Goal: Transaction & Acquisition: Purchase product/service

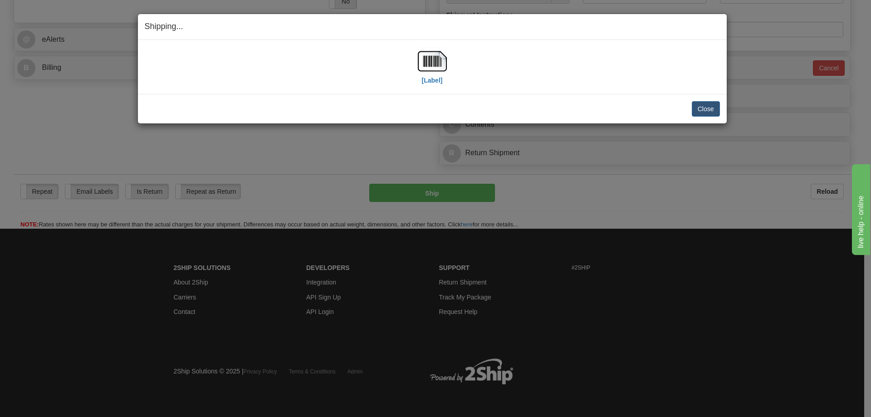
scroll to position [363, 0]
click at [707, 113] on button "Close" at bounding box center [706, 108] width 28 height 15
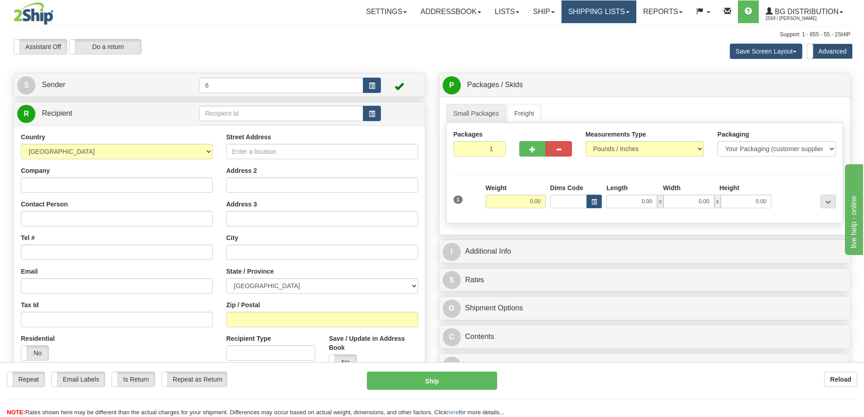
click at [608, 13] on link "Shipping lists" at bounding box center [599, 11] width 75 height 23
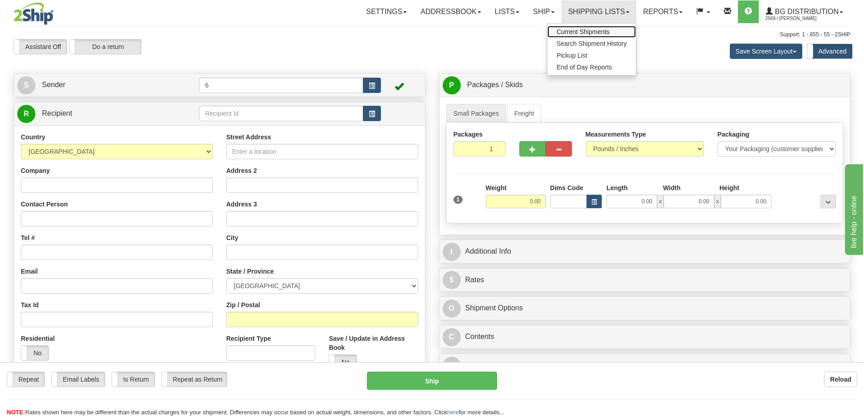
click at [594, 34] on span "Current Shipments" at bounding box center [583, 31] width 53 height 7
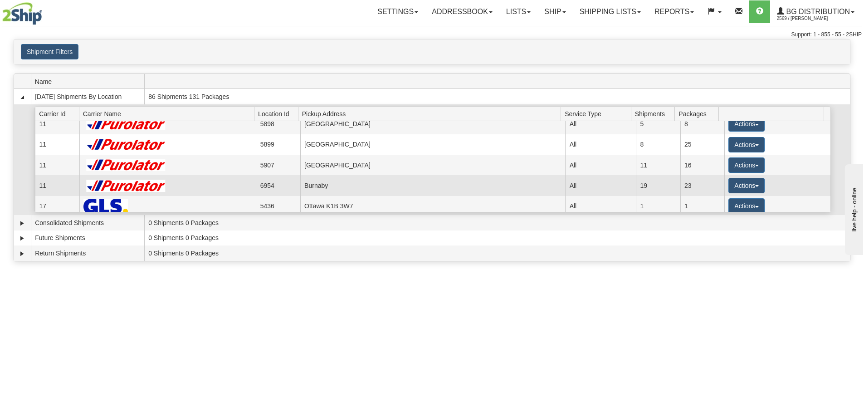
scroll to position [91, 0]
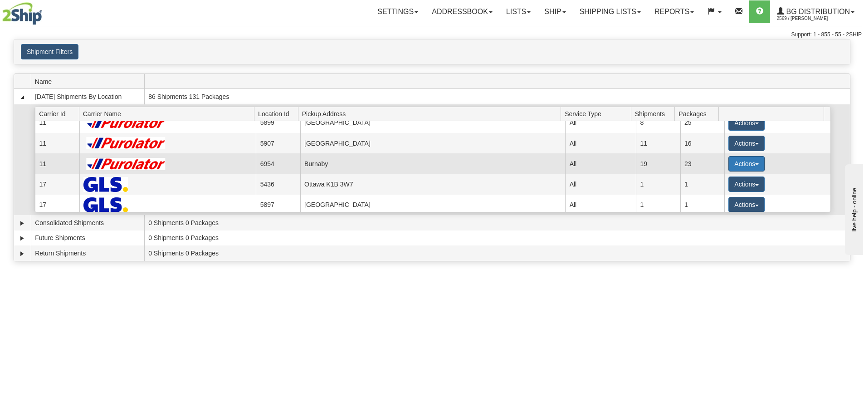
click at [739, 170] on button "Actions" at bounding box center [747, 163] width 36 height 15
click at [722, 181] on span "Details" at bounding box center [713, 180] width 24 height 6
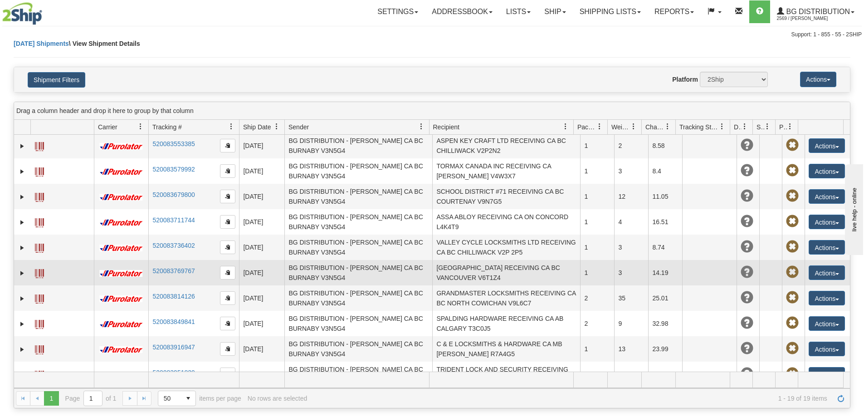
scroll to position [245, 0]
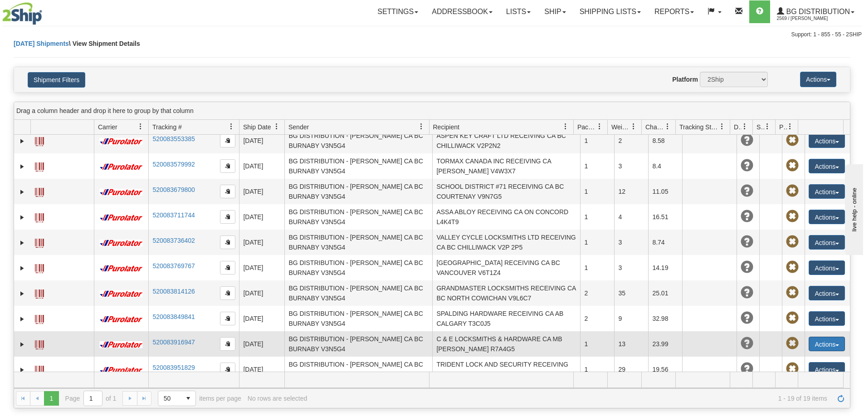
click at [813, 337] on button "Actions" at bounding box center [827, 344] width 36 height 15
click at [794, 355] on link "Edit" at bounding box center [808, 361] width 73 height 12
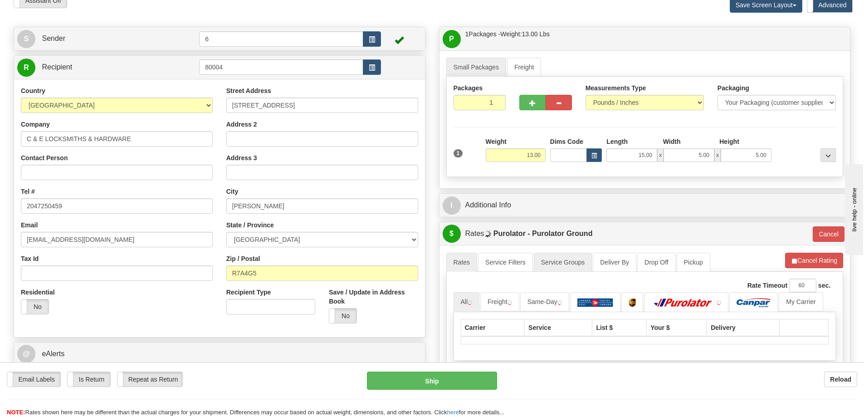
scroll to position [91, 0]
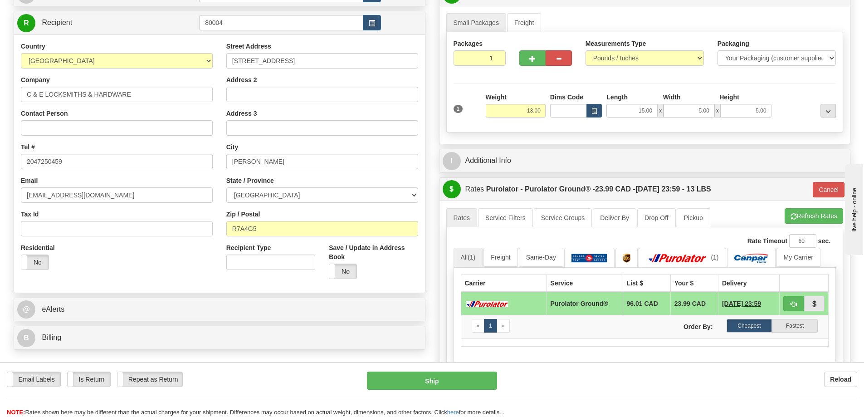
click at [832, 183] on div "$ Rates Purolator - Purolator Ground® - 23.99 CAD - [DATE] 23:59 - 13 LBS Cancel" at bounding box center [645, 189] width 411 height 23
click at [831, 190] on button "Cancel" at bounding box center [829, 189] width 32 height 15
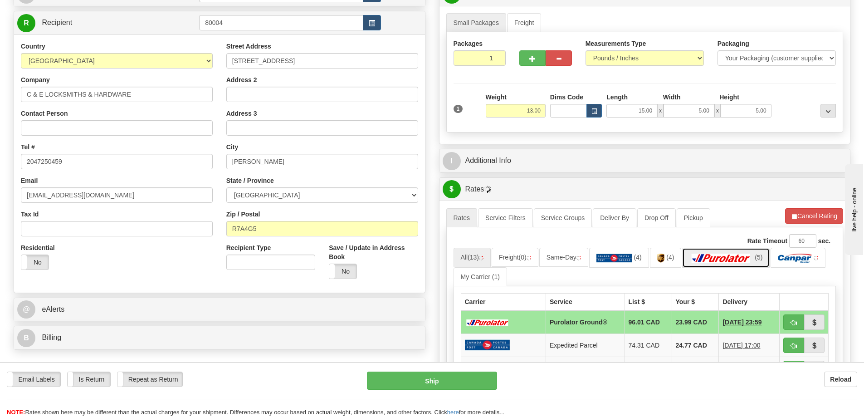
click at [746, 257] on img at bounding box center [722, 258] width 64 height 9
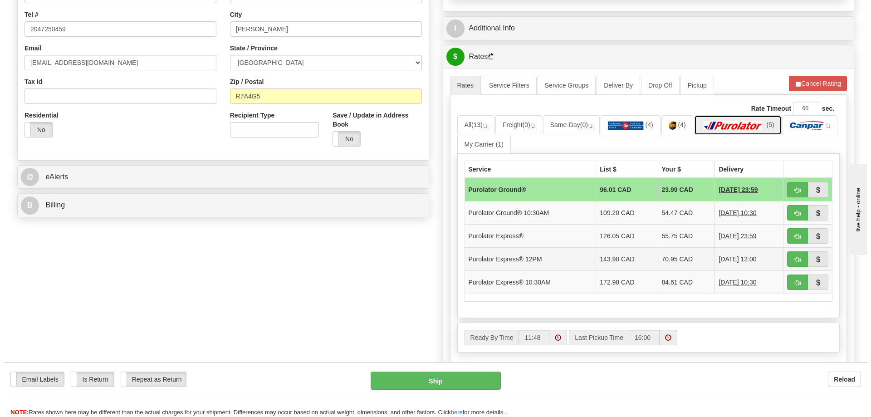
scroll to position [227, 0]
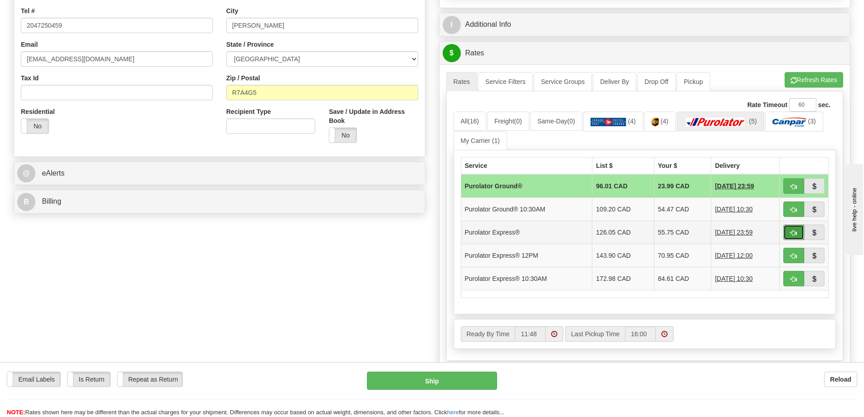
click at [797, 235] on button "button" at bounding box center [793, 232] width 21 height 15
type input "202"
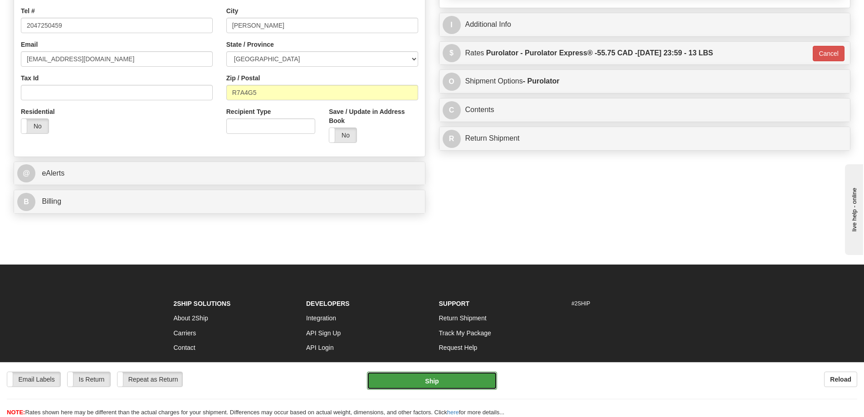
click at [455, 385] on button "Ship" at bounding box center [432, 381] width 130 height 18
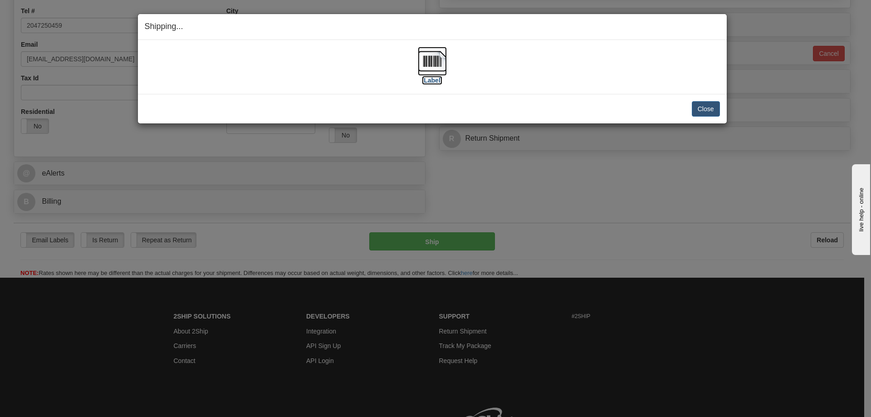
click at [435, 77] on label "[Label]" at bounding box center [432, 80] width 21 height 9
drag, startPoint x: 704, startPoint y: 105, endPoint x: 684, endPoint y: 107, distance: 20.5
click at [704, 105] on button "Close" at bounding box center [706, 108] width 28 height 15
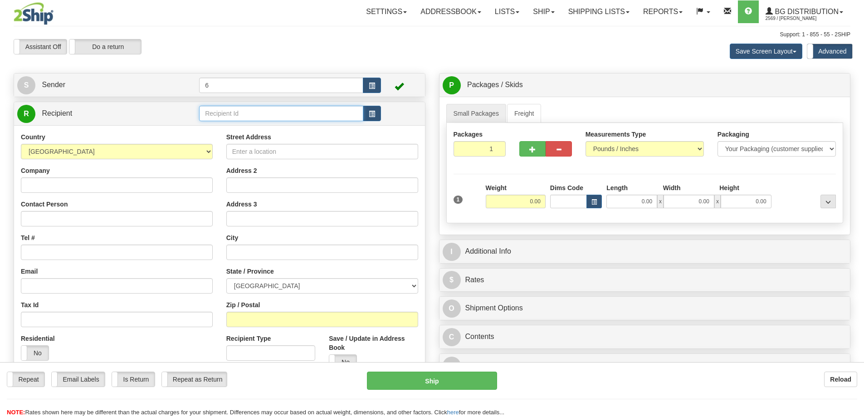
click at [260, 118] on input "text" at bounding box center [281, 113] width 164 height 15
type input "41099"
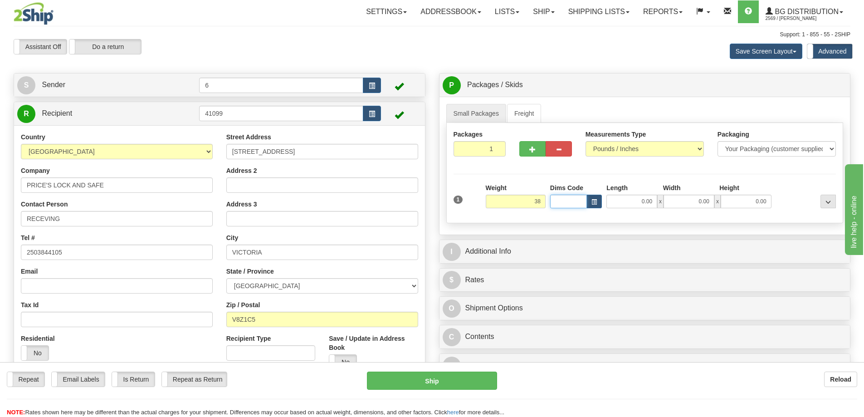
type input "38.00"
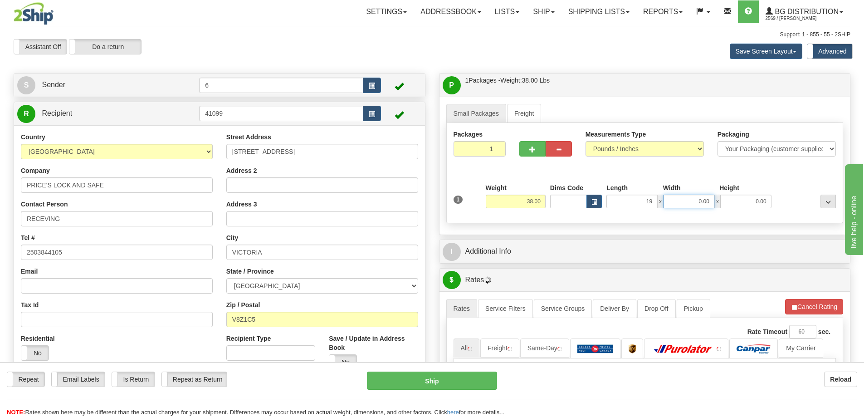
type input "19.00"
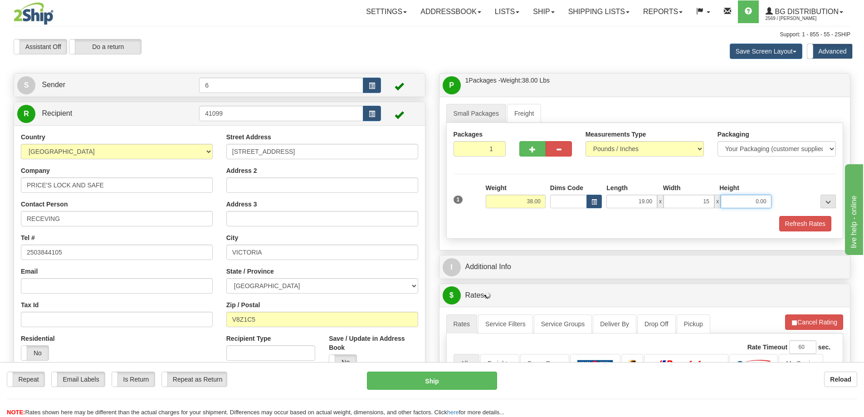
type input "15.00"
type input "13"
type input "13.00"
click at [516, 148] on div at bounding box center [546, 147] width 66 height 35
click at [529, 148] on button "button" at bounding box center [532, 148] width 26 height 15
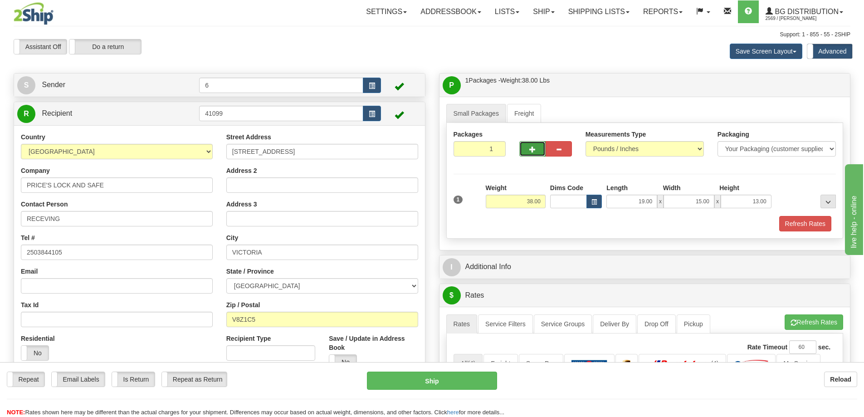
radio input "true"
type input "2"
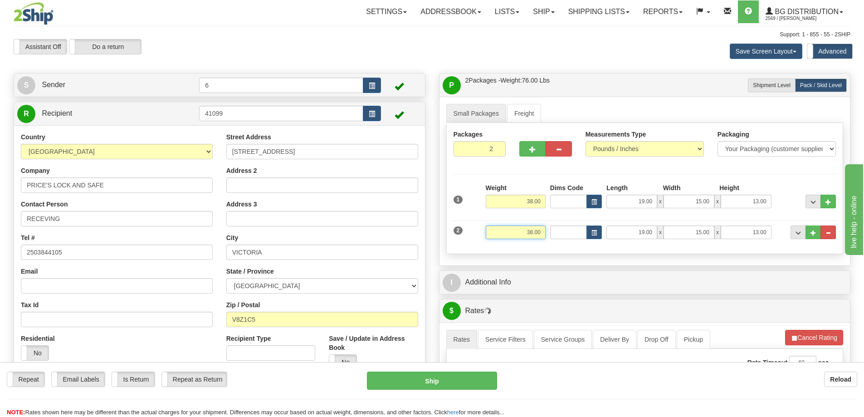
drag, startPoint x: 516, startPoint y: 235, endPoint x: 497, endPoint y: 201, distance: 39.2
click at [584, 239] on div "2 Weight 38.00 Dims Code Length Width Height" at bounding box center [644, 231] width 387 height 30
type input "50.00"
type input "21.00"
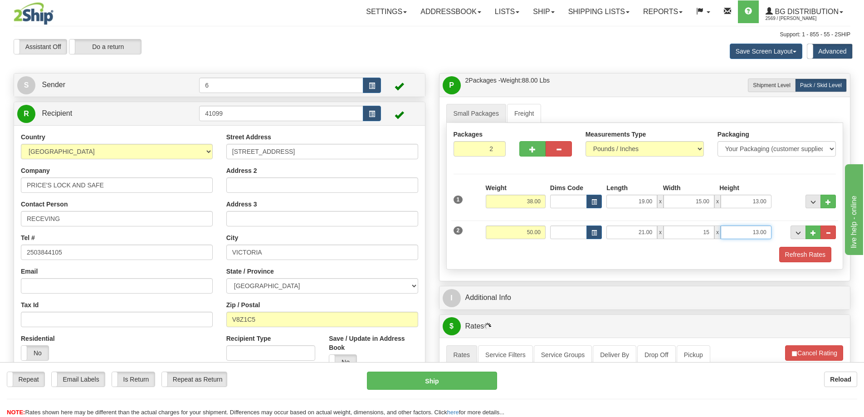
type input "15.00"
type input "10.00"
click at [814, 259] on button "Refresh Rates" at bounding box center [805, 254] width 52 height 15
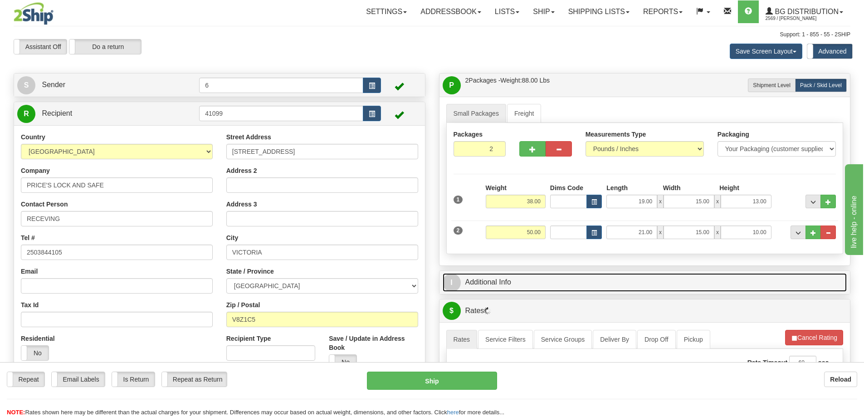
click at [781, 285] on link "I Additional Info" at bounding box center [645, 282] width 405 height 19
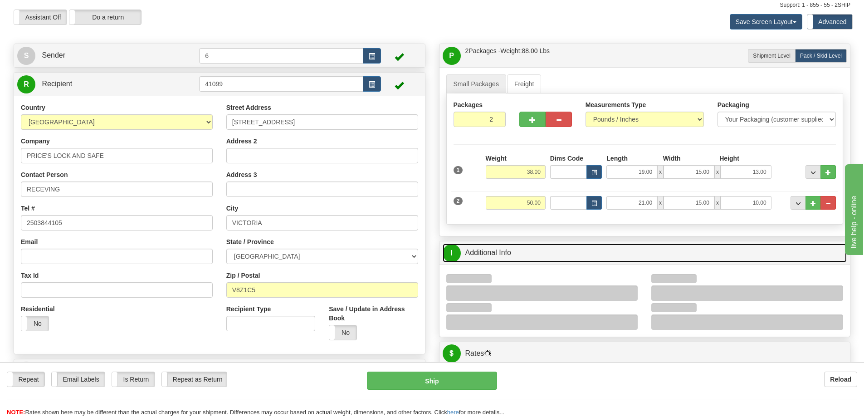
scroll to position [45, 0]
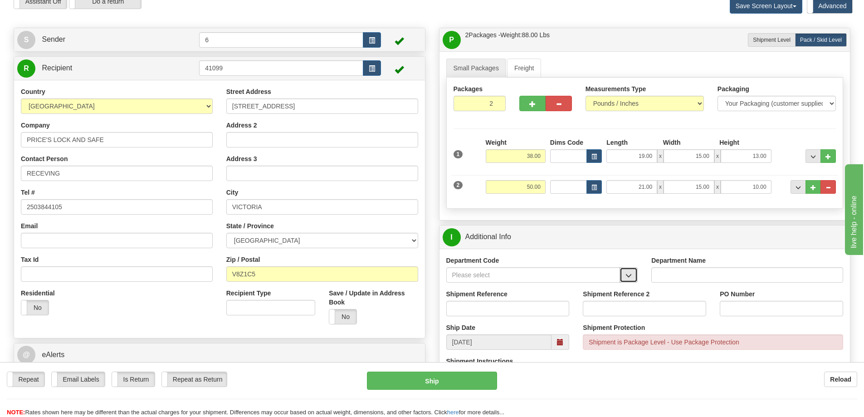
click at [633, 281] on button "button" at bounding box center [629, 274] width 18 height 15
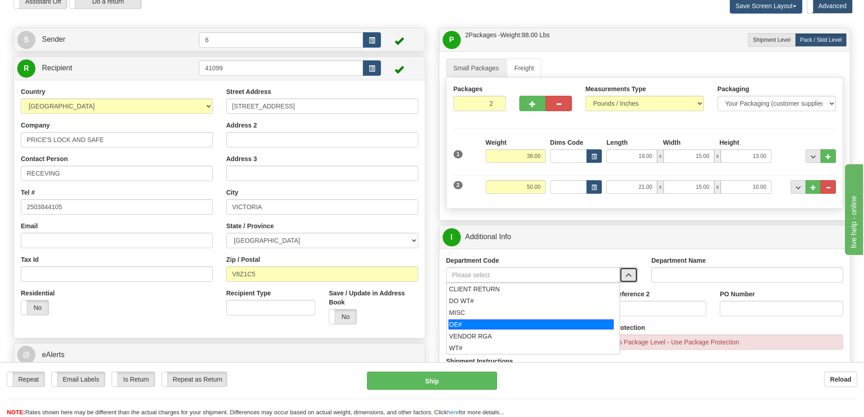
click at [498, 321] on div "OE#" at bounding box center [531, 324] width 165 height 10
type input "OE#"
type input "ORDERS"
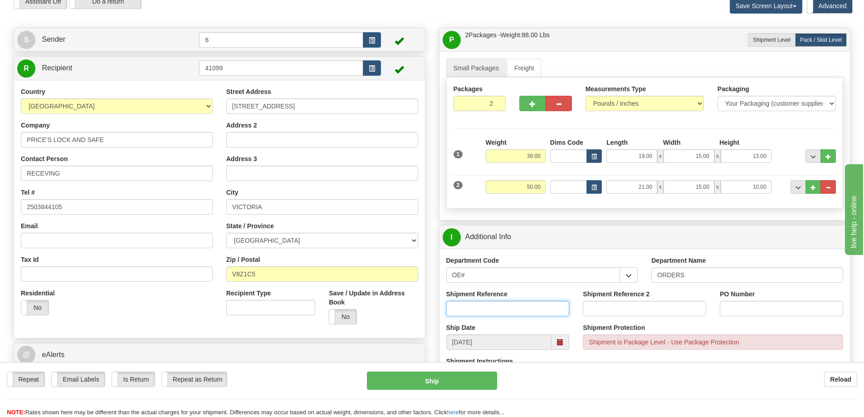
click at [504, 308] on input "Shipment Reference" at bounding box center [507, 308] width 123 height 15
type input "60033544-00 60033575-00"
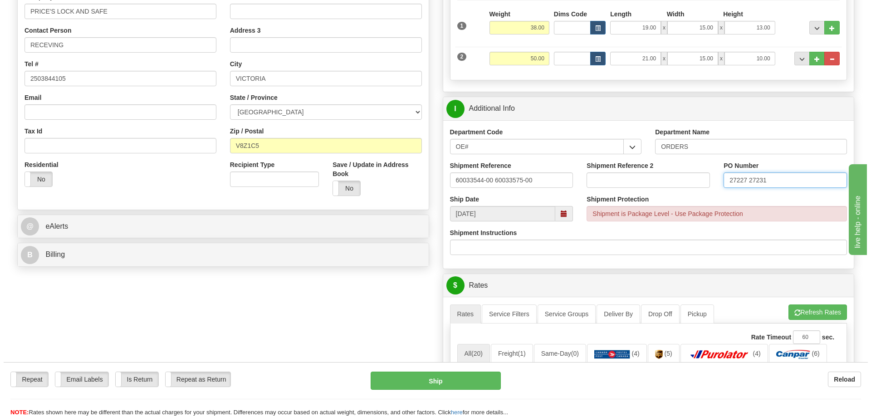
scroll to position [272, 0]
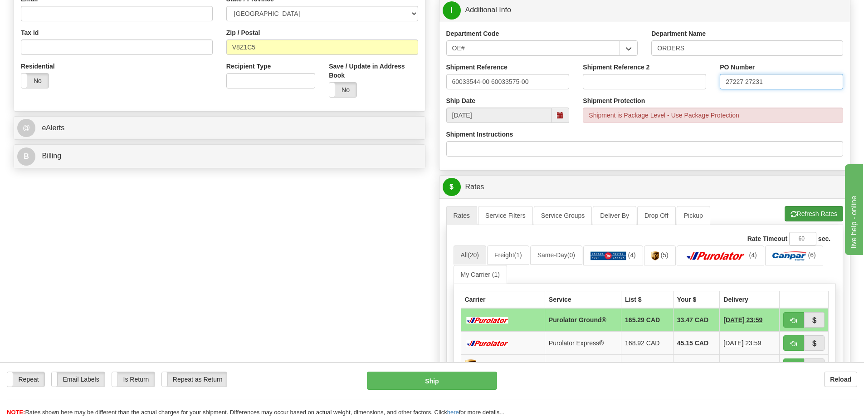
type input "27227 27231"
drag, startPoint x: 802, startPoint y: 214, endPoint x: 796, endPoint y: 215, distance: 5.9
click at [801, 215] on button "Refresh Rates" at bounding box center [814, 213] width 59 height 15
click at [800, 320] on button "button" at bounding box center [793, 319] width 21 height 15
type input "260"
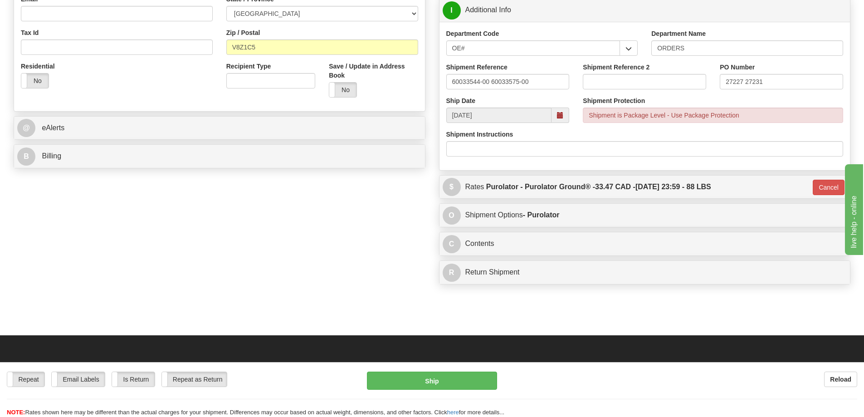
click at [470, 389] on div "Repeat Repeat Email Labels Email Labels Edit Is Return Is Return Repeat as Retu…" at bounding box center [432, 394] width 864 height 45
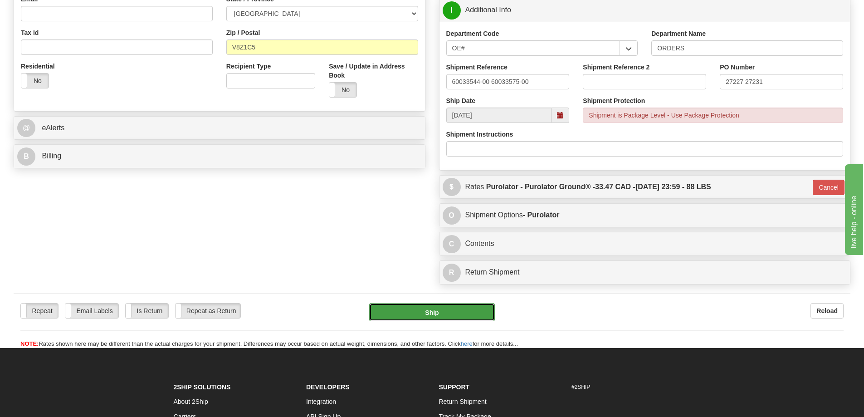
click at [447, 310] on button "Ship" at bounding box center [432, 312] width 126 height 18
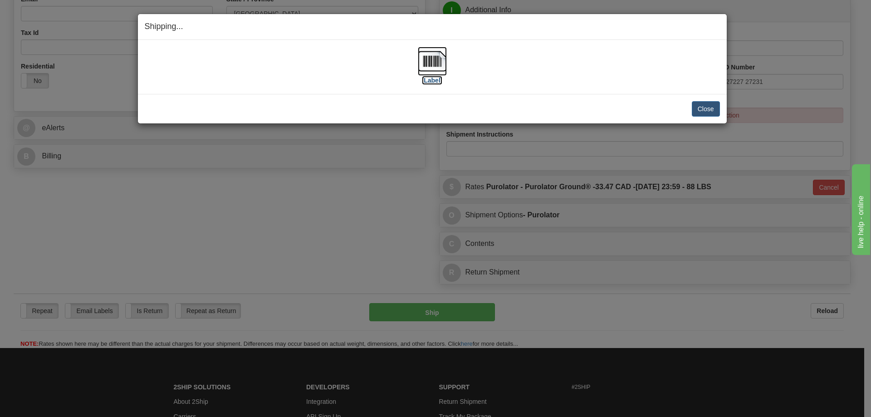
click at [441, 74] on img at bounding box center [432, 61] width 29 height 29
click at [806, 144] on div "Shipping... Your SHIPMENT will EXPIRE in [Label] IMPORTANT NOTICE Embassy / Con…" at bounding box center [435, 208] width 871 height 417
click at [701, 107] on button "Close" at bounding box center [706, 108] width 28 height 15
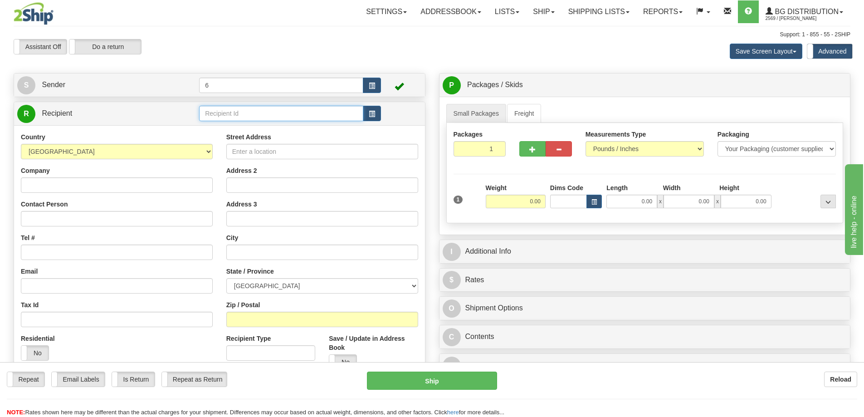
click at [223, 118] on input "text" at bounding box center [281, 113] width 164 height 15
drag, startPoint x: 223, startPoint y: 118, endPoint x: 222, endPoint y: 111, distance: 6.9
click at [223, 117] on input "text" at bounding box center [281, 113] width 164 height 15
type input "45017"
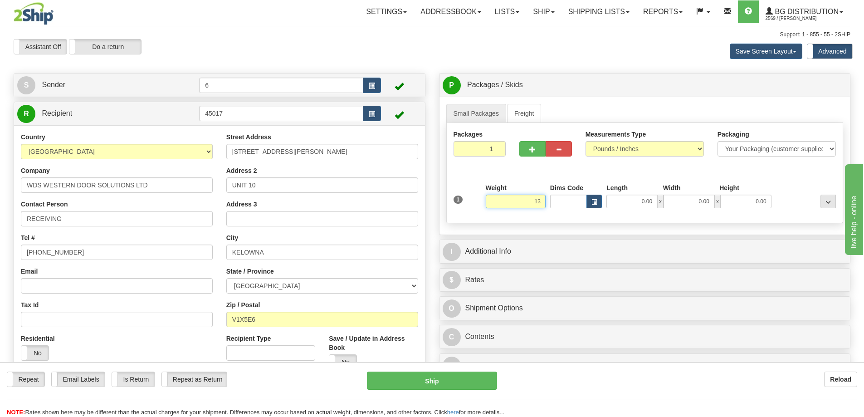
click button "Delete" at bounding box center [0, 0] width 0 height 0
type input "13.00"
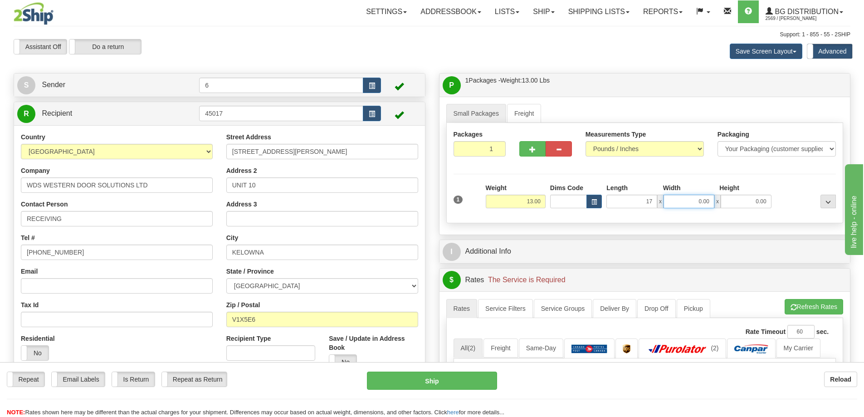
type input "17.00"
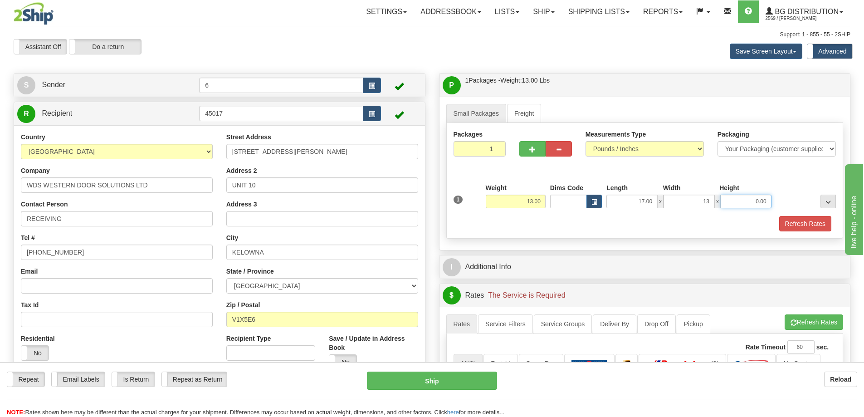
type input "13.00"
type input "11.00"
click at [791, 220] on button "Refresh Rates" at bounding box center [805, 223] width 52 height 15
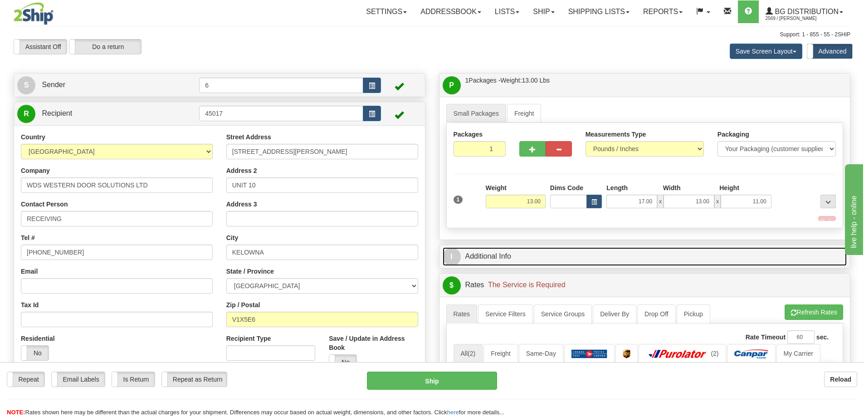
click at [769, 247] on link "I Additional Info" at bounding box center [645, 256] width 405 height 19
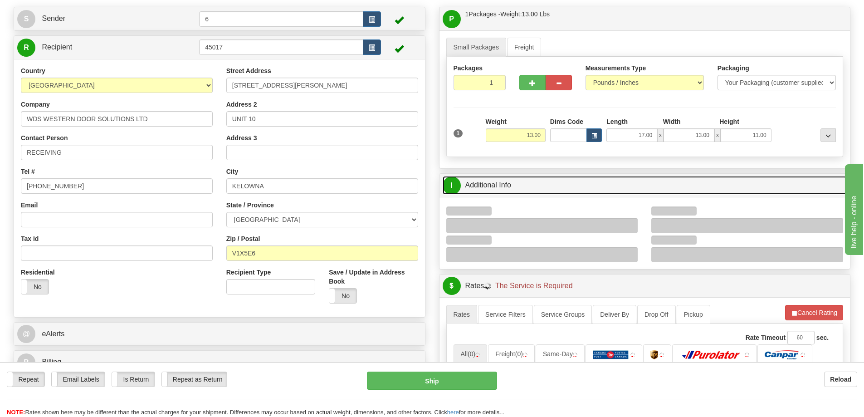
scroll to position [136, 0]
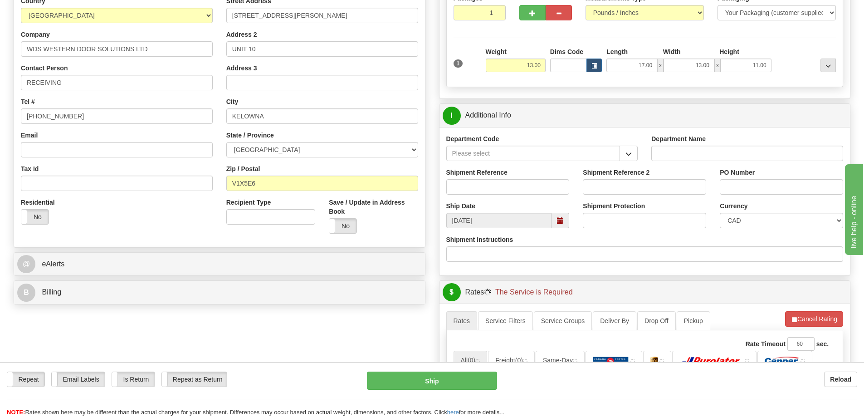
click at [630, 164] on div "Department Code" at bounding box center [542, 151] width 205 height 34
click at [631, 155] on span "button" at bounding box center [629, 154] width 6 height 6
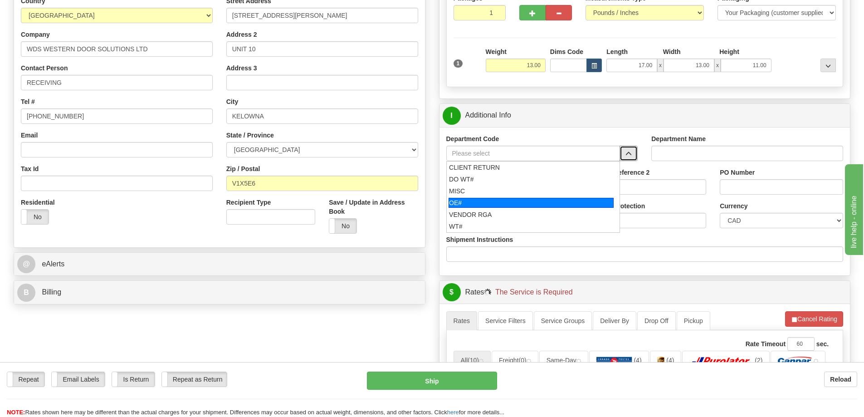
click at [493, 204] on div "OE#" at bounding box center [531, 203] width 165 height 10
type input "OE#"
type input "ORDERS"
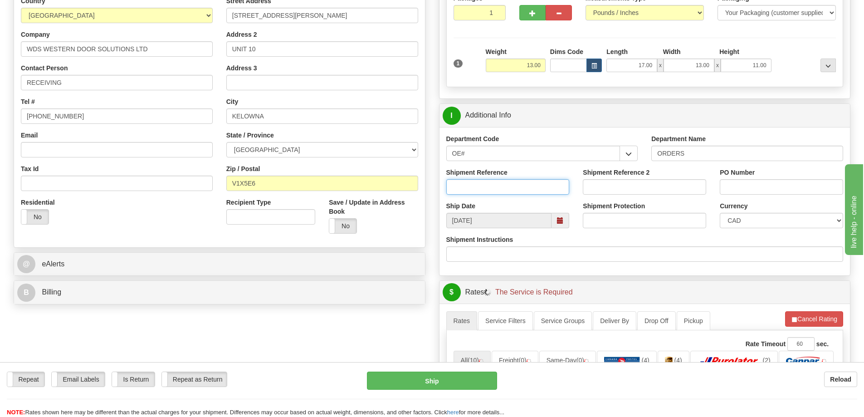
click at [486, 191] on input "Shipment Reference" at bounding box center [507, 186] width 123 height 15
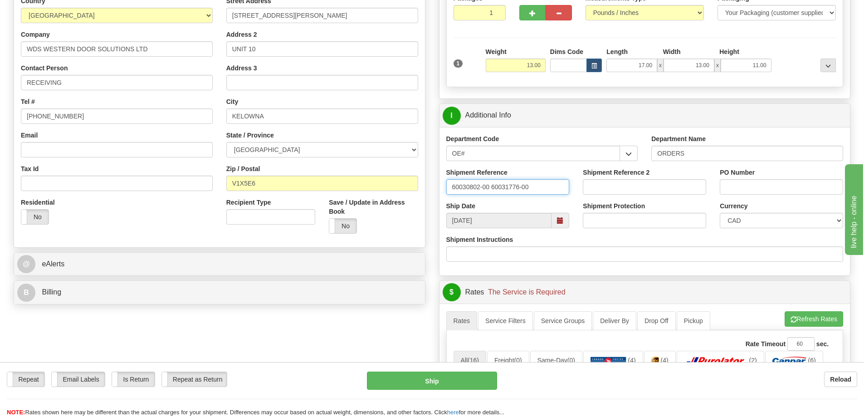
type input "60030802-00 60031776-00"
type input "2"
click at [520, 191] on input "60030802-00 60031776-00" at bounding box center [507, 186] width 123 height 15
paste input "60030802-00 60031776-00"
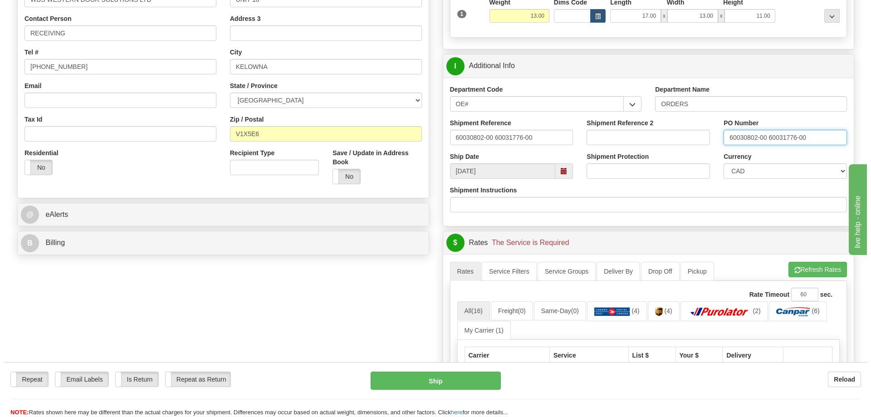
scroll to position [272, 0]
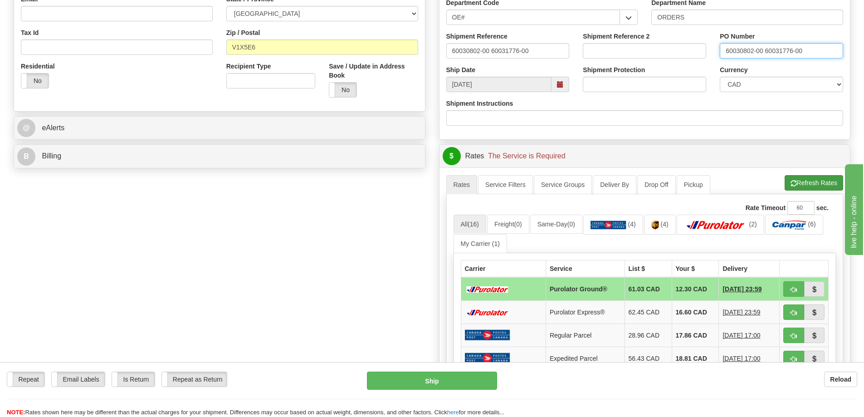
type input "60030802-00 60031776-00"
click at [791, 185] on span "button" at bounding box center [794, 184] width 6 height 6
click at [791, 293] on span "button" at bounding box center [794, 290] width 6 height 6
type input "260"
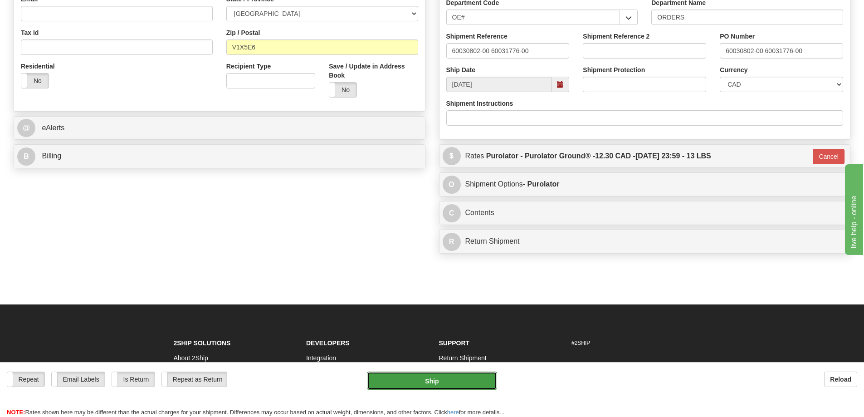
click at [438, 373] on button "Ship" at bounding box center [432, 381] width 130 height 18
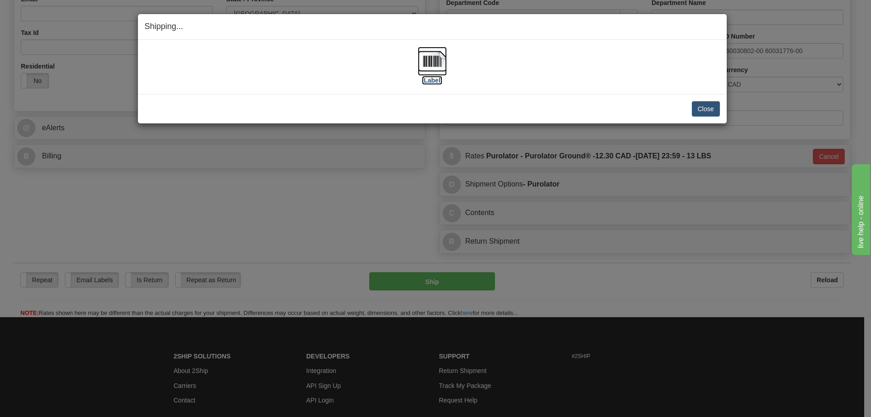
click at [440, 78] on label "[Label]" at bounding box center [432, 80] width 21 height 9
click at [704, 105] on button "Close" at bounding box center [706, 108] width 28 height 15
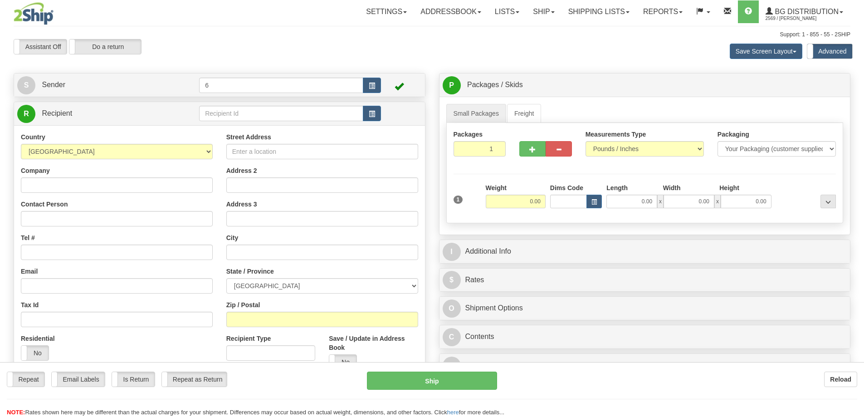
click at [218, 117] on div "Toggle navigation Settings Shipping Preferences Fields Preferences New" at bounding box center [432, 262] width 864 height 525
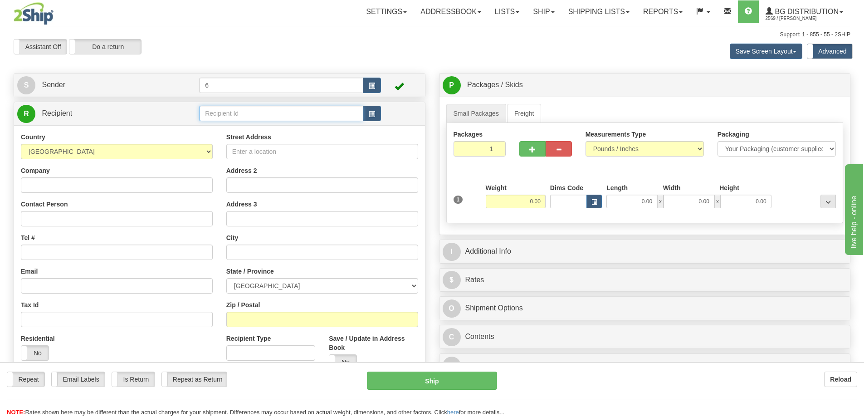
drag, startPoint x: 0, startPoint y: 0, endPoint x: 218, endPoint y: 117, distance: 247.6
click at [218, 117] on input "text" at bounding box center [281, 113] width 164 height 15
drag, startPoint x: 218, startPoint y: 117, endPoint x: 220, endPoint y: 106, distance: 11.1
click at [218, 116] on input "text" at bounding box center [281, 113] width 164 height 15
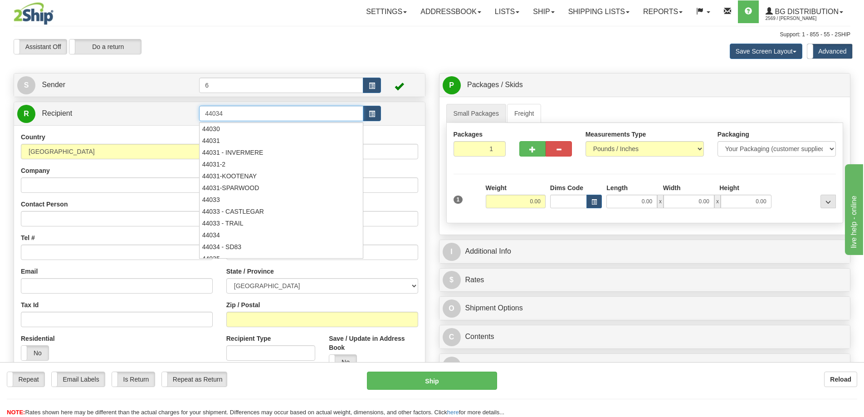
type input "44034"
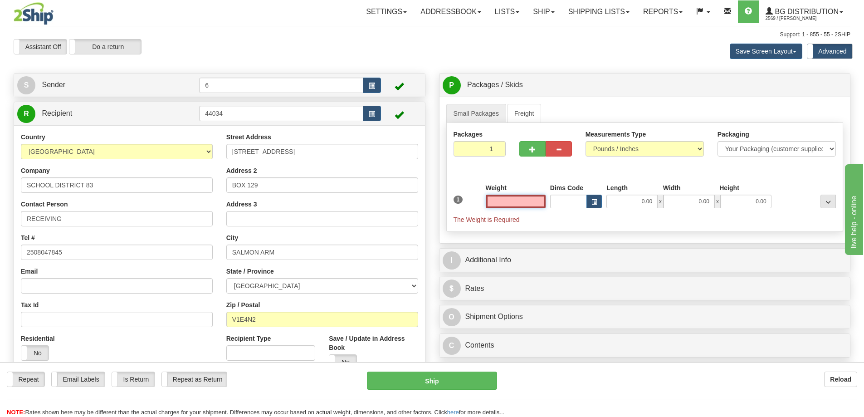
click at [512, 203] on input "text" at bounding box center [516, 202] width 60 height 14
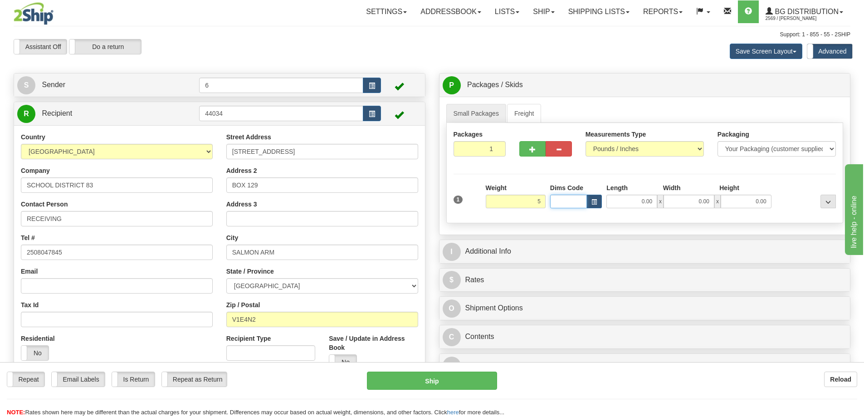
type input "5.00"
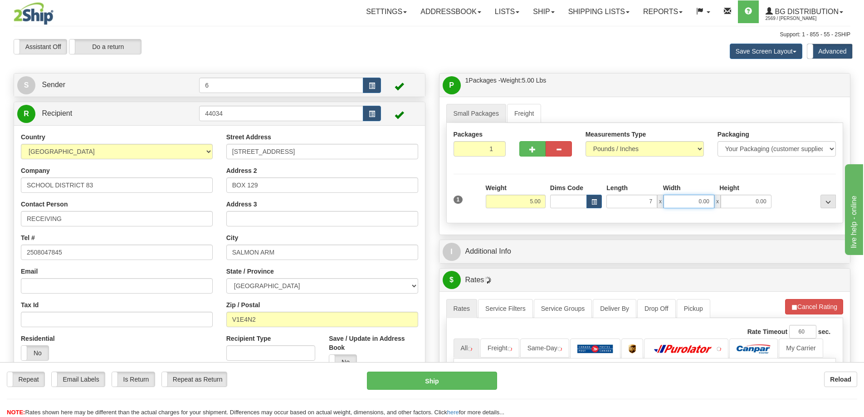
type input "7.00"
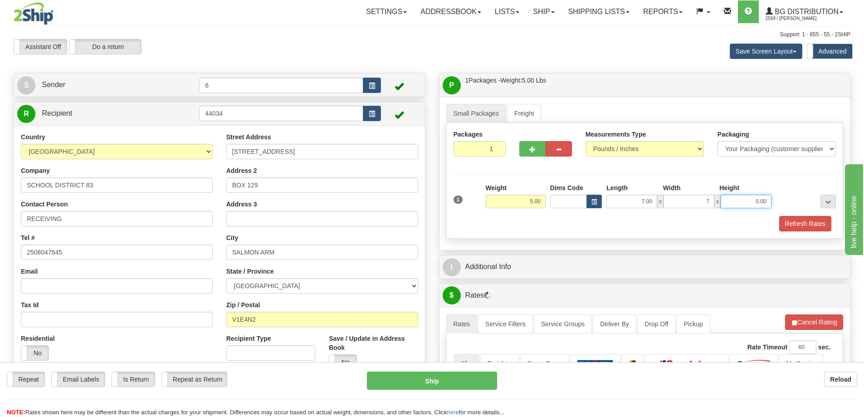
type input "7.00"
type input "5.00"
click at [540, 146] on button "button" at bounding box center [532, 148] width 26 height 15
radio input "true"
type input "2"
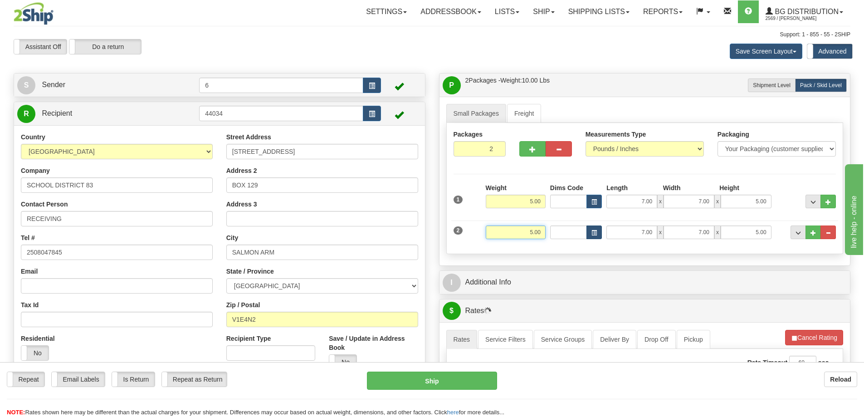
drag, startPoint x: 527, startPoint y: 237, endPoint x: 590, endPoint y: 231, distance: 63.8
click at [595, 234] on div "2 Weight 5.00 Dims Code Length Width Height" at bounding box center [644, 231] width 387 height 30
type input "47.00"
type input "10.00"
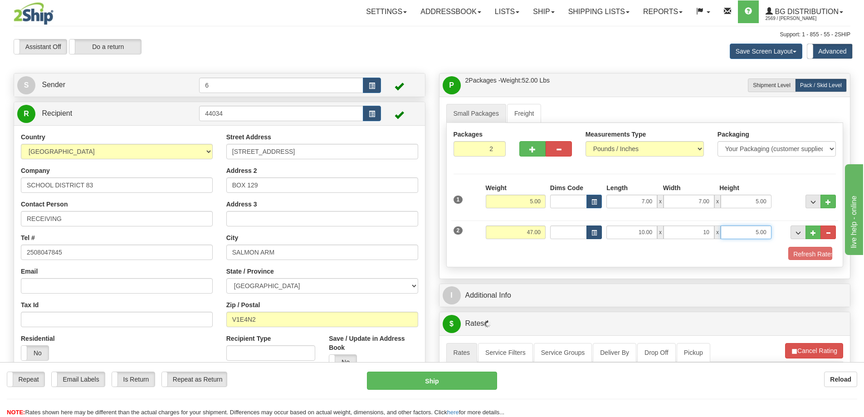
type input "10.00"
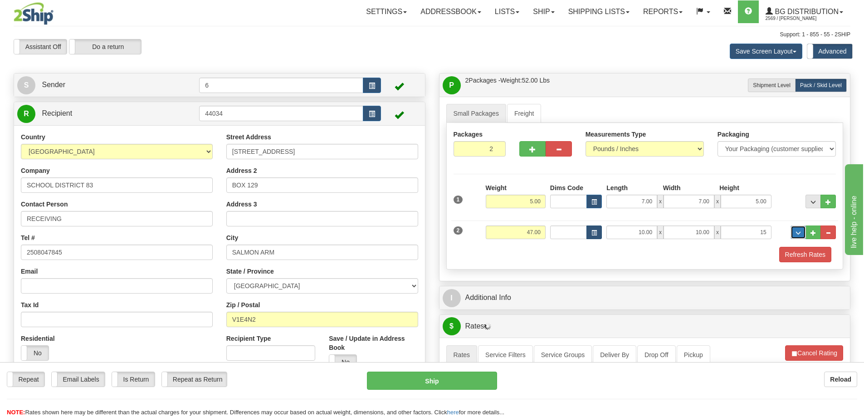
type input "15.00"
click at [806, 231] on button "..." at bounding box center [813, 232] width 15 height 14
type input "3"
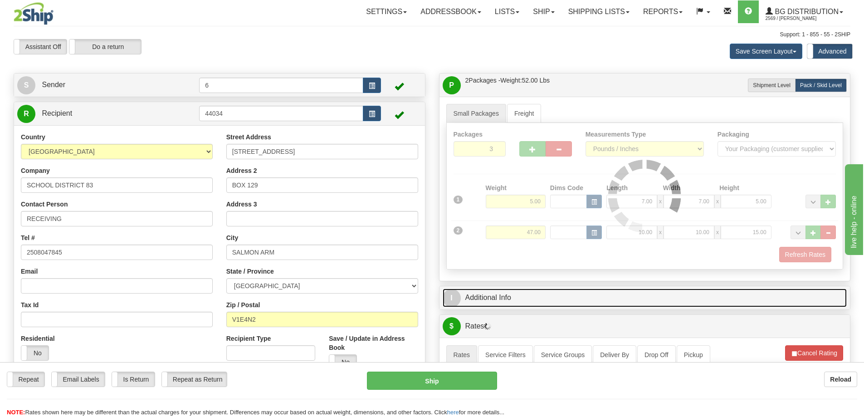
click at [574, 304] on link "I Additional Info" at bounding box center [645, 298] width 405 height 19
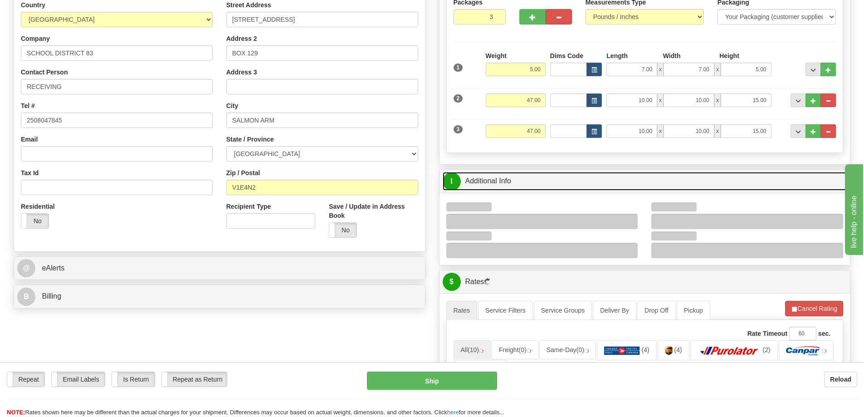
scroll to position [136, 0]
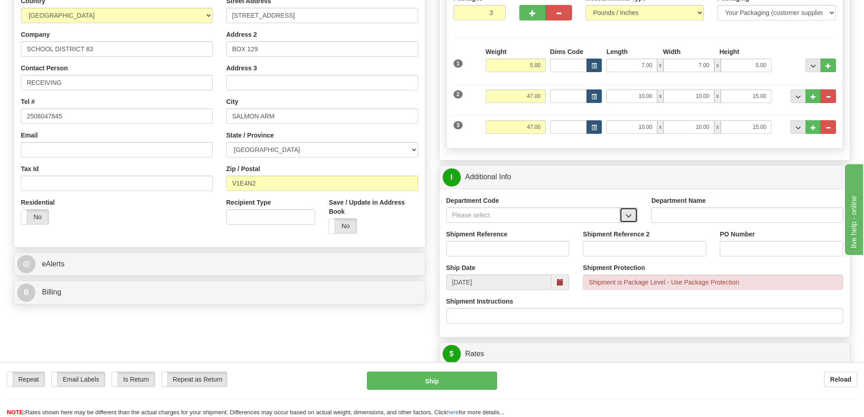
click at [635, 215] on button "button" at bounding box center [629, 214] width 18 height 15
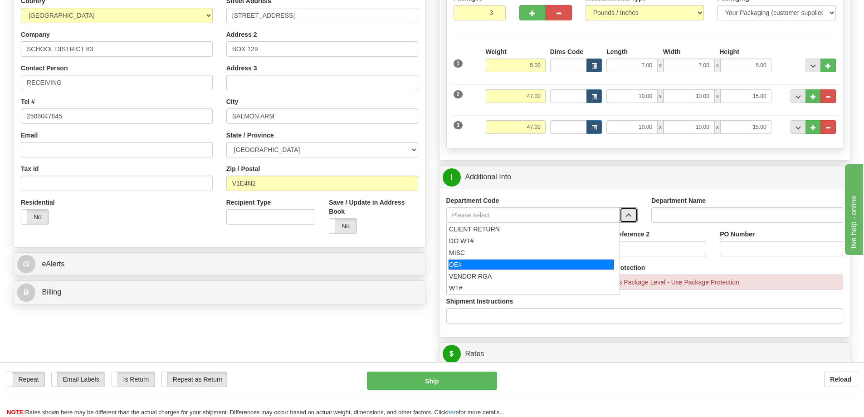
click at [492, 266] on div "OE#" at bounding box center [531, 264] width 165 height 10
type input "OE#"
type input "ORDERS"
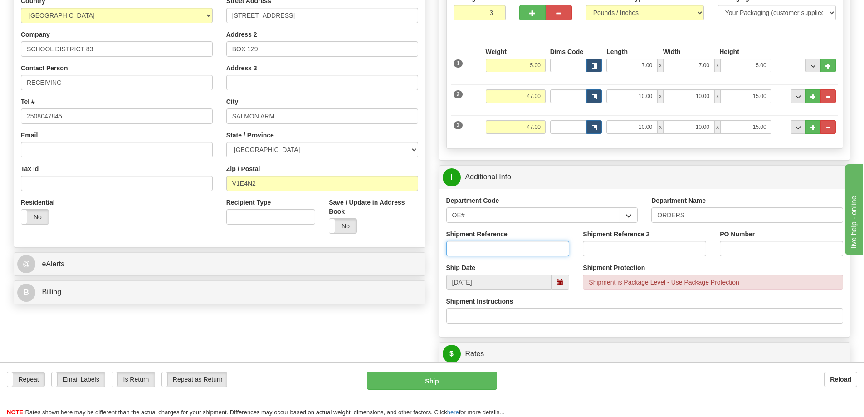
click at [490, 248] on input "Shipment Reference" at bounding box center [507, 248] width 123 height 15
type input "60032812-00"
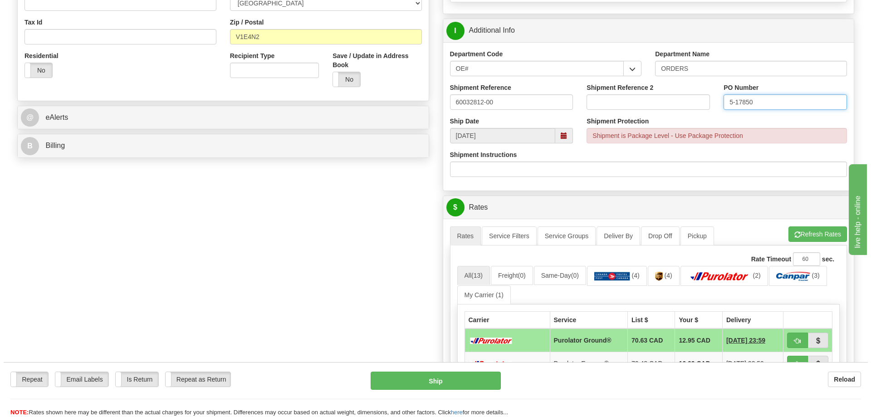
scroll to position [318, 0]
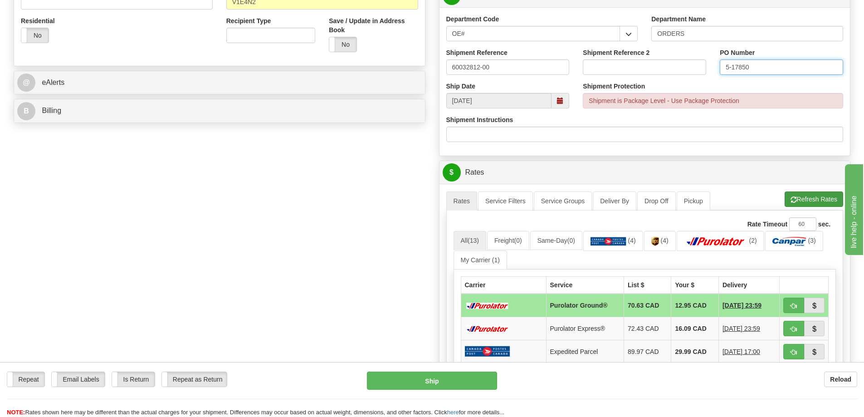
type input "5-17850"
click at [812, 202] on button "Refresh Rates" at bounding box center [814, 198] width 59 height 15
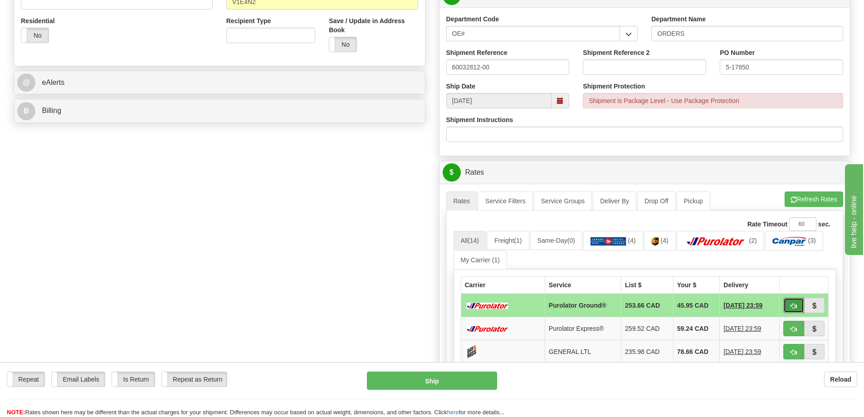
click at [796, 308] on span "button" at bounding box center [794, 306] width 6 height 6
type input "260"
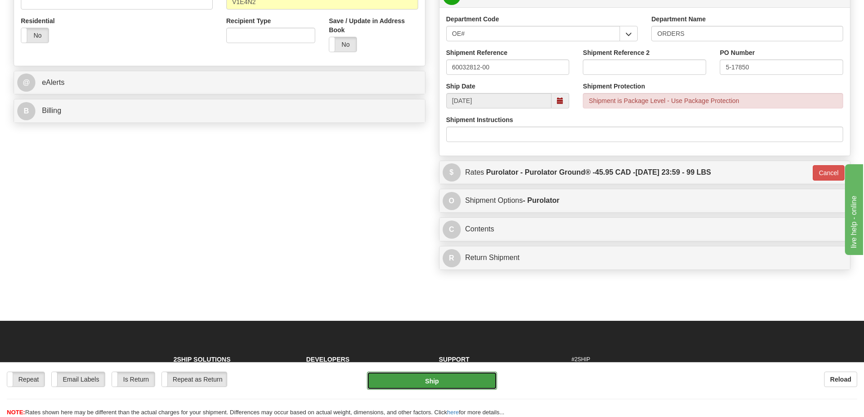
click at [449, 383] on button "Ship" at bounding box center [432, 381] width 130 height 18
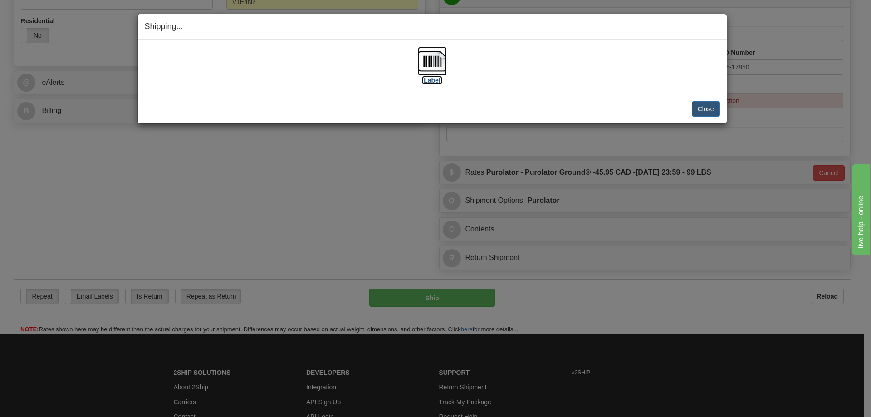
click at [428, 76] on label "[Label]" at bounding box center [432, 80] width 21 height 9
click at [700, 107] on button "Close" at bounding box center [706, 108] width 28 height 15
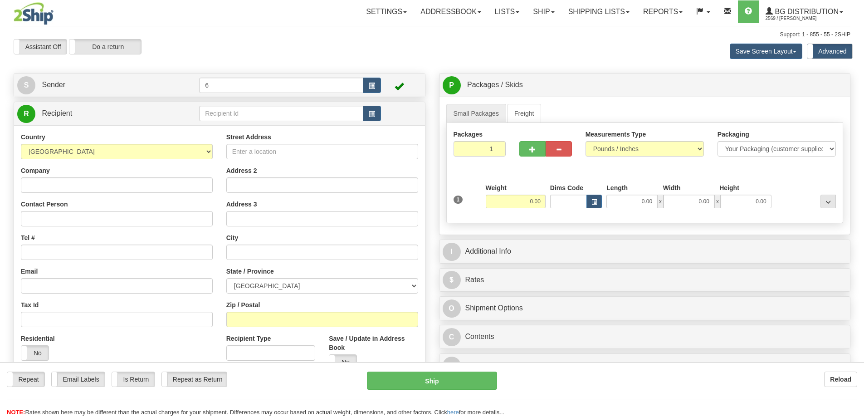
click at [214, 115] on div "Toggle navigation Settings Shipping Preferences Fields Preferences New" at bounding box center [432, 262] width 864 height 525
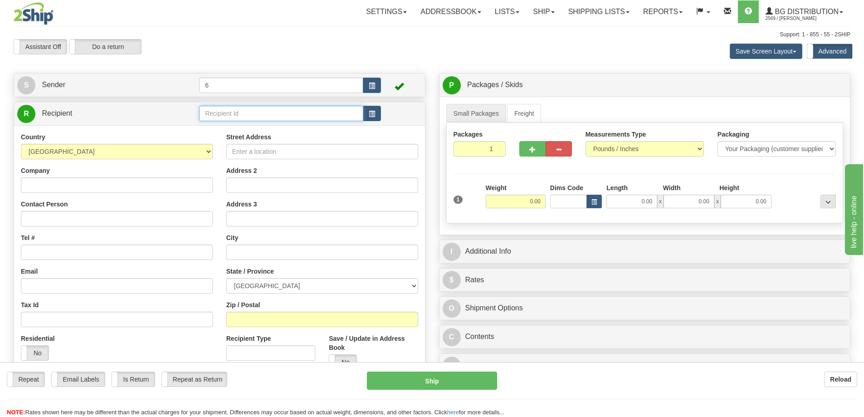
click at [214, 115] on input "text" at bounding box center [281, 113] width 164 height 15
type input "1"
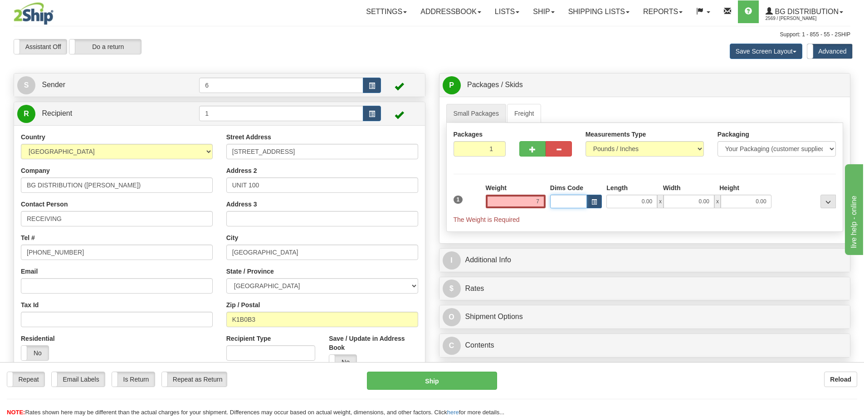
type input "7.00"
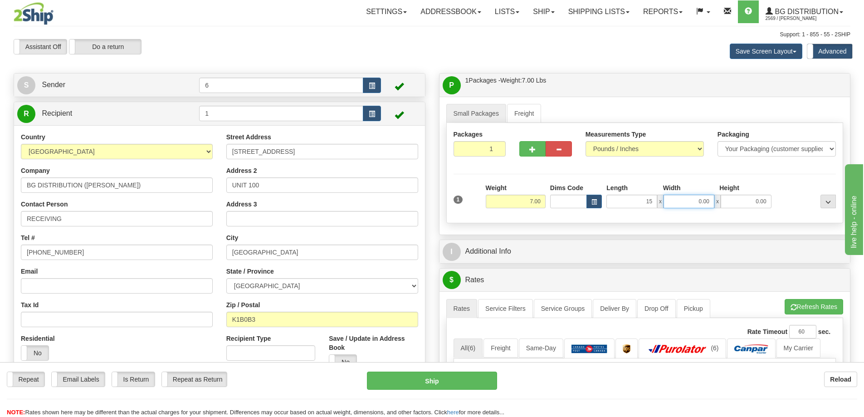
type input "15.00"
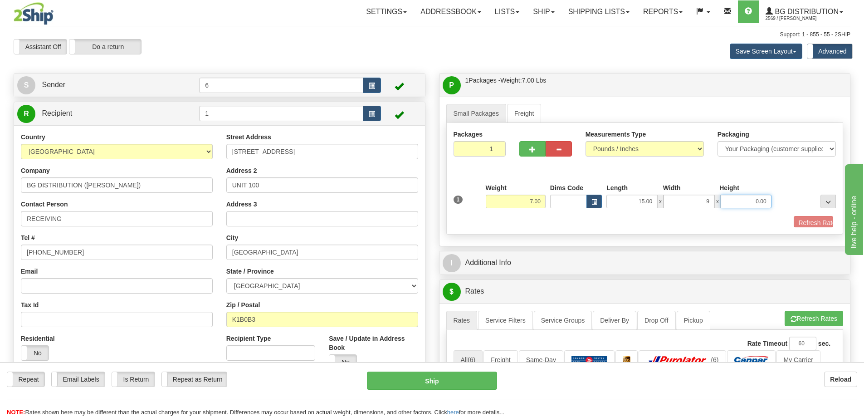
type input "9.00"
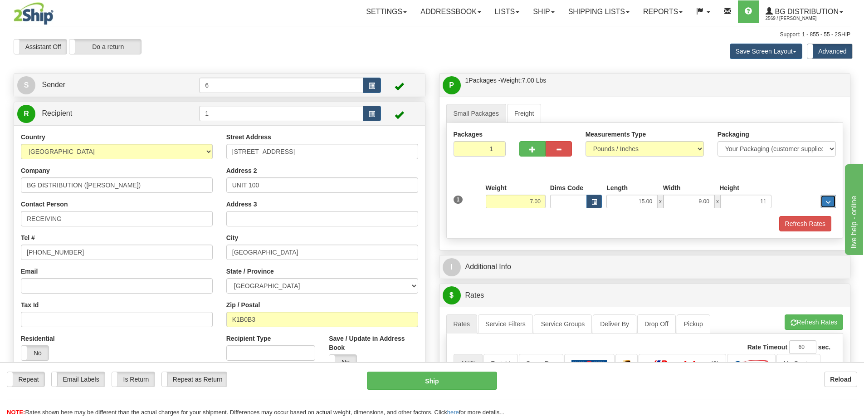
type input "11.00"
click at [804, 225] on button "Refresh Rates" at bounding box center [805, 223] width 52 height 15
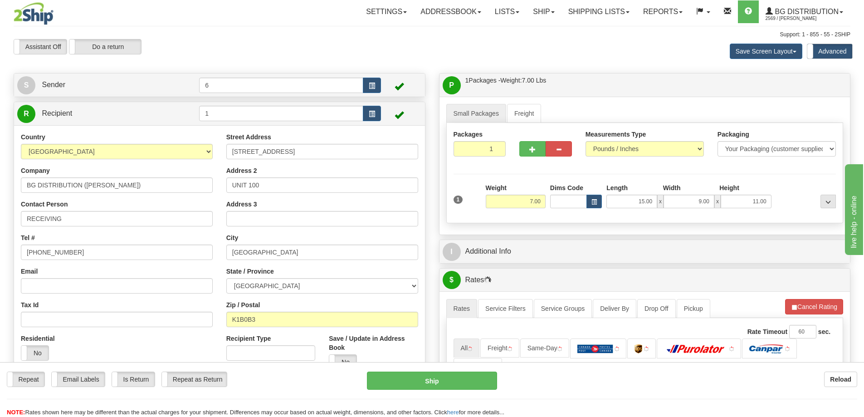
click at [751, 263] on div "I Additional Info" at bounding box center [645, 251] width 411 height 23
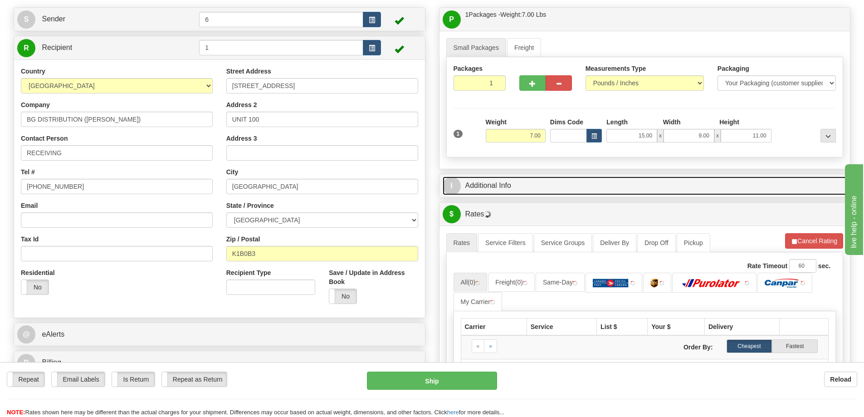
scroll to position [136, 0]
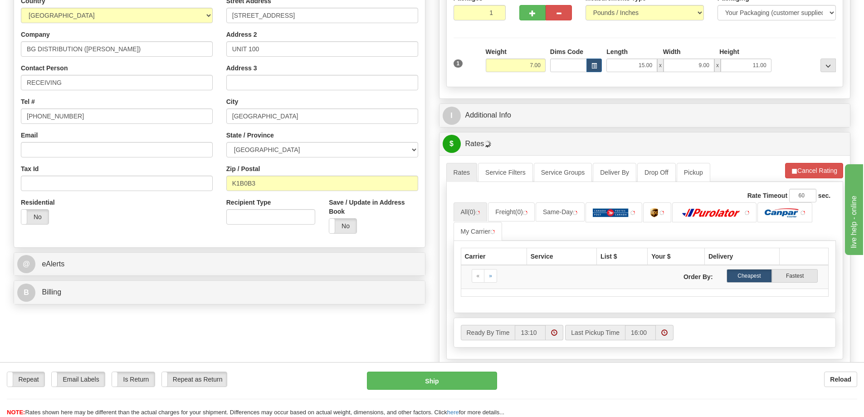
click at [525, 102] on div "P Packages / Skids 1 Packages - Weight: 7.00 Lbs 1 Skids - Weight: NaN Lbs Ship…" at bounding box center [645, 199] width 426 height 524
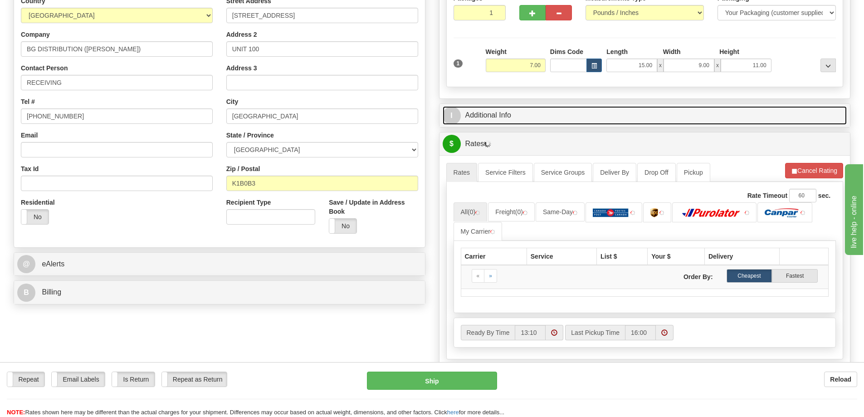
click at [526, 120] on link "I Additional Info" at bounding box center [645, 115] width 405 height 19
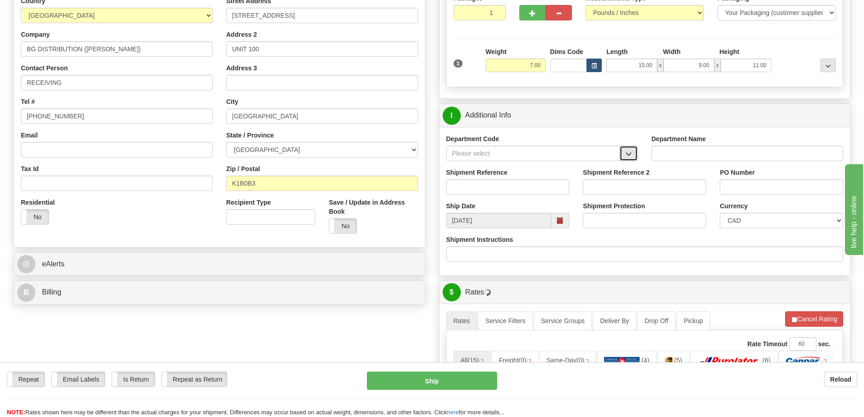
click at [627, 160] on button "button" at bounding box center [629, 153] width 18 height 15
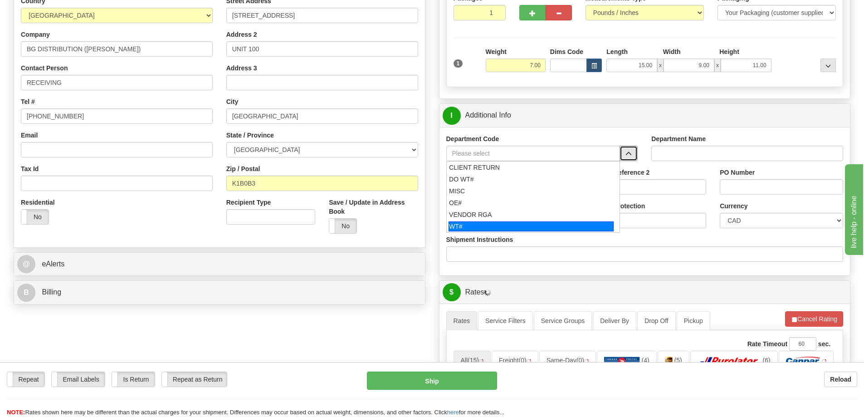
click at [469, 227] on div "WT#" at bounding box center [531, 226] width 165 height 10
type input "WT#"
type input "WAREHOUSE TRANSFERS"
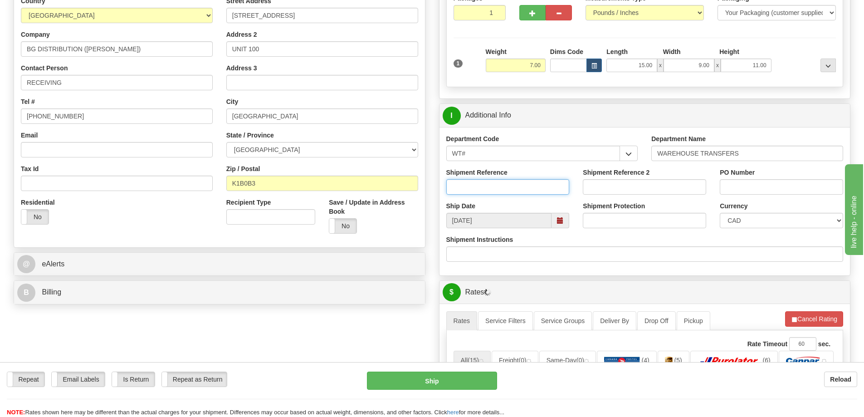
click at [461, 186] on input "Shipment Reference" at bounding box center [507, 186] width 123 height 15
type input "167412-00"
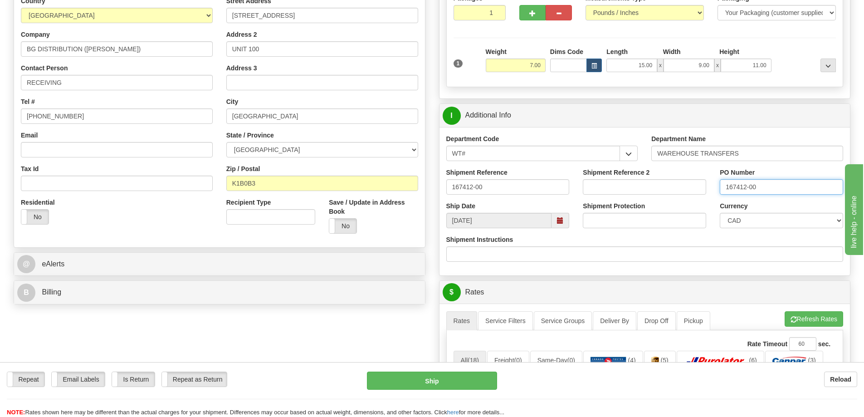
type input "167412-00"
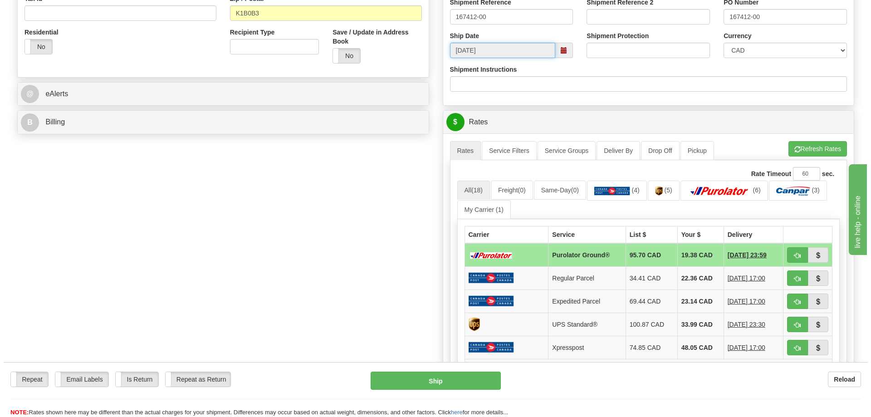
scroll to position [363, 0]
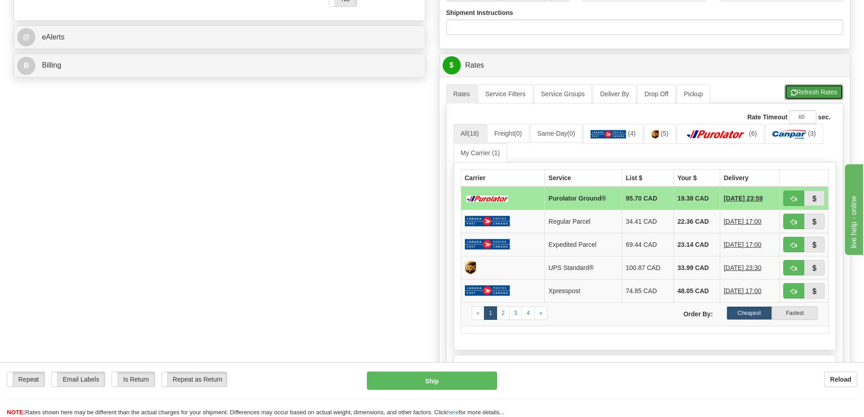
click at [812, 93] on button "Refresh Rates" at bounding box center [814, 91] width 59 height 15
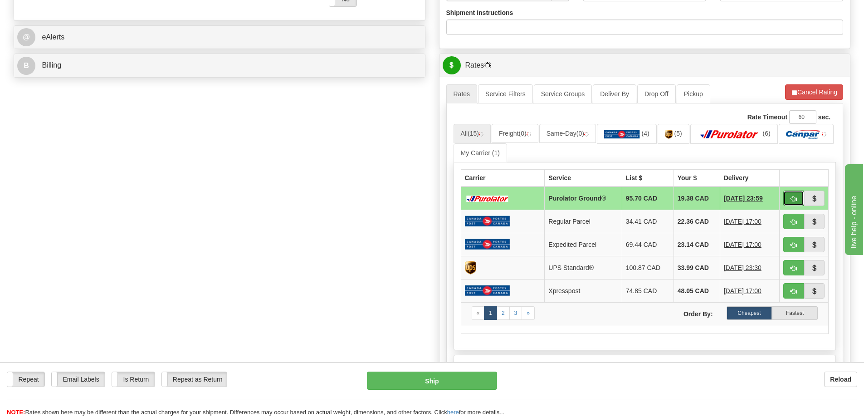
click at [796, 200] on span "button" at bounding box center [794, 199] width 6 height 6
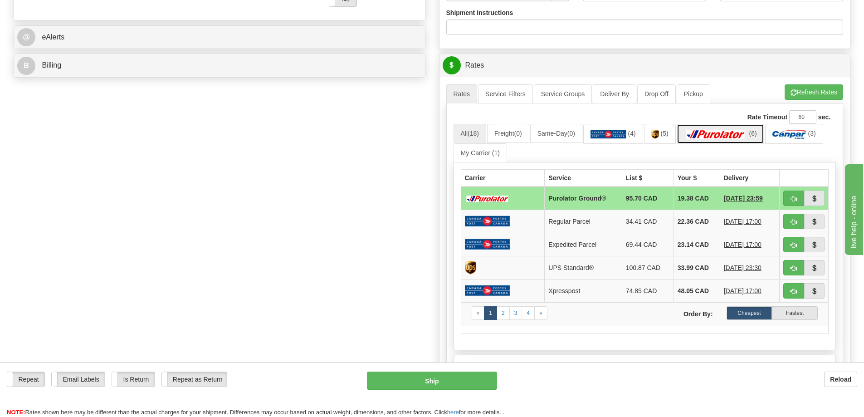
click at [734, 129] on link "(6)" at bounding box center [721, 134] width 88 height 20
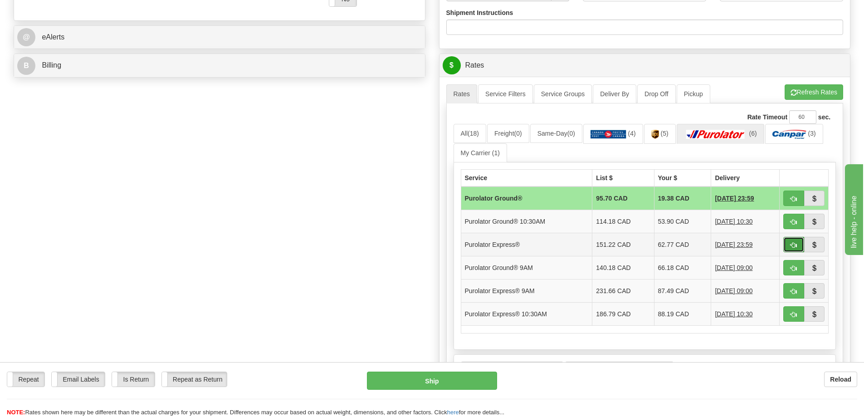
click at [791, 245] on span "button" at bounding box center [794, 245] width 6 height 6
type input "202"
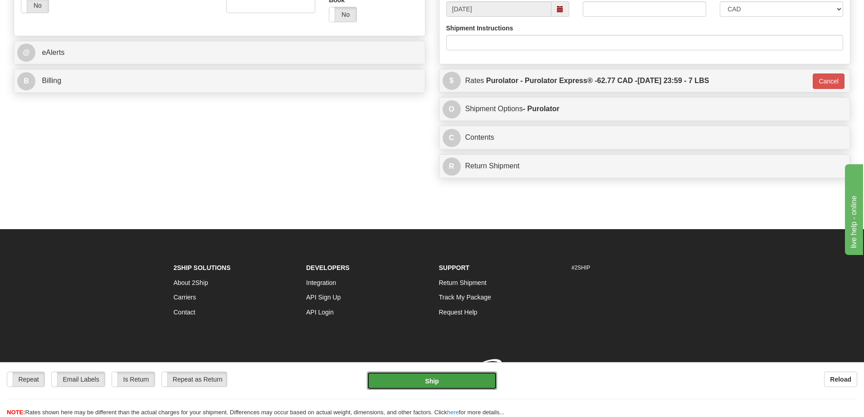
click at [440, 378] on button "Ship" at bounding box center [432, 381] width 130 height 18
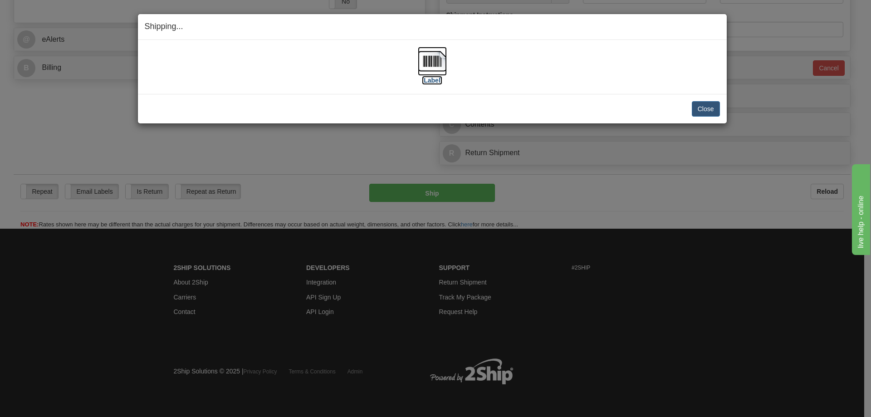
click at [439, 80] on label "[Label]" at bounding box center [432, 80] width 21 height 9
click at [701, 102] on button "Close" at bounding box center [706, 108] width 28 height 15
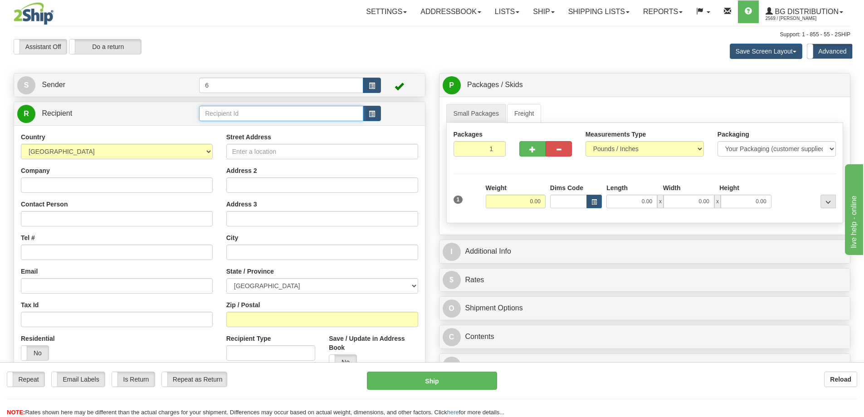
click at [271, 116] on input "text" at bounding box center [281, 113] width 164 height 15
click at [271, 116] on input "7" at bounding box center [281, 113] width 164 height 15
type input "7"
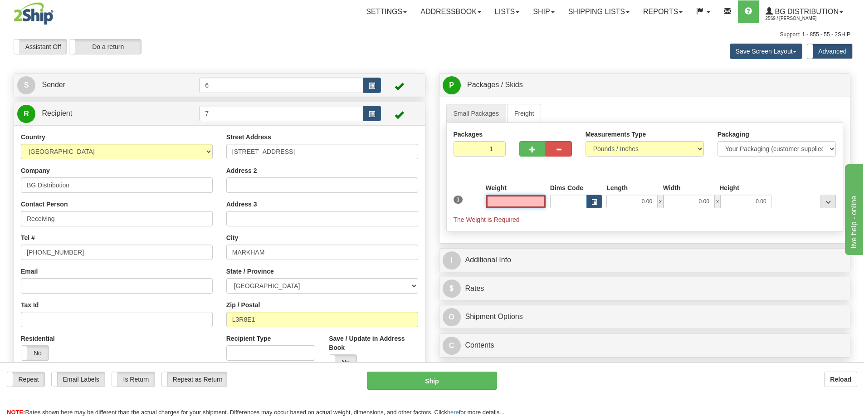
click at [522, 201] on input "text" at bounding box center [516, 202] width 60 height 14
type input "30.00"
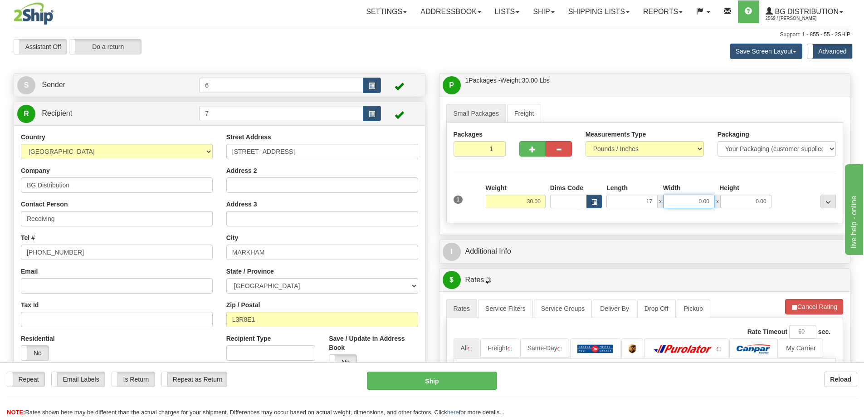
type input "17.00"
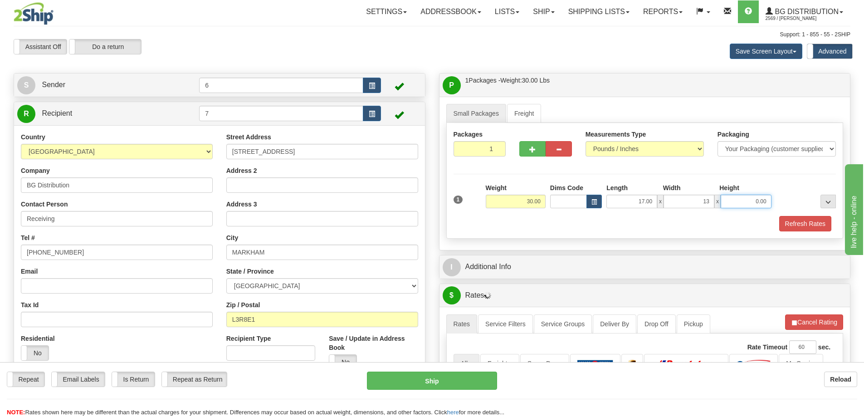
type input "13.00"
type input "11.00"
click at [528, 147] on button "button" at bounding box center [532, 148] width 26 height 15
radio input "true"
type input "2"
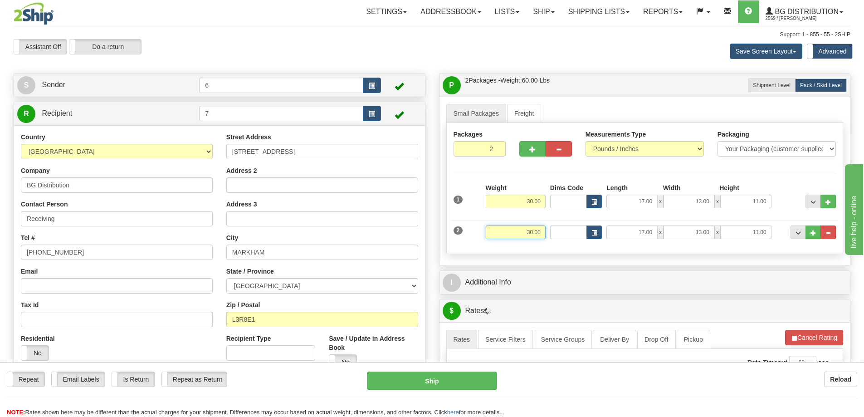
drag, startPoint x: 504, startPoint y: 236, endPoint x: 614, endPoint y: 225, distance: 110.9
click at [614, 225] on div "2 Weight 30.00 Dims Code Length Width Height" at bounding box center [644, 231] width 387 height 30
type input "36.00"
type input "10.00"
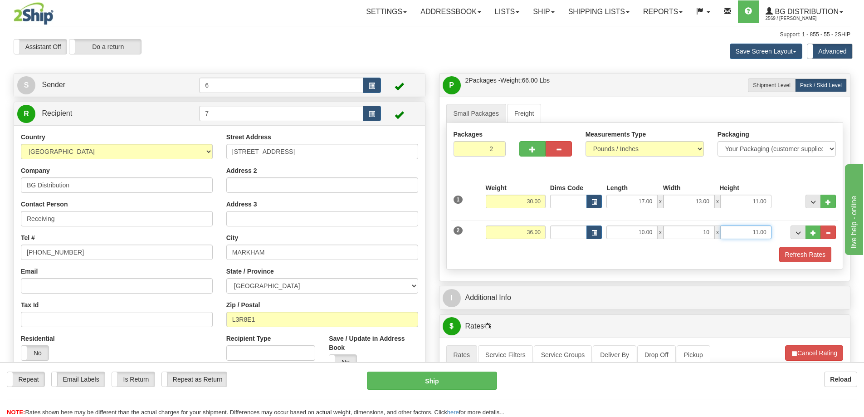
type input "10.00"
type input "15.00"
click at [792, 258] on button "Refresh Rates" at bounding box center [805, 254] width 52 height 15
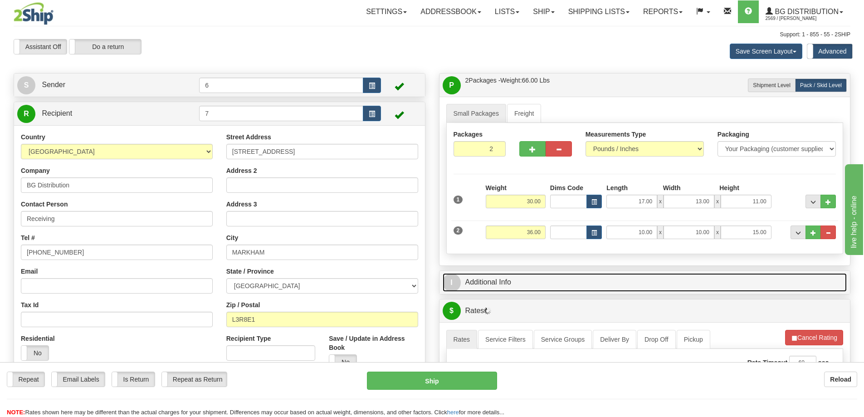
click at [732, 276] on link "I Additional Info" at bounding box center [645, 282] width 405 height 19
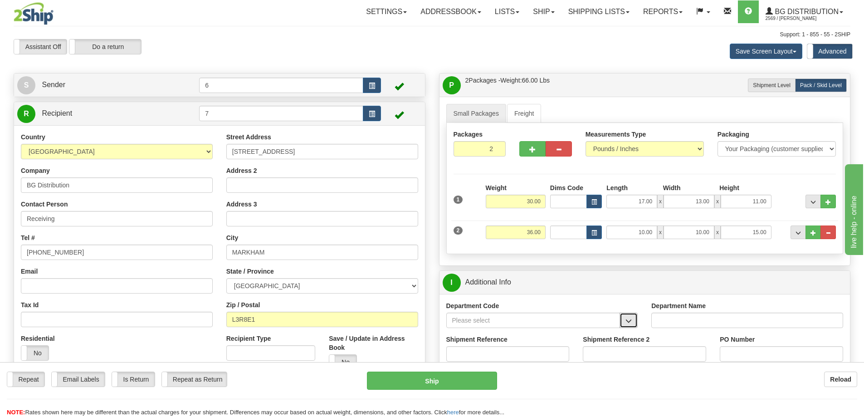
click at [628, 323] on span "button" at bounding box center [629, 321] width 6 height 6
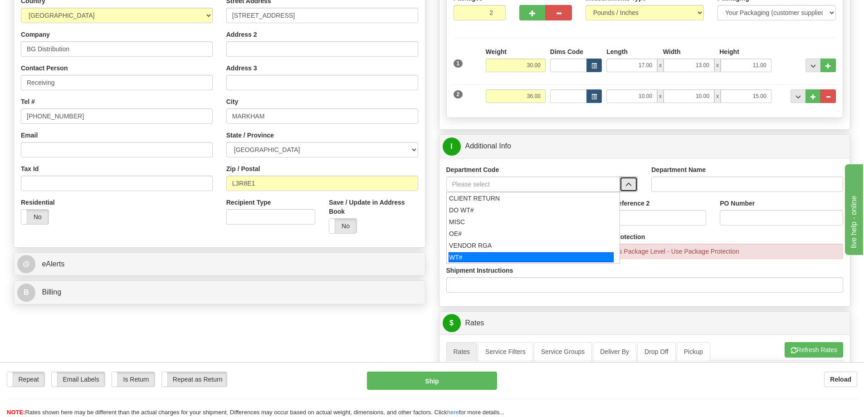
click at [474, 258] on div "WT#" at bounding box center [531, 257] width 165 height 10
type input "WT#"
type input "WAREHOUSE TRANSFERS"
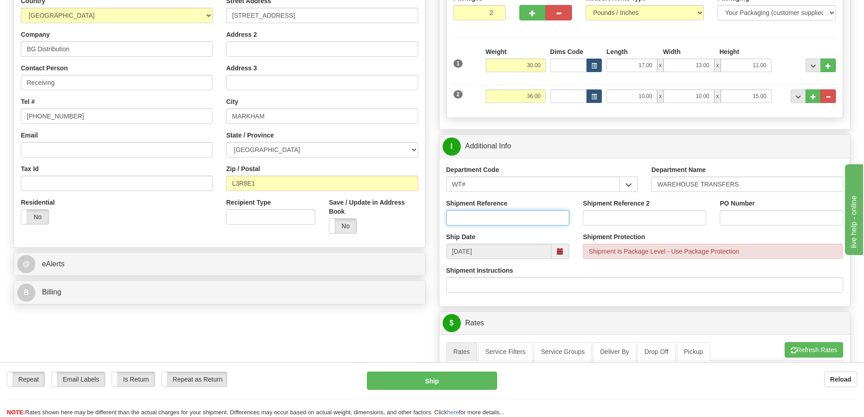
click at [475, 219] on input "Shipment Reference" at bounding box center [507, 217] width 123 height 15
type input "167136 155 193 316"
paste input "167136 155 193 316"
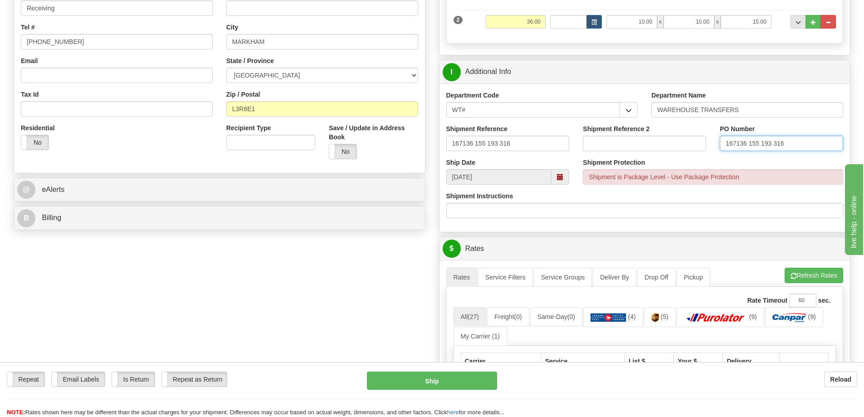
scroll to position [408, 0]
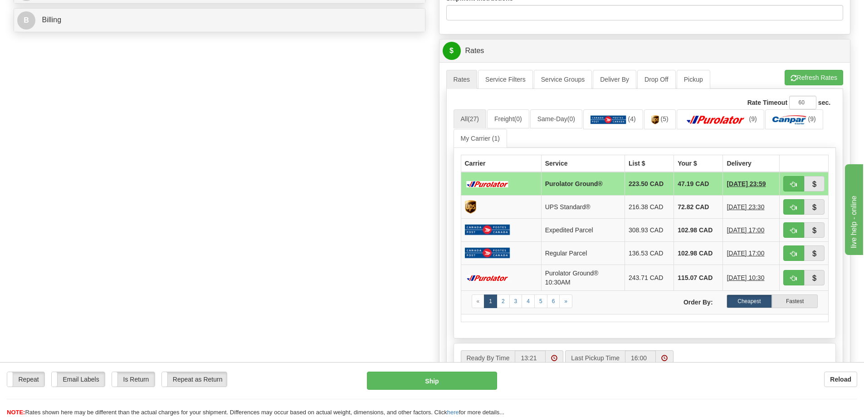
type input "167136 155 193 316"
click at [812, 81] on button "Refresh Rates" at bounding box center [814, 77] width 59 height 15
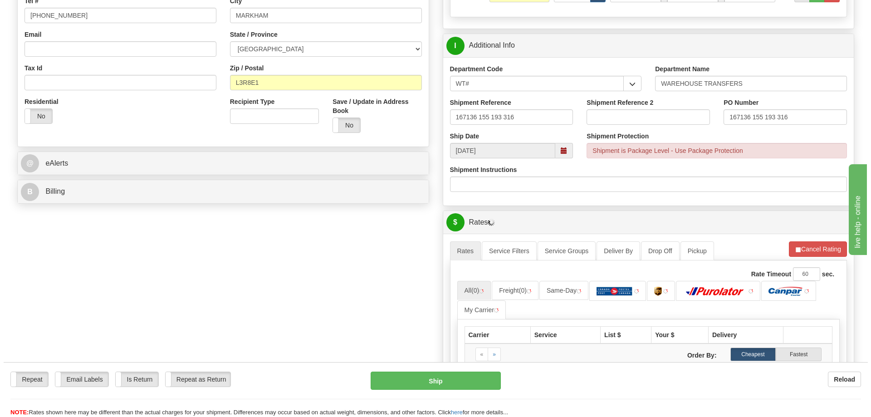
scroll to position [318, 0]
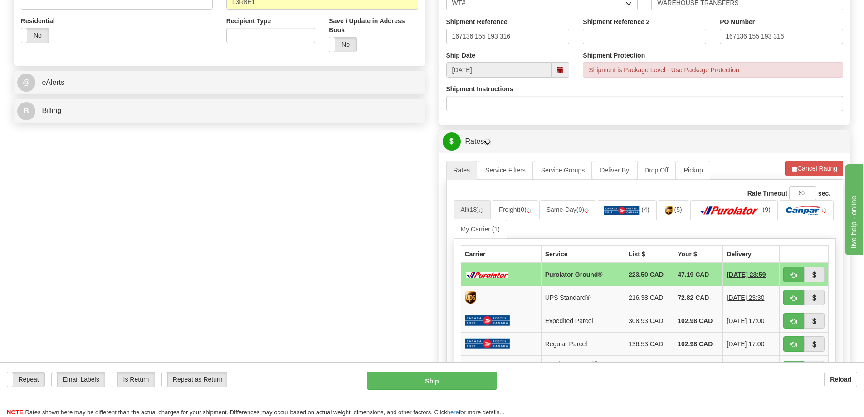
click at [796, 285] on td at bounding box center [804, 275] width 49 height 24
click at [794, 278] on span "button" at bounding box center [794, 275] width 6 height 6
click at [793, 272] on button "button" at bounding box center [793, 274] width 21 height 15
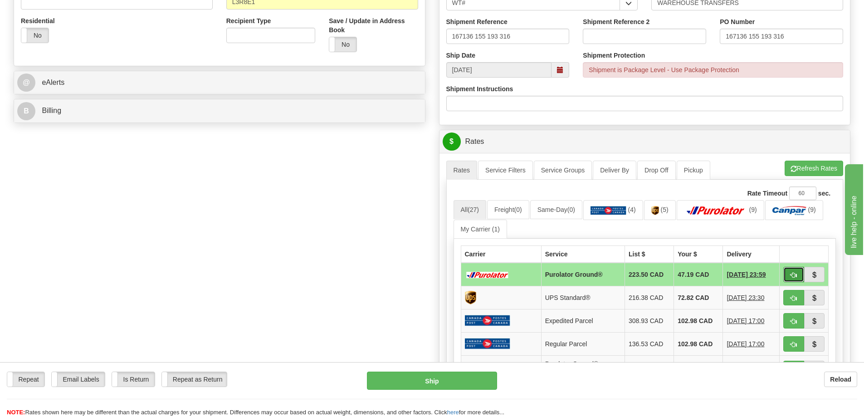
click at [790, 271] on button "button" at bounding box center [793, 274] width 21 height 15
type input "260"
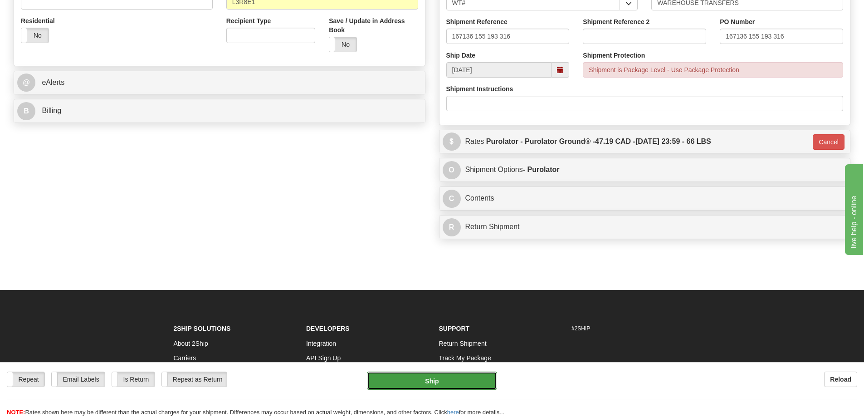
click at [405, 378] on button "Ship" at bounding box center [432, 381] width 130 height 18
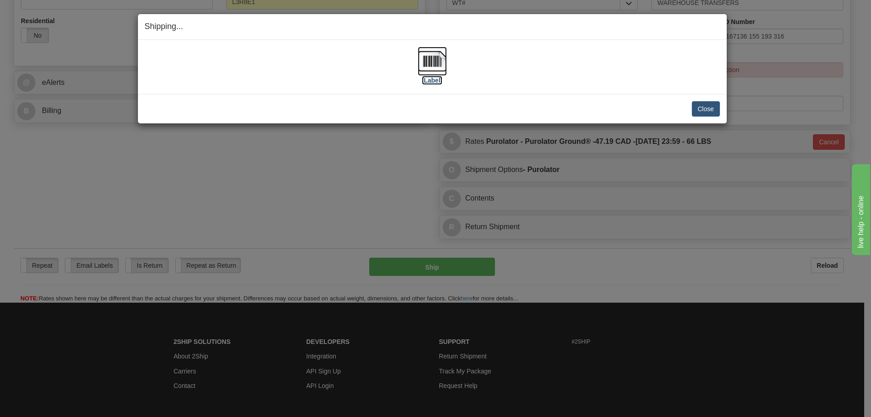
click at [435, 80] on label "[Label]" at bounding box center [432, 80] width 21 height 9
click at [709, 104] on button "Close" at bounding box center [706, 108] width 28 height 15
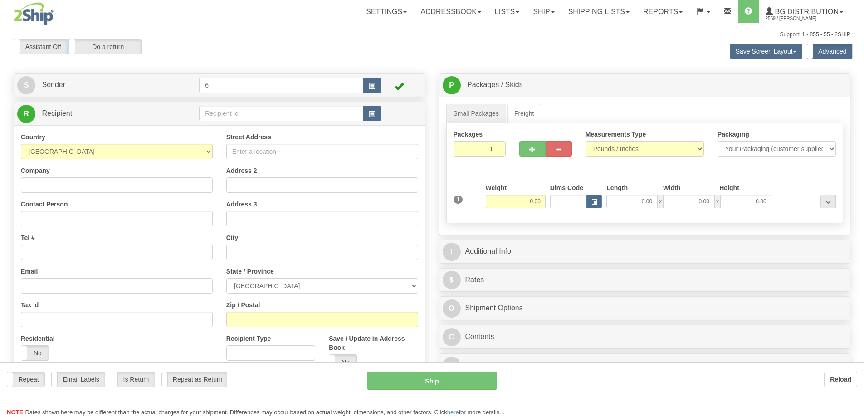
click at [290, 114] on div at bounding box center [432, 208] width 864 height 417
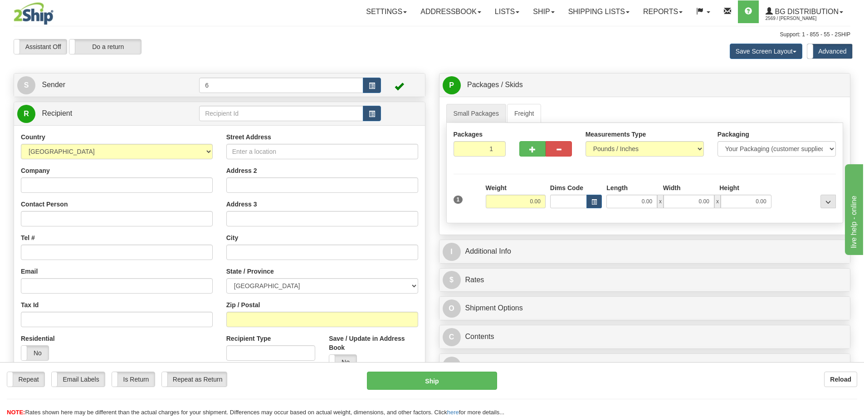
click at [290, 114] on div "Toggle navigation Settings Shipping Preferences Fields Preferences New" at bounding box center [432, 262] width 864 height 525
click at [290, 114] on input "text" at bounding box center [281, 113] width 164 height 15
type input "3"
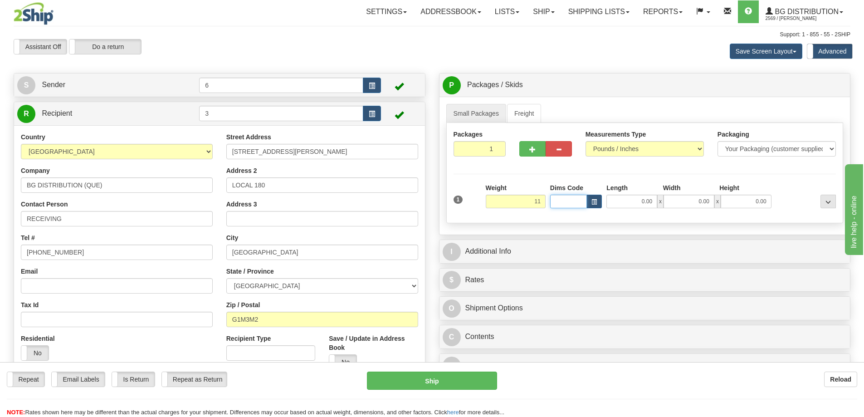
type input "11.00"
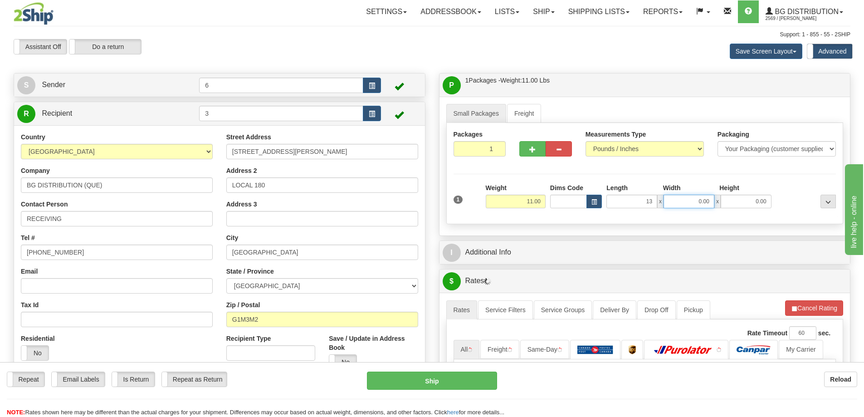
type input "13.00"
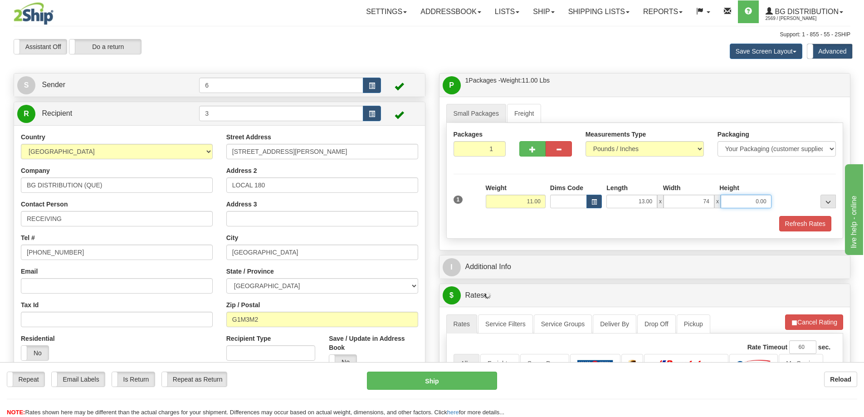
type input "74.00"
type input "7.00"
click at [814, 222] on button "Refresh Rates" at bounding box center [805, 223] width 52 height 15
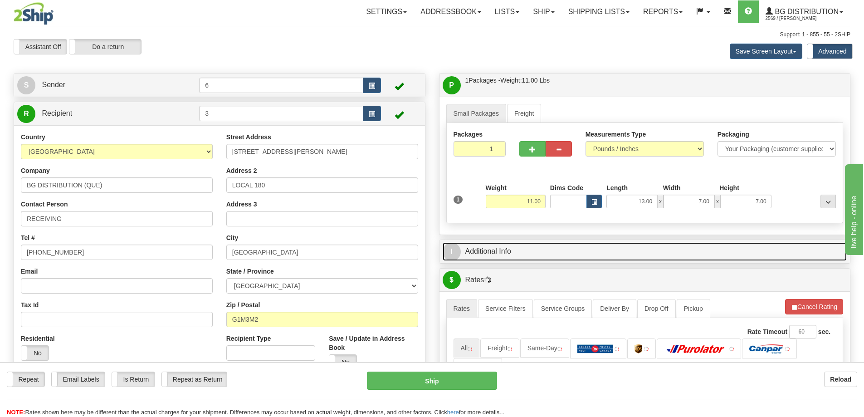
click at [631, 252] on link "I Additional Info" at bounding box center [645, 251] width 405 height 19
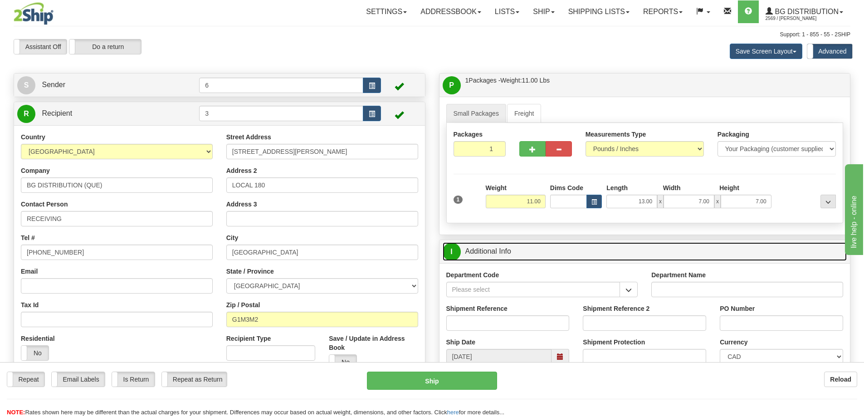
scroll to position [45, 0]
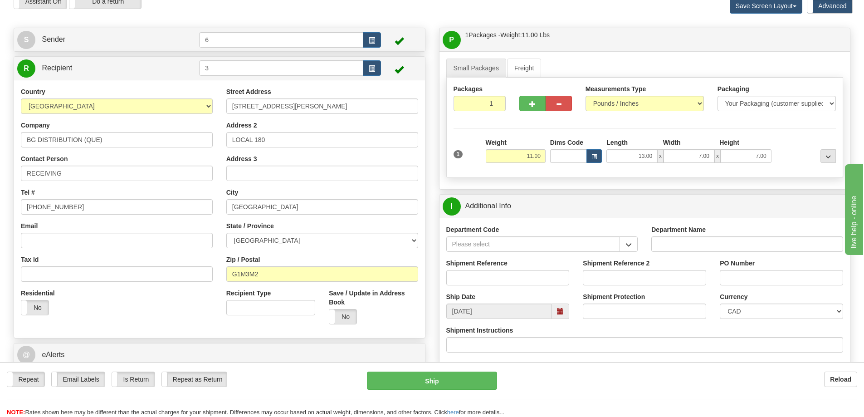
click at [631, 254] on div "Department Code" at bounding box center [542, 242] width 205 height 34
click at [624, 243] on button "button" at bounding box center [629, 243] width 18 height 15
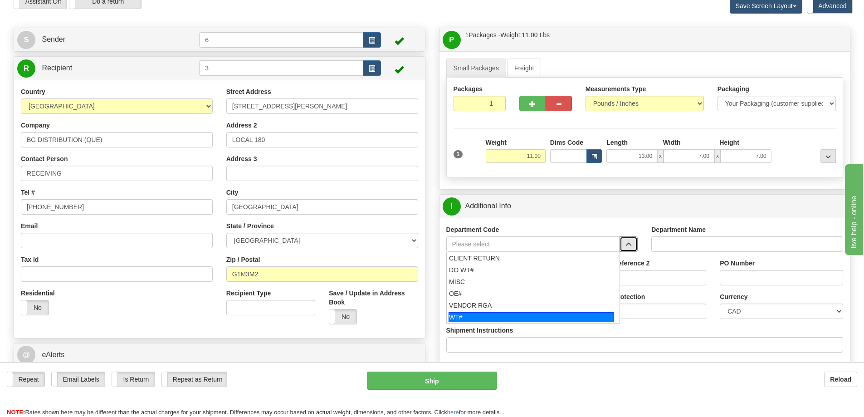
click at [466, 316] on div "WT#" at bounding box center [531, 317] width 165 height 10
type input "WT#"
type input "WAREHOUSE TRANSFERS"
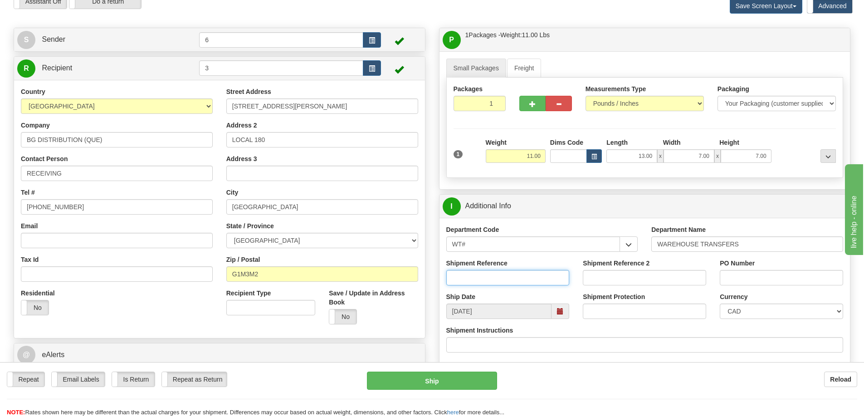
click at [464, 272] on input "Shipment Reference" at bounding box center [507, 277] width 123 height 15
drag, startPoint x: 463, startPoint y: 274, endPoint x: 457, endPoint y: 273, distance: 6.2
type input "167274-00 167281-00"
drag, startPoint x: 457, startPoint y: 273, endPoint x: 634, endPoint y: 307, distance: 180.2
click at [634, 307] on input "Shipment Protection" at bounding box center [644, 310] width 123 height 15
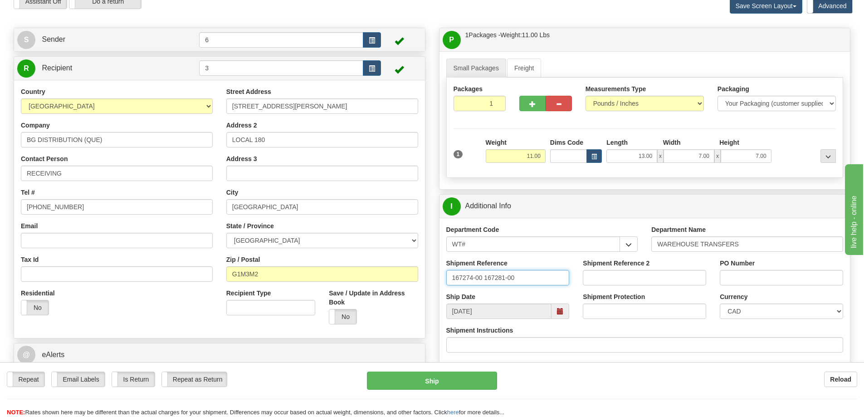
click at [532, 280] on input "167274-00 167281-00" at bounding box center [507, 277] width 123 height 15
paste input "167274-00 167281-00"
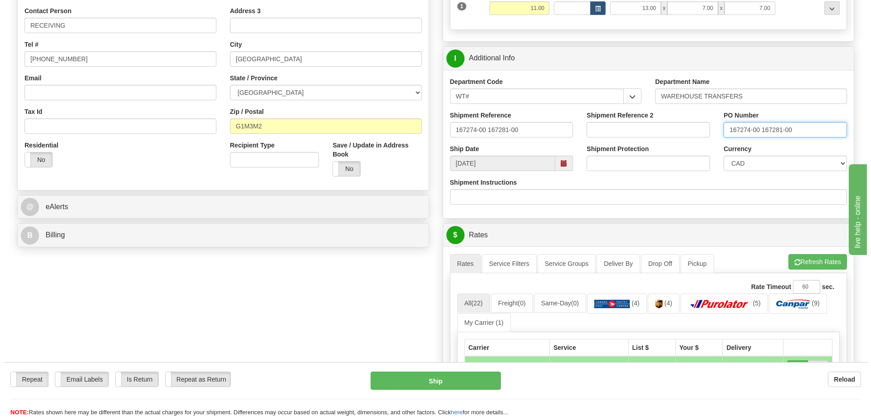
scroll to position [318, 0]
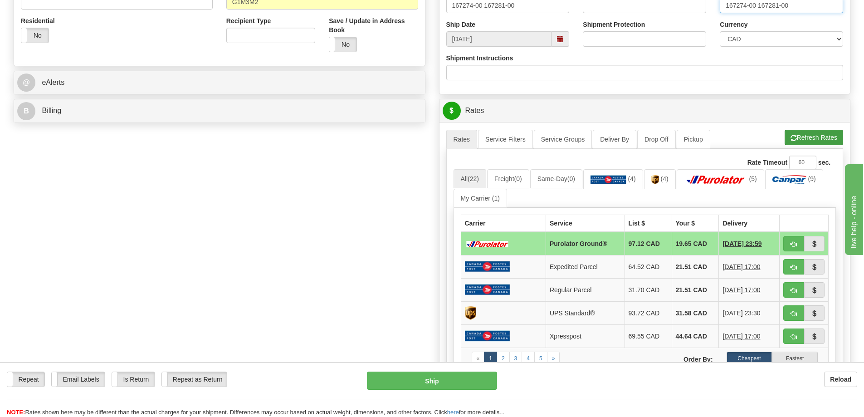
type input "167274-00 167281-00"
click at [806, 141] on button "Refresh Rates" at bounding box center [814, 137] width 59 height 15
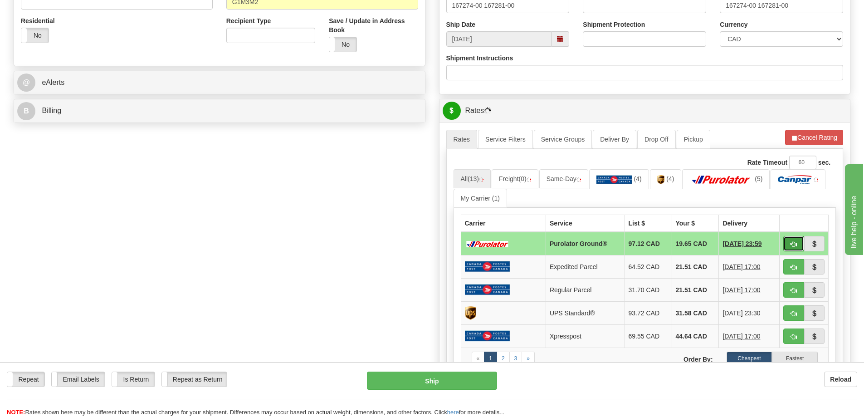
click at [799, 245] on button "button" at bounding box center [793, 243] width 21 height 15
click at [802, 244] on button "button" at bounding box center [793, 243] width 21 height 15
click at [797, 245] on button "button" at bounding box center [793, 243] width 21 height 15
type input "260"
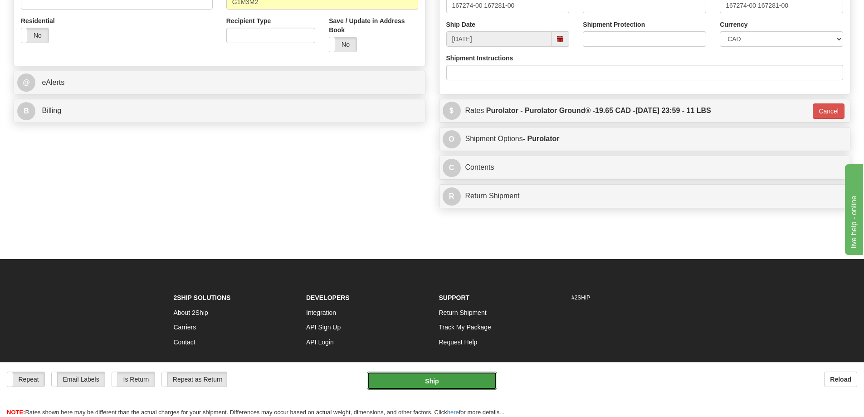
click at [455, 378] on button "Ship" at bounding box center [432, 381] width 130 height 18
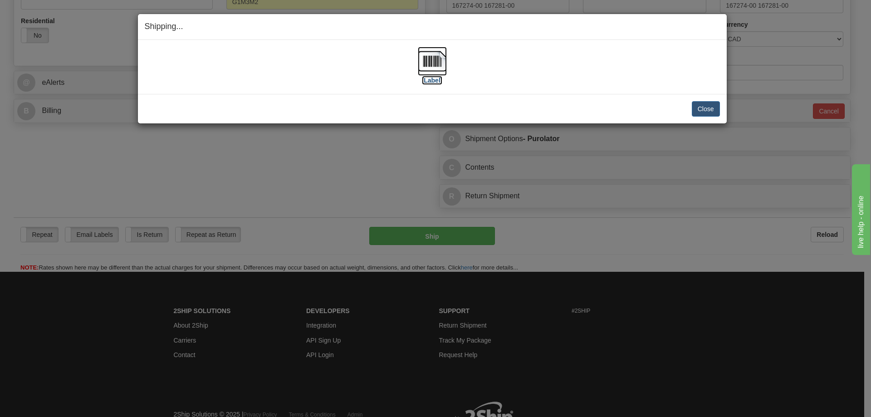
click at [432, 78] on label "[Label]" at bounding box center [432, 80] width 21 height 9
click at [699, 108] on button "Close" at bounding box center [706, 108] width 28 height 15
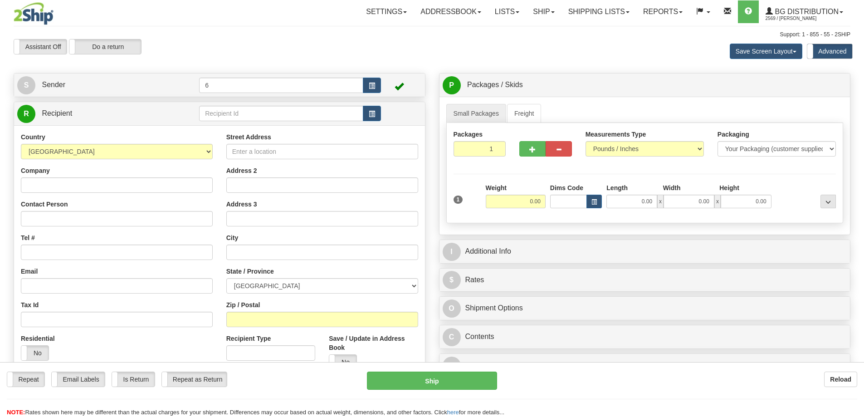
click at [224, 113] on div at bounding box center [432, 208] width 864 height 417
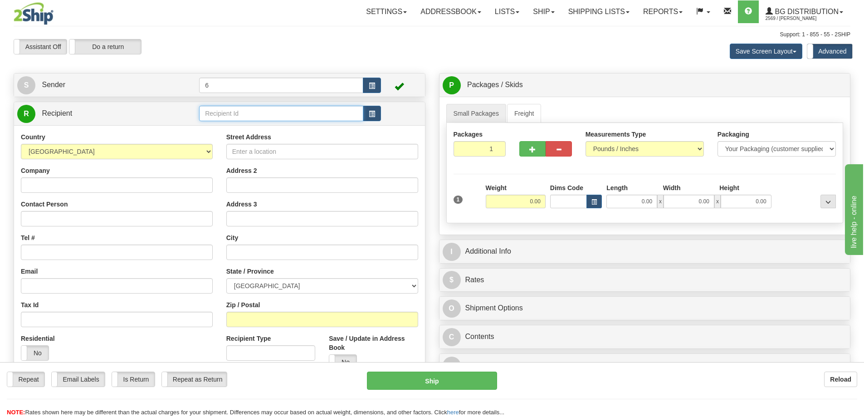
click at [224, 113] on input "text" at bounding box center [281, 113] width 164 height 15
type input "44013"
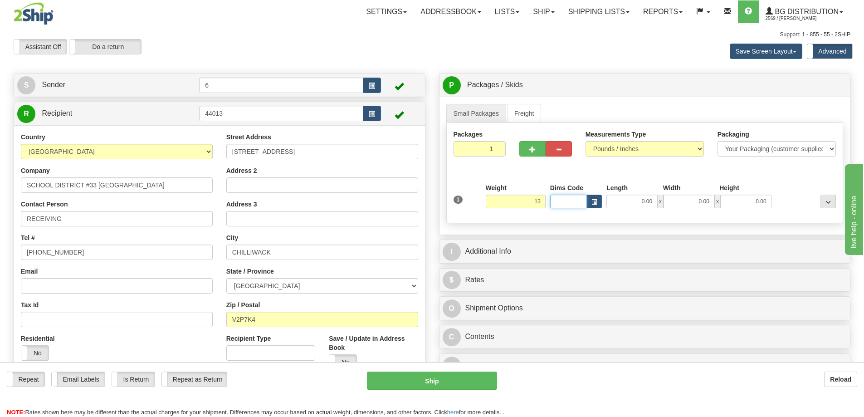
type input "13.00"
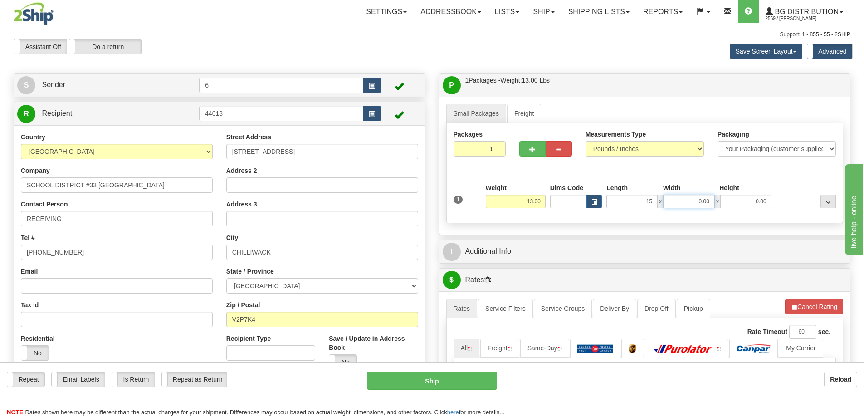
type input "15.00"
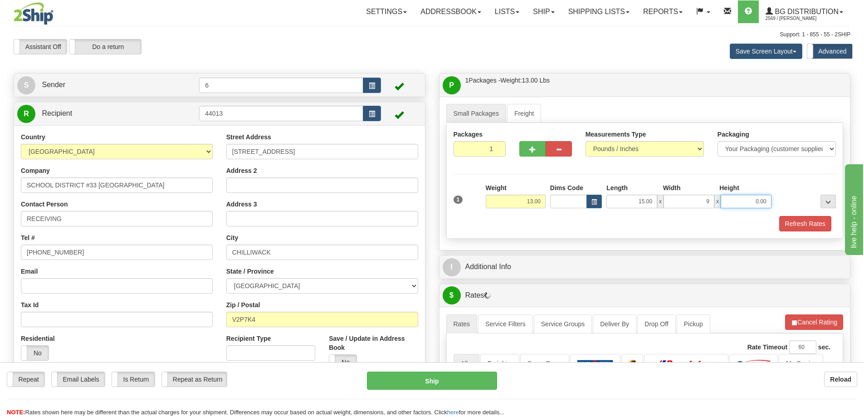
type input "9.00"
type input "10.00"
click at [827, 225] on button "Refresh Rates" at bounding box center [805, 223] width 52 height 15
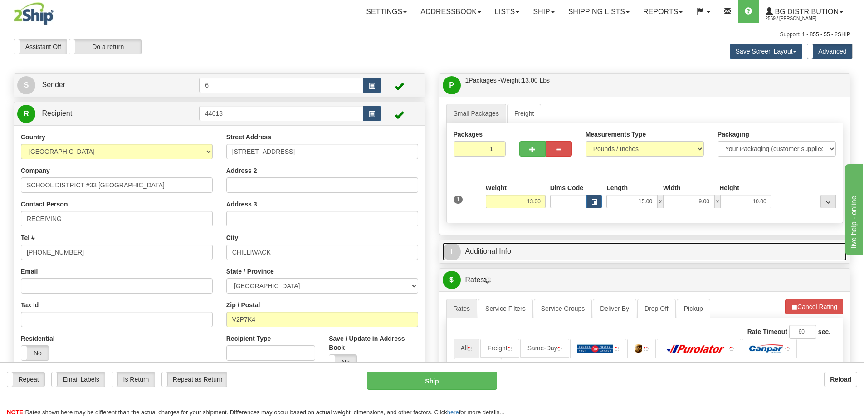
click at [806, 246] on link "I Additional Info" at bounding box center [645, 251] width 405 height 19
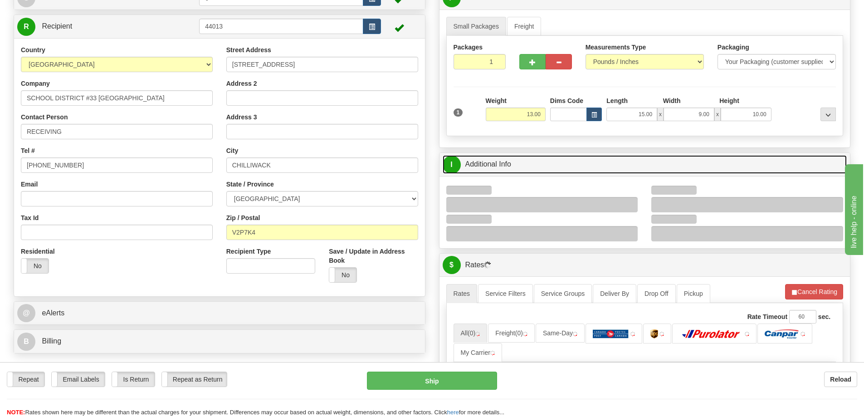
scroll to position [136, 0]
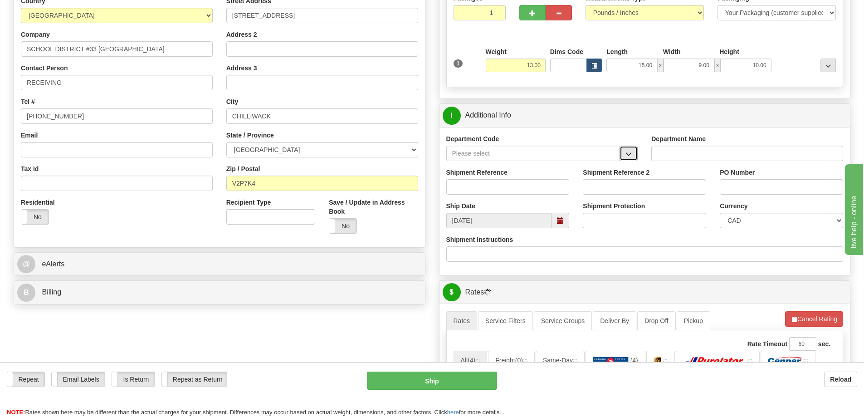
click at [632, 155] on span "button" at bounding box center [629, 154] width 6 height 6
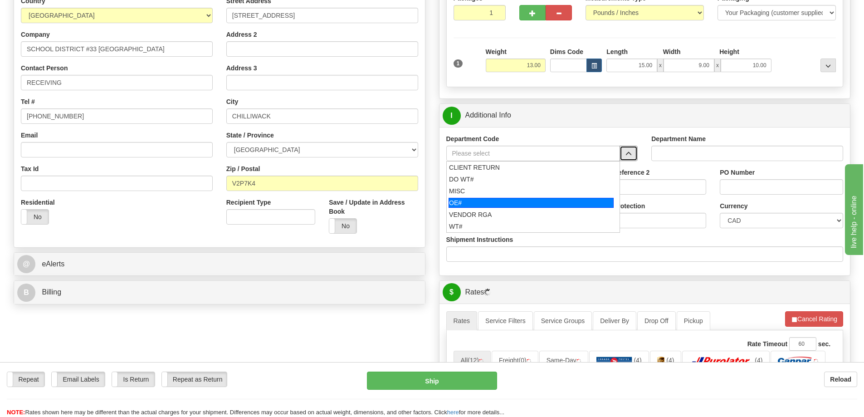
click at [467, 204] on div "OE#" at bounding box center [531, 203] width 165 height 10
type input "OE#"
type input "ORDERS"
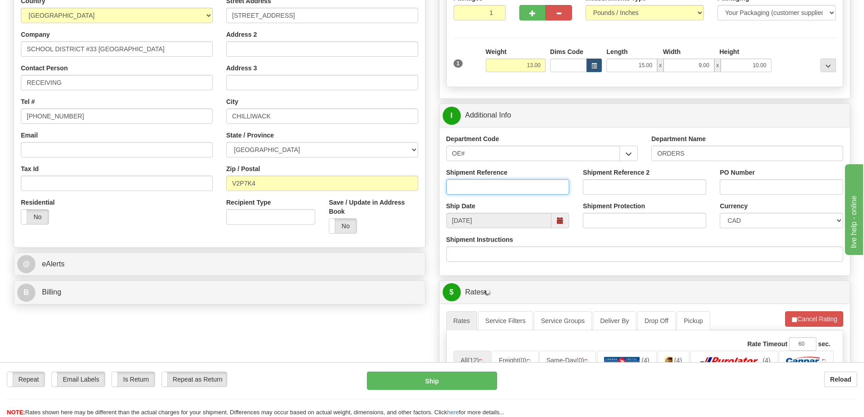
drag, startPoint x: 482, startPoint y: 189, endPoint x: 482, endPoint y: 181, distance: 8.2
click at [482, 186] on input "Shipment Reference" at bounding box center [507, 186] width 123 height 15
type input "60033233-01"
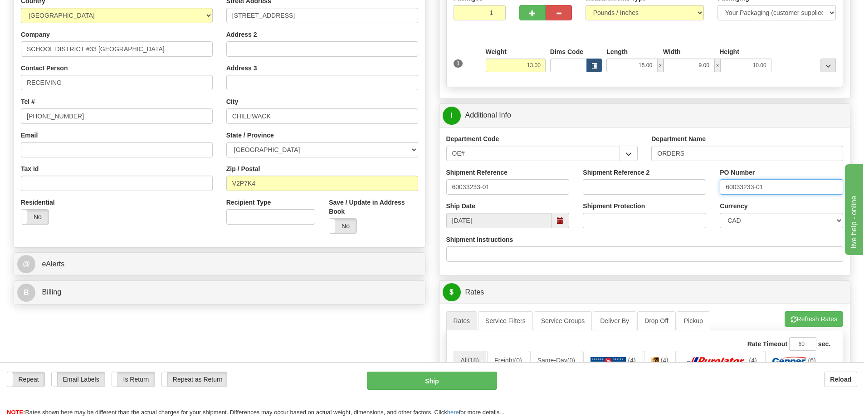
type input "60033233-01"
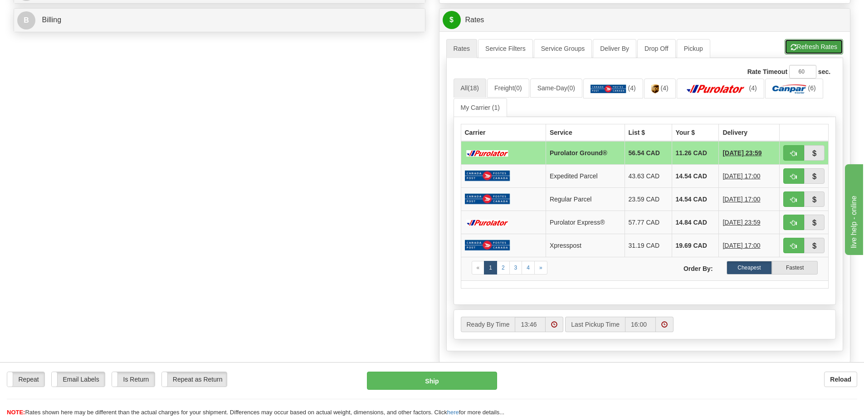
click at [807, 48] on button "Refresh Rates" at bounding box center [814, 46] width 59 height 15
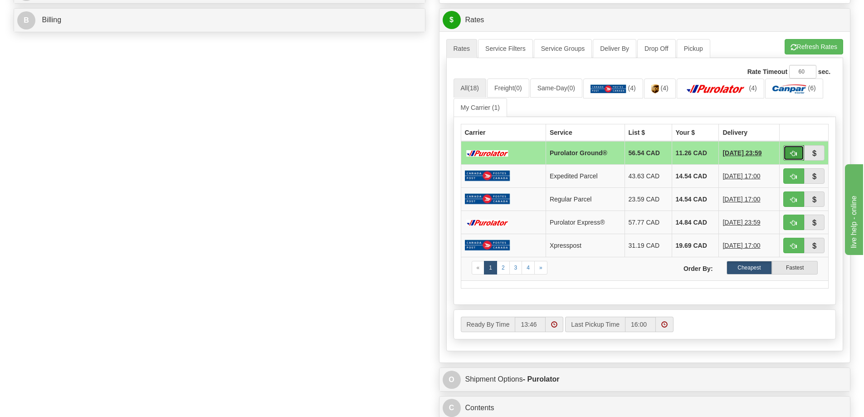
click at [795, 152] on span "button" at bounding box center [794, 154] width 6 height 6
type input "260"
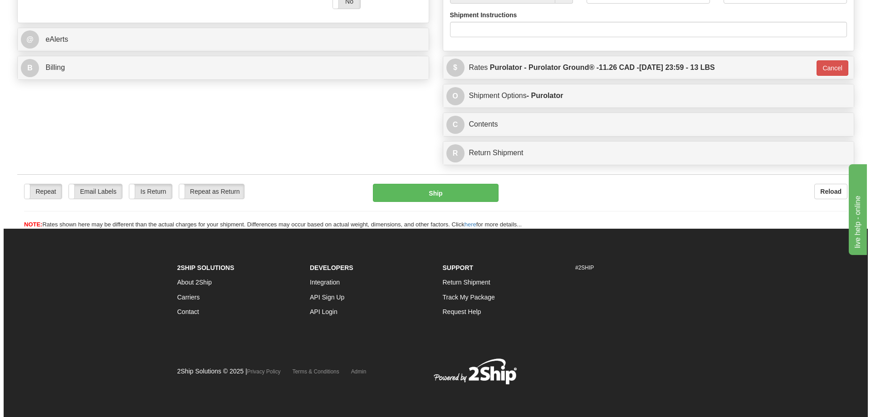
scroll to position [389, 0]
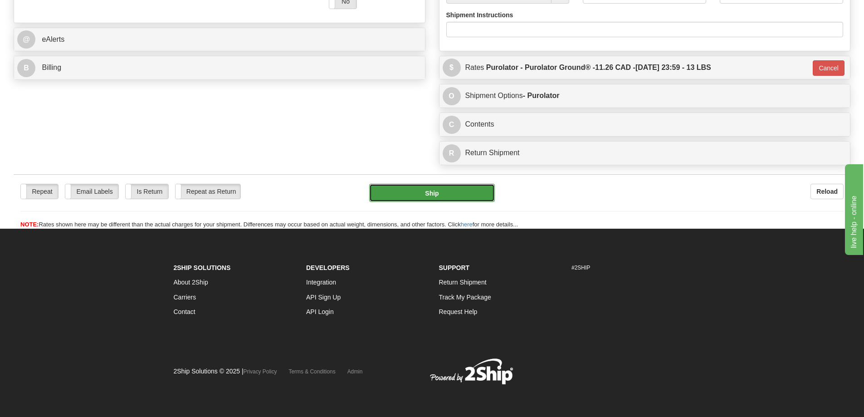
click at [420, 184] on button "Ship" at bounding box center [432, 193] width 126 height 18
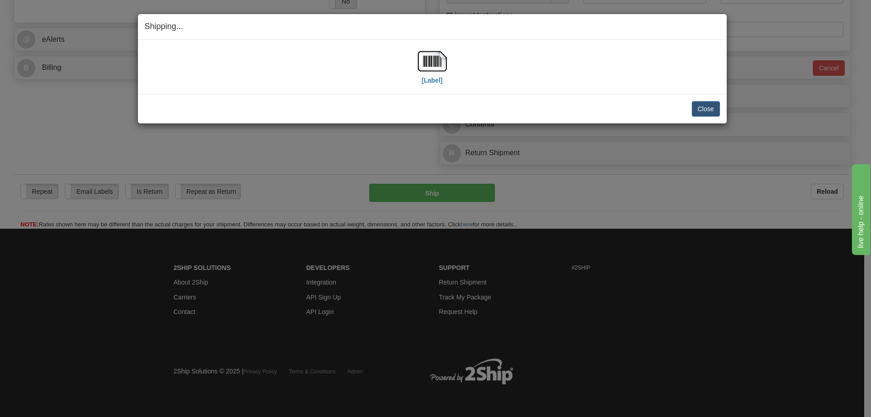
click at [444, 77] on div "[Label]" at bounding box center [432, 67] width 29 height 40
click at [431, 79] on label "[Label]" at bounding box center [432, 80] width 21 height 9
click at [704, 107] on button "Close" at bounding box center [706, 108] width 28 height 15
click at [692, 101] on button "Close" at bounding box center [706, 108] width 28 height 15
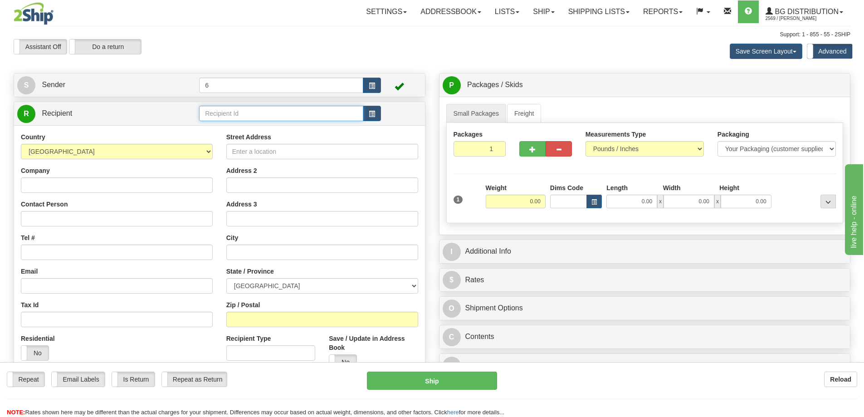
click at [221, 116] on input "text" at bounding box center [281, 113] width 164 height 15
click at [221, 115] on input "text" at bounding box center [281, 113] width 164 height 15
type input "9"
click at [218, 54] on div "Assistant On Assistant Off Do a return Do a return" at bounding box center [184, 46] width 354 height 15
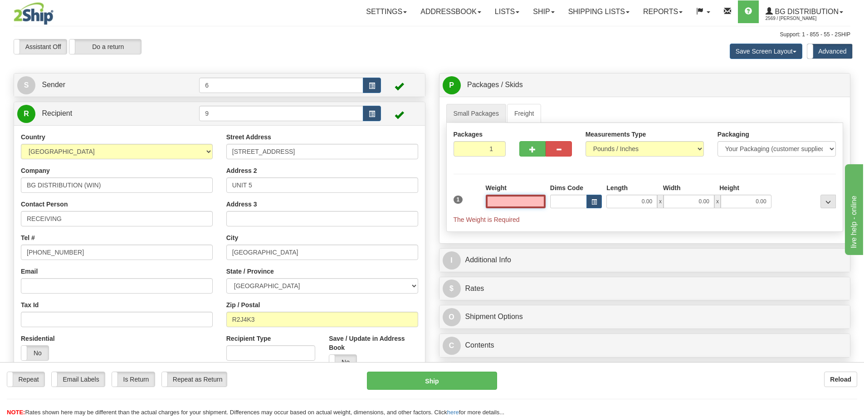
click at [502, 205] on input "text" at bounding box center [516, 202] width 60 height 14
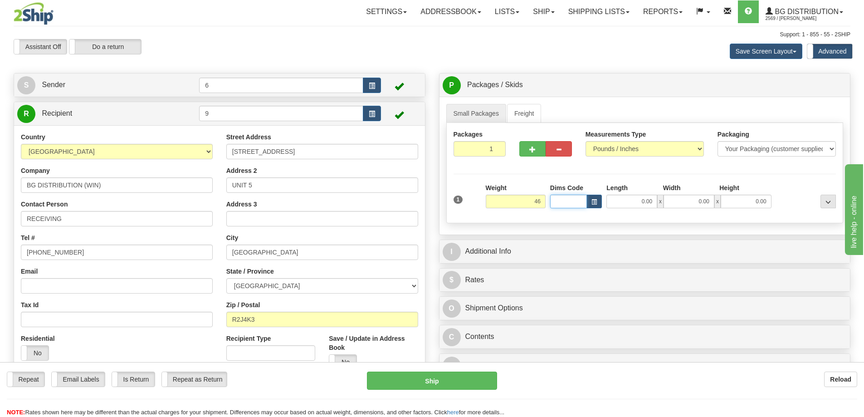
type input "46.00"
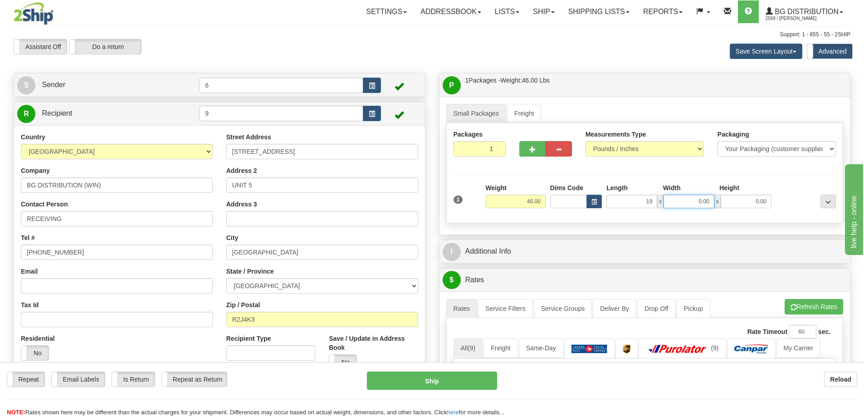
type input "19.00"
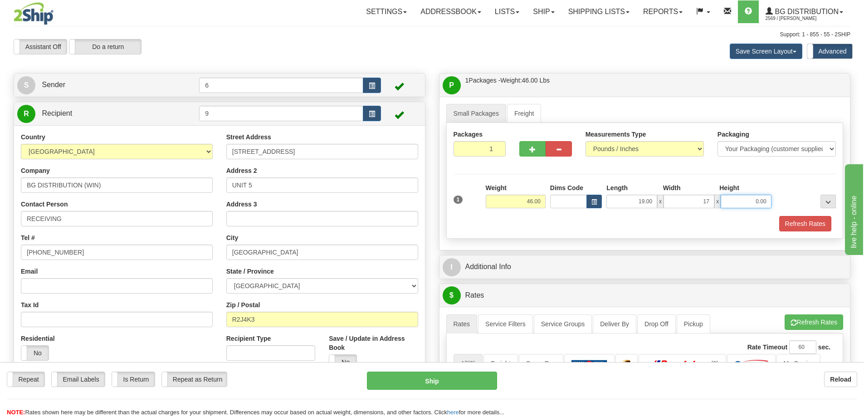
type input "17.00"
type input "8.00"
click at [526, 152] on button "button" at bounding box center [532, 148] width 26 height 15
radio input "true"
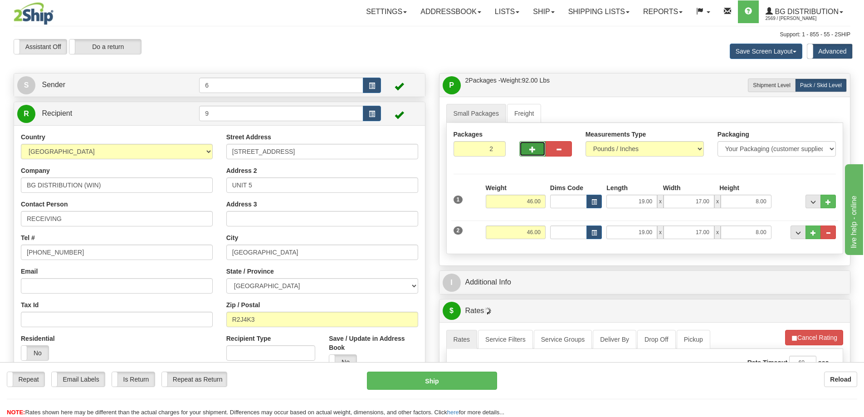
click at [533, 150] on span "button" at bounding box center [532, 150] width 6 height 6
type input "3"
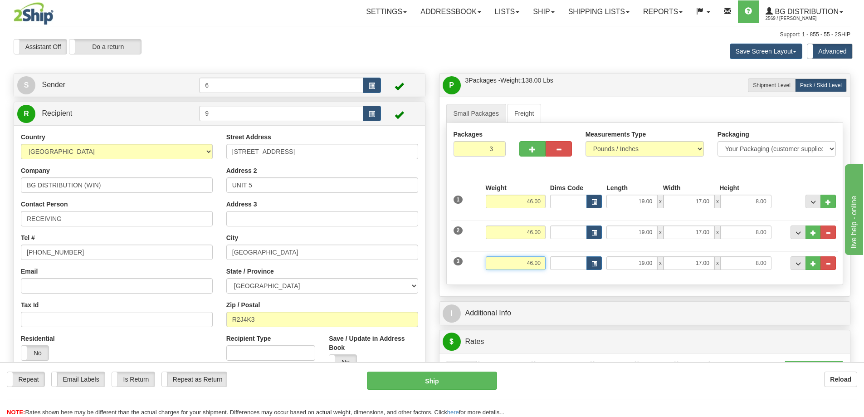
drag, startPoint x: 516, startPoint y: 262, endPoint x: 625, endPoint y: 273, distance: 109.9
click at [626, 275] on div "3 Weight 46.00 Dims Code Length Width Height" at bounding box center [644, 262] width 387 height 30
type input "6.00"
type input "10.00"
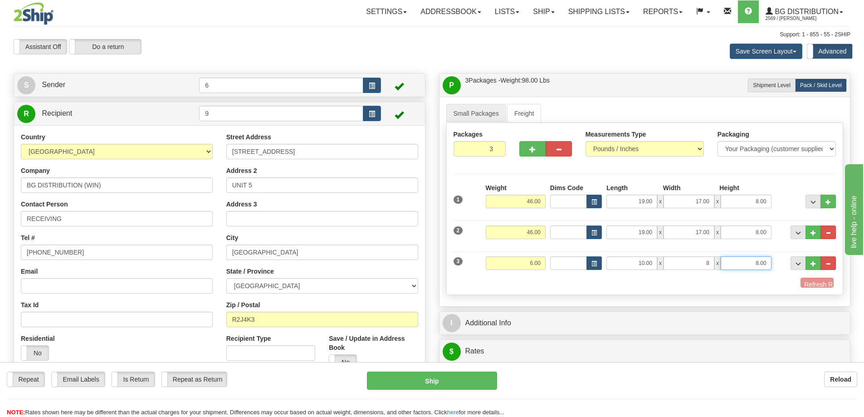
type input "8.00"
type input "15.00"
click at [814, 290] on button "Refresh Rates" at bounding box center [805, 285] width 52 height 15
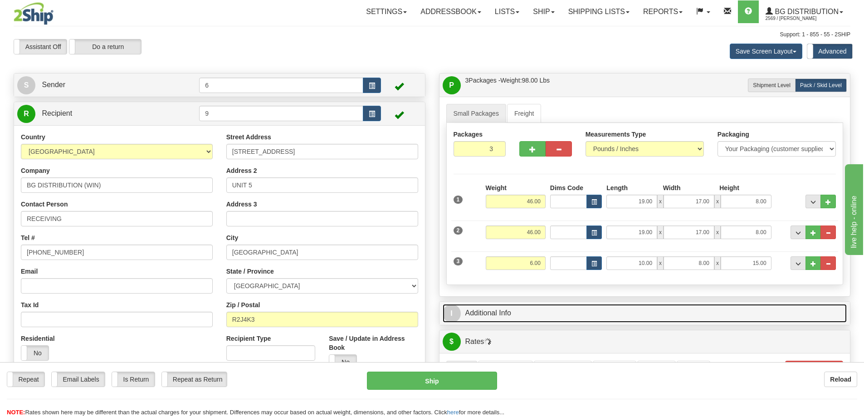
click at [615, 307] on link "I Additional Info" at bounding box center [645, 313] width 405 height 19
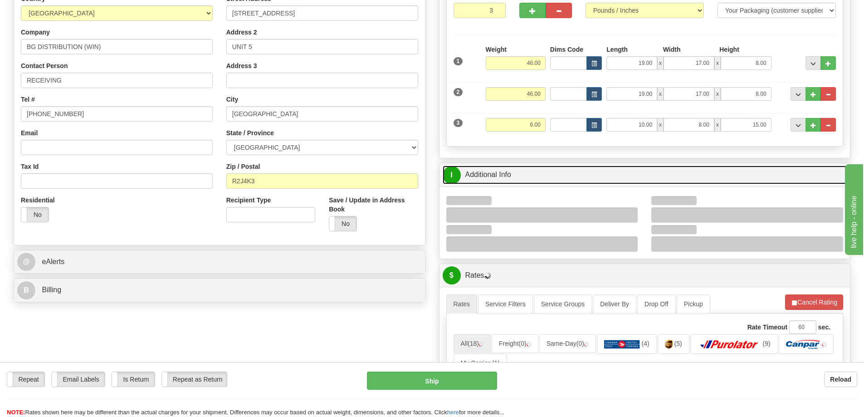
scroll to position [181, 0]
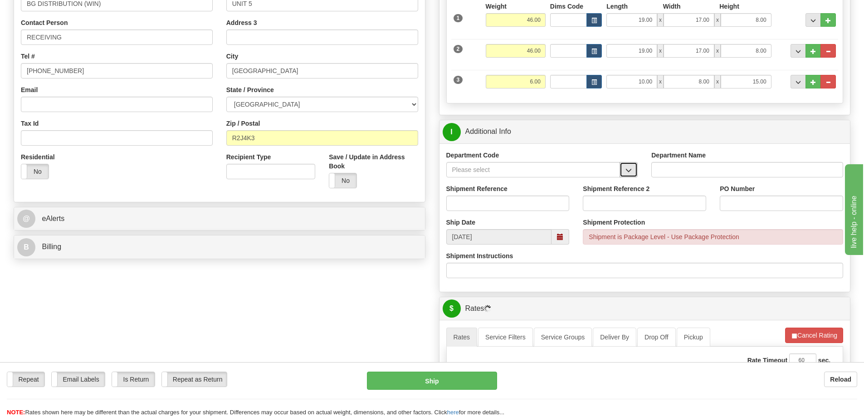
click at [625, 173] on button "button" at bounding box center [629, 169] width 18 height 15
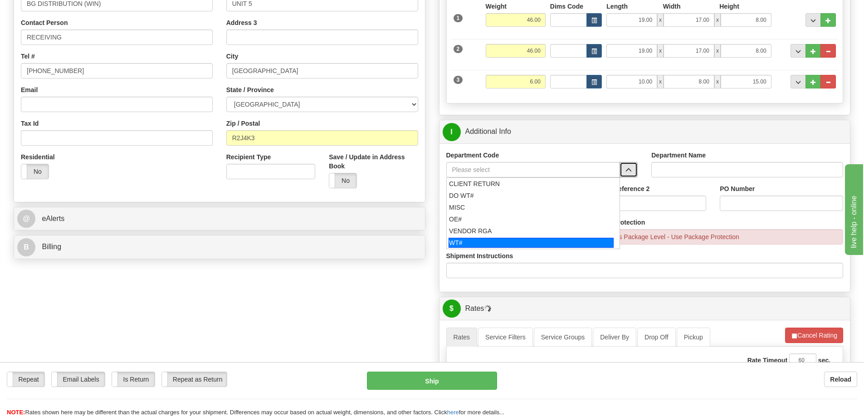
click at [484, 243] on div "WT#" at bounding box center [531, 243] width 165 height 10
type input "WT#"
type input "WAREHOUSE TRANSFERS"
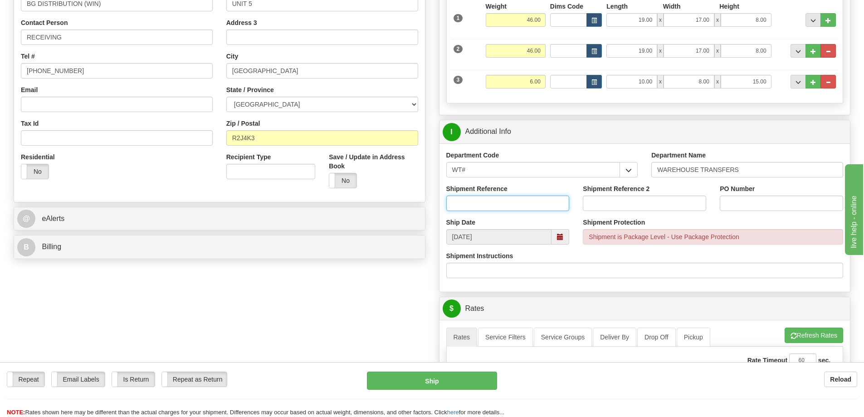
click at [473, 197] on input "Shipment Reference" at bounding box center [507, 203] width 123 height 15
type input "167399 167433"
paste input "167399 167433"
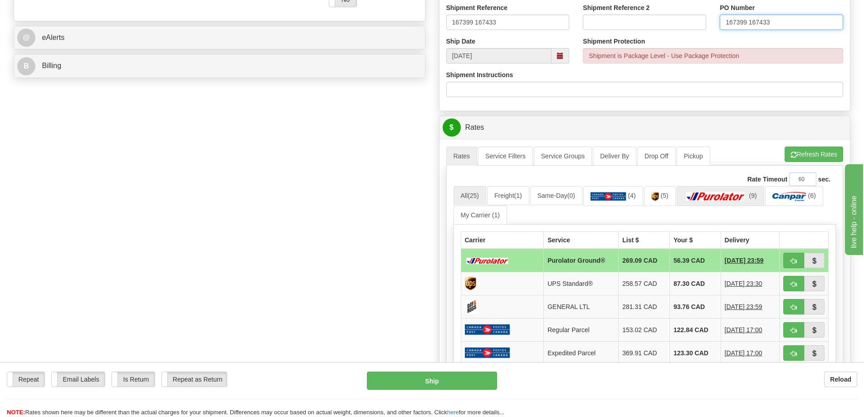
scroll to position [363, 0]
type input "167399 167433"
click at [797, 157] on button "Refresh Rates" at bounding box center [814, 153] width 59 height 15
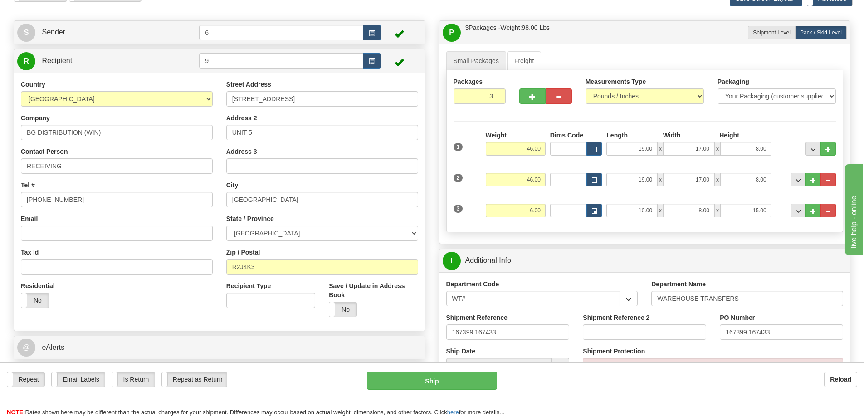
scroll to position [0, 0]
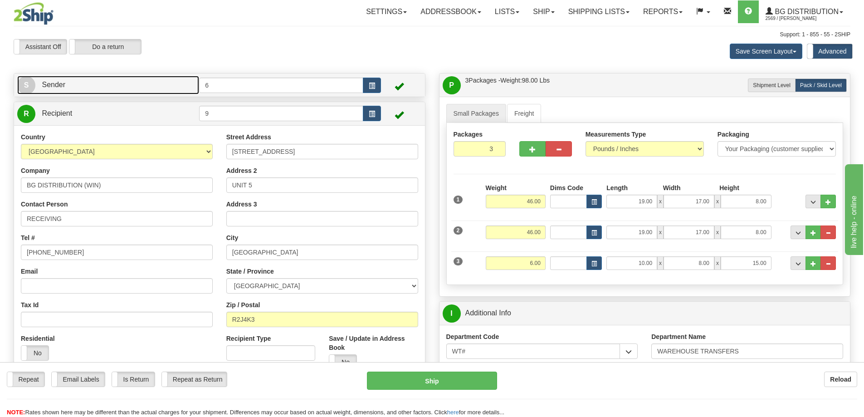
click at [118, 87] on link "S Sender" at bounding box center [108, 85] width 182 height 19
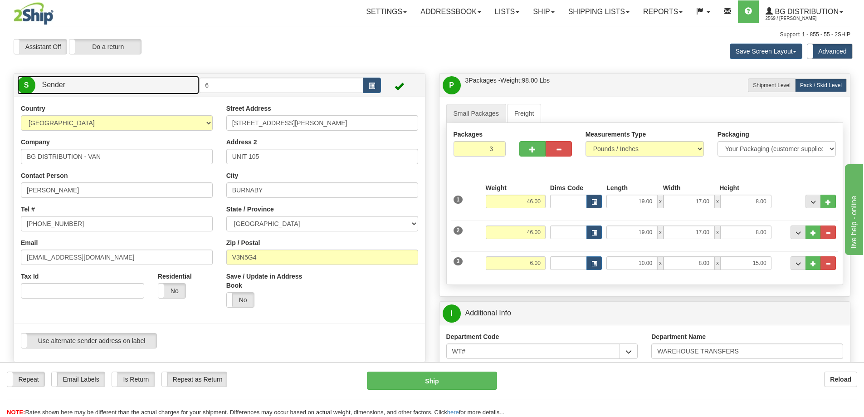
click at [118, 87] on link "S Sender" at bounding box center [108, 85] width 182 height 19
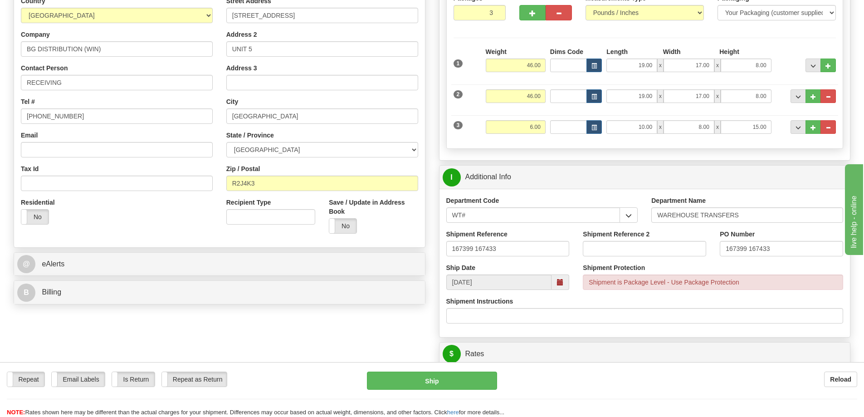
scroll to position [45, 0]
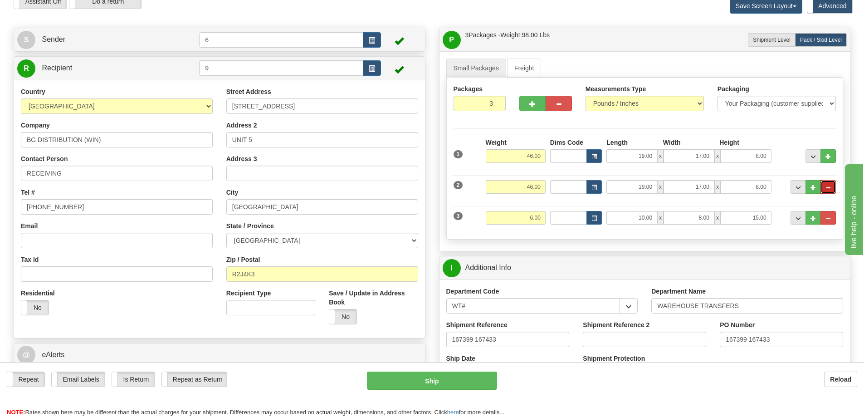
click at [826, 184] on button "..." at bounding box center [828, 187] width 15 height 14
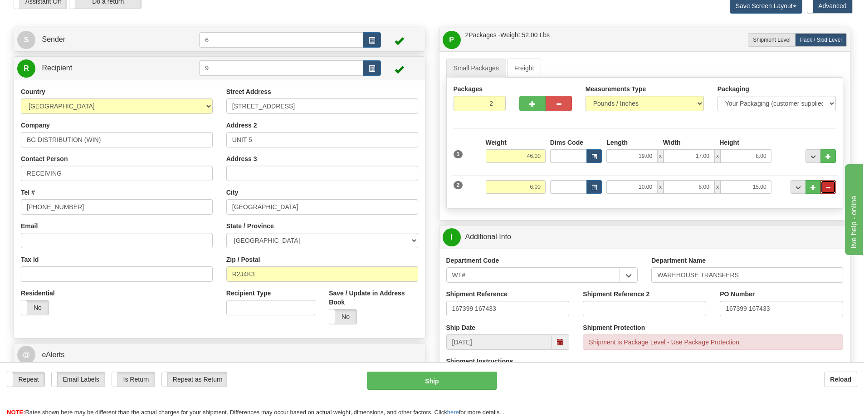
click at [830, 190] on span "..." at bounding box center [828, 187] width 5 height 5
type input "1"
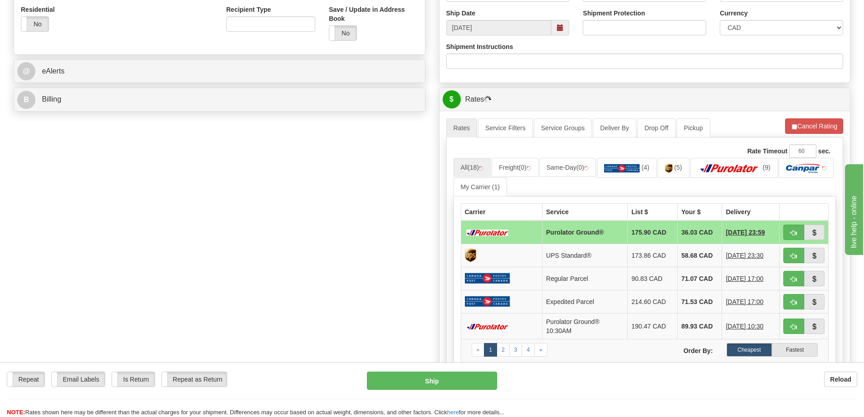
scroll to position [363, 0]
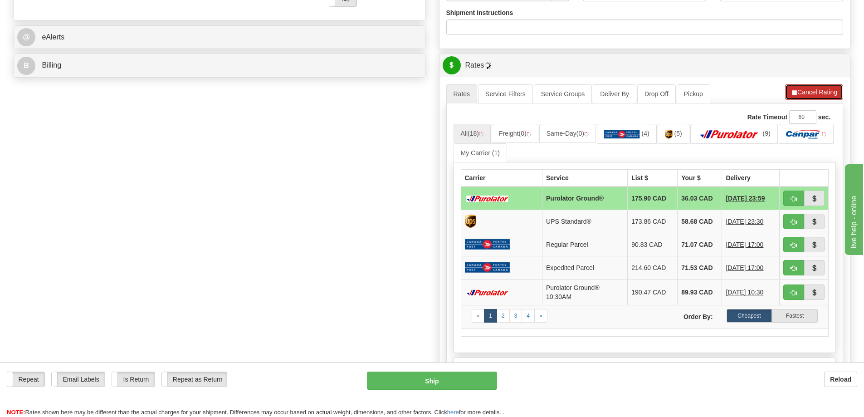
click at [801, 93] on button "Cancel Rating" at bounding box center [814, 91] width 58 height 15
click at [817, 90] on button "Refresh Rates" at bounding box center [814, 91] width 59 height 15
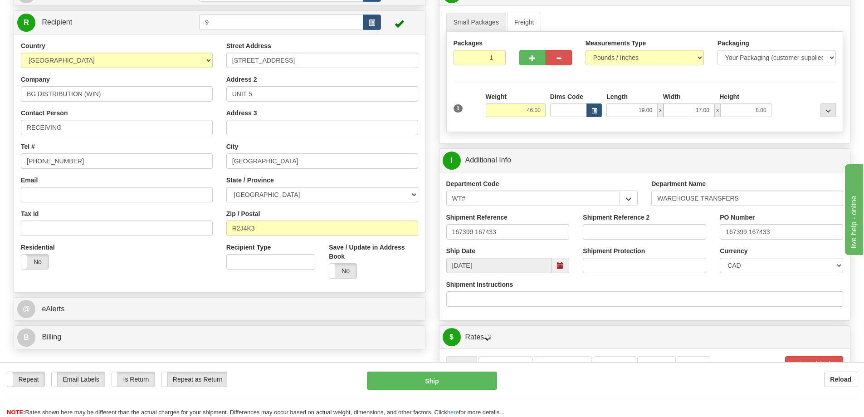
scroll to position [91, 0]
click at [540, 61] on button "button" at bounding box center [532, 57] width 26 height 15
radio input "true"
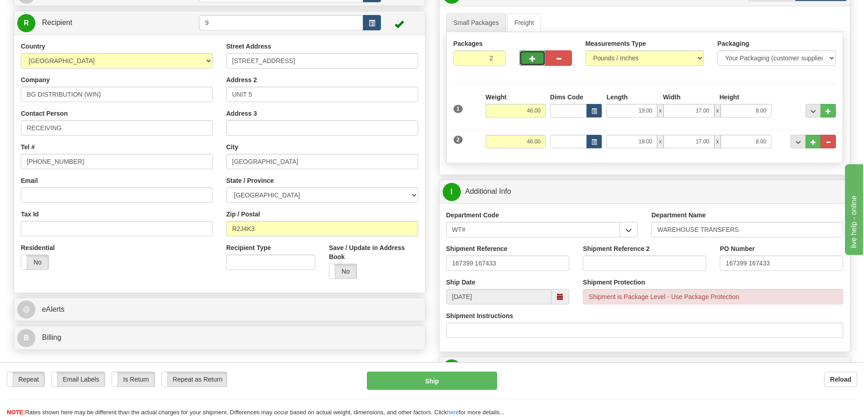
click at [533, 58] on span "button" at bounding box center [532, 59] width 6 height 6
type input "3"
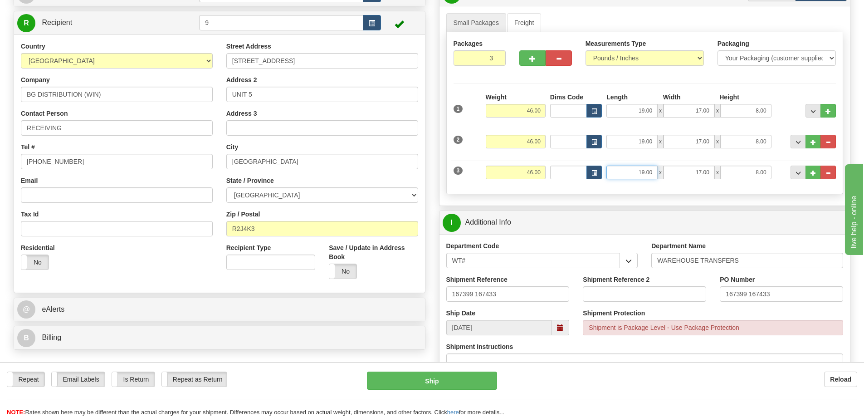
drag, startPoint x: 634, startPoint y: 172, endPoint x: 739, endPoint y: 148, distance: 107.9
click at [740, 158] on div "3 Weight 46.00 Dims Code Length Width Height" at bounding box center [644, 171] width 387 height 30
type input "10.00"
type input "8.00"
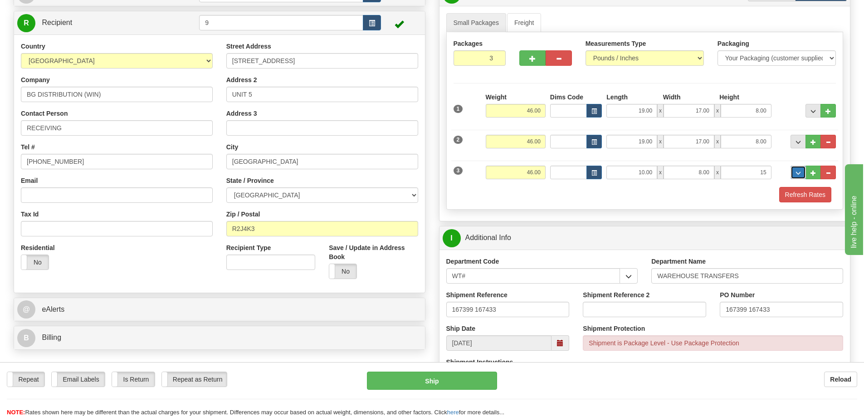
type input "15.00"
drag, startPoint x: 504, startPoint y: 176, endPoint x: 615, endPoint y: 178, distance: 110.3
click at [615, 178] on div "3 Weight 46.00 Dims Code Length Width Height" at bounding box center [644, 171] width 387 height 30
type input "6.00"
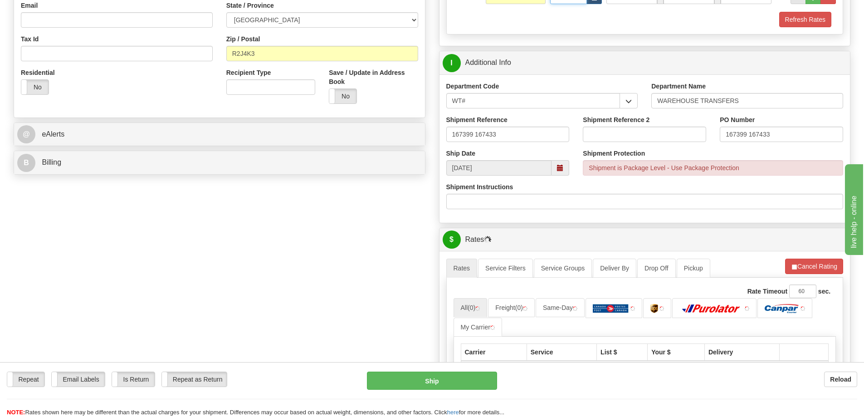
scroll to position [272, 0]
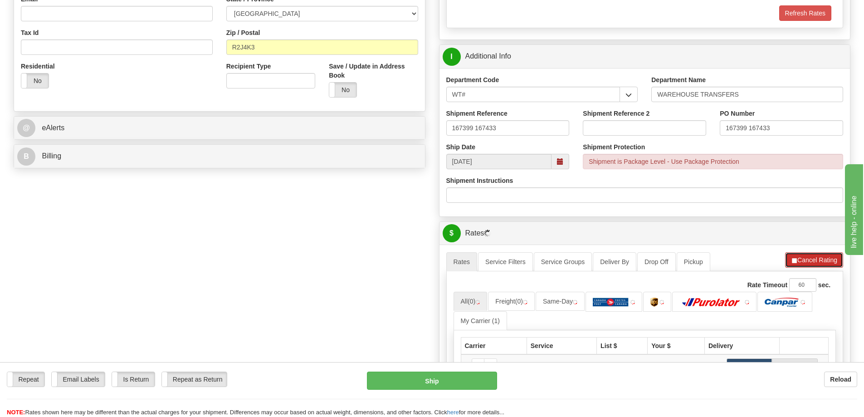
click at [817, 263] on button "Cancel Rating" at bounding box center [814, 259] width 58 height 15
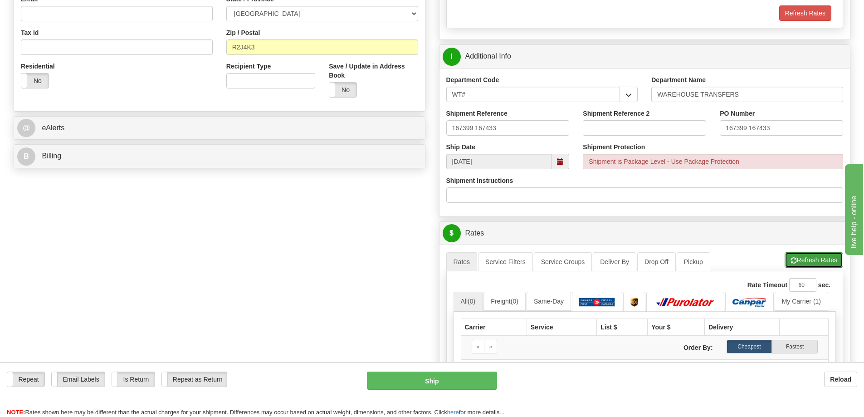
click at [821, 257] on button "Refresh Rates" at bounding box center [814, 259] width 59 height 15
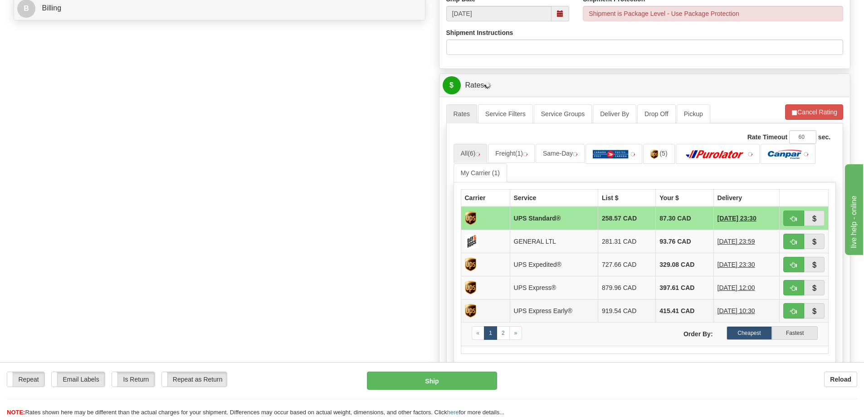
scroll to position [499, 0]
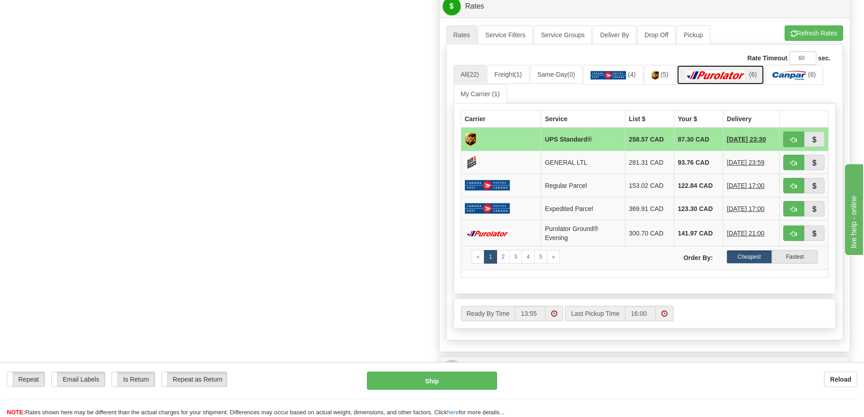
click at [732, 79] on img at bounding box center [716, 75] width 64 height 9
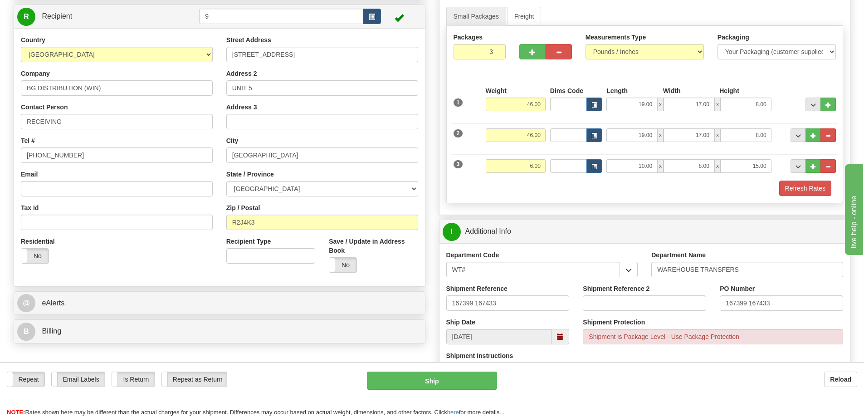
scroll to position [91, 0]
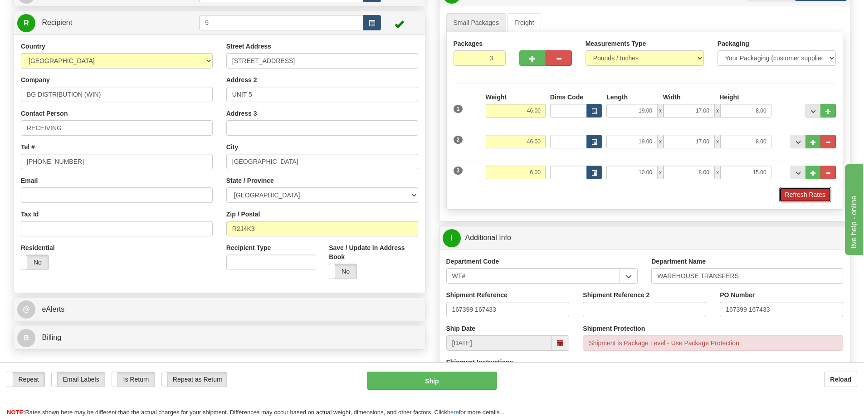
click at [811, 191] on button "Refresh Rates" at bounding box center [805, 194] width 52 height 15
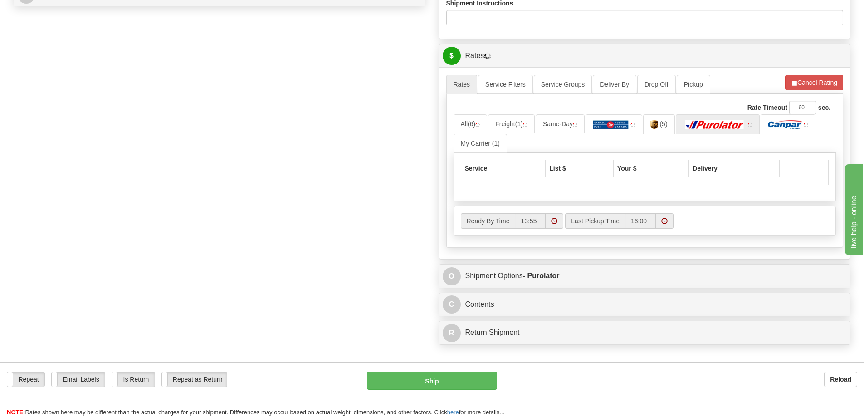
scroll to position [499, 0]
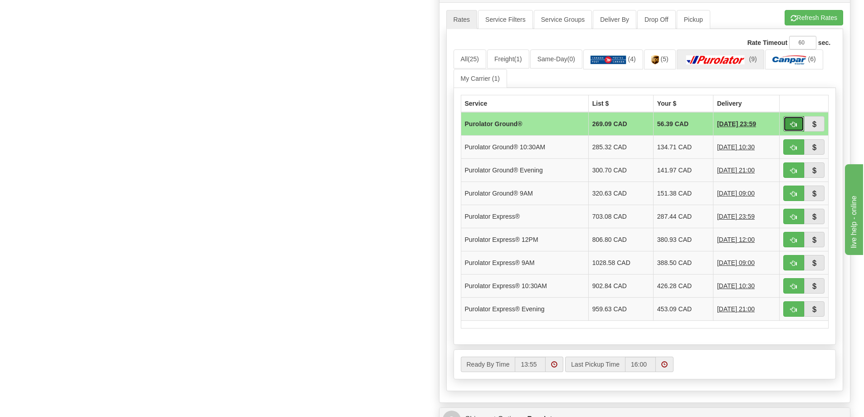
click at [791, 123] on span "button" at bounding box center [794, 125] width 6 height 6
type input "260"
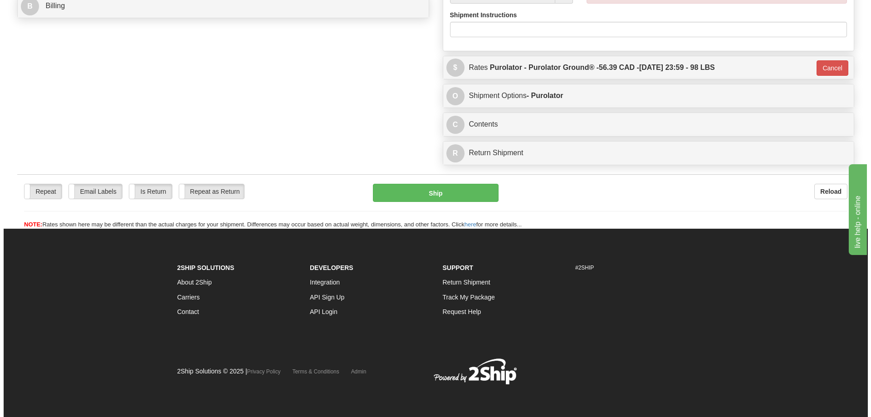
scroll to position [451, 0]
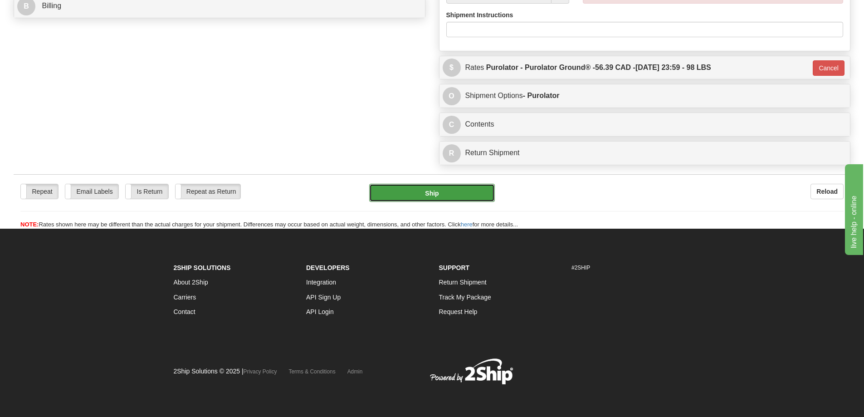
click at [462, 184] on button "Ship" at bounding box center [432, 193] width 126 height 18
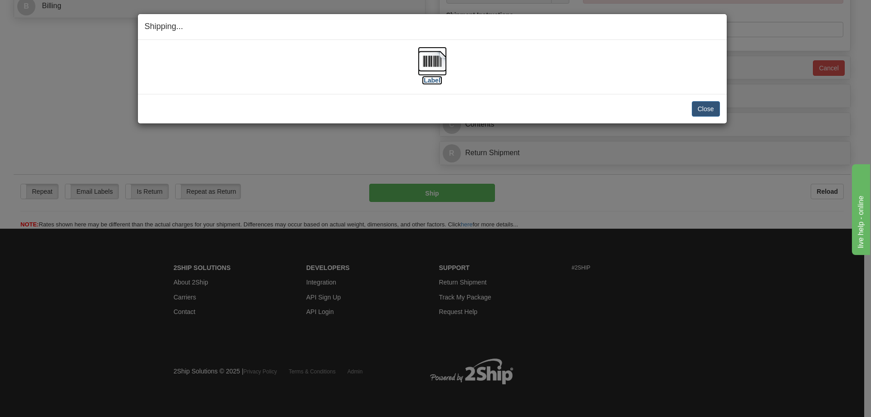
click at [440, 83] on label "[Label]" at bounding box center [432, 80] width 21 height 9
click at [704, 112] on button "Close" at bounding box center [706, 108] width 28 height 15
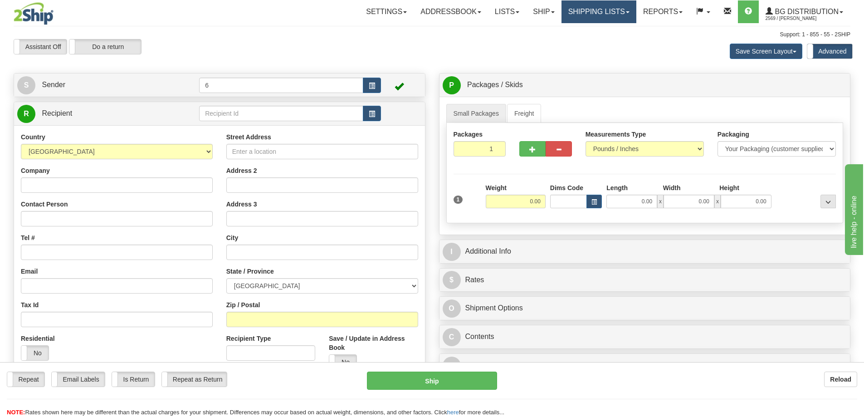
click at [596, 15] on link "Shipping lists" at bounding box center [599, 11] width 75 height 23
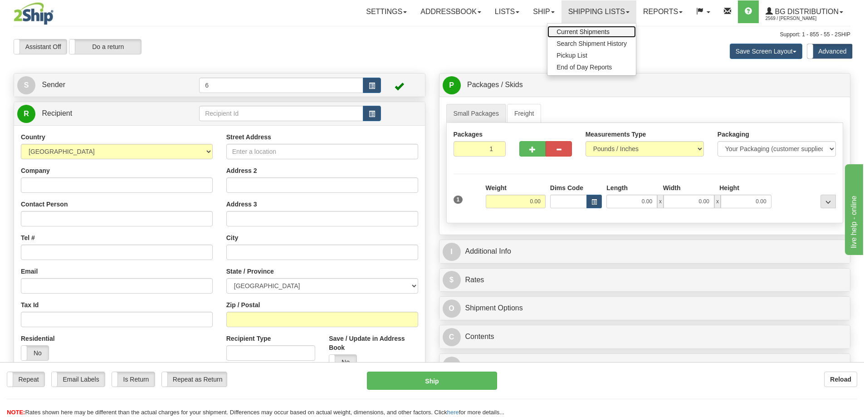
click at [591, 34] on span "Current Shipments" at bounding box center [583, 31] width 53 height 7
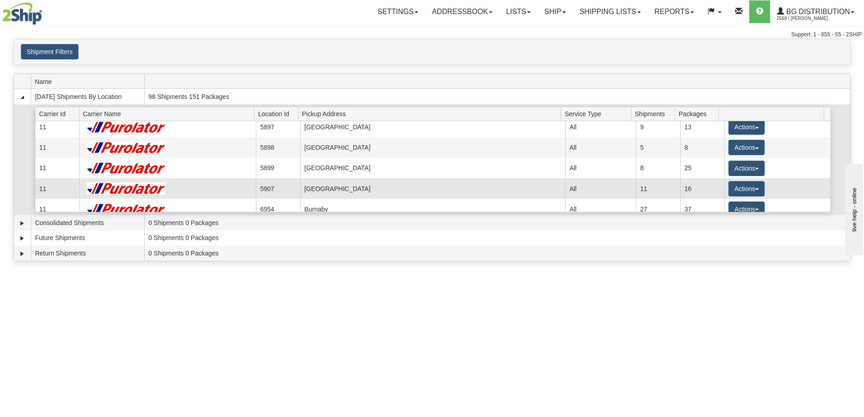
scroll to position [91, 0]
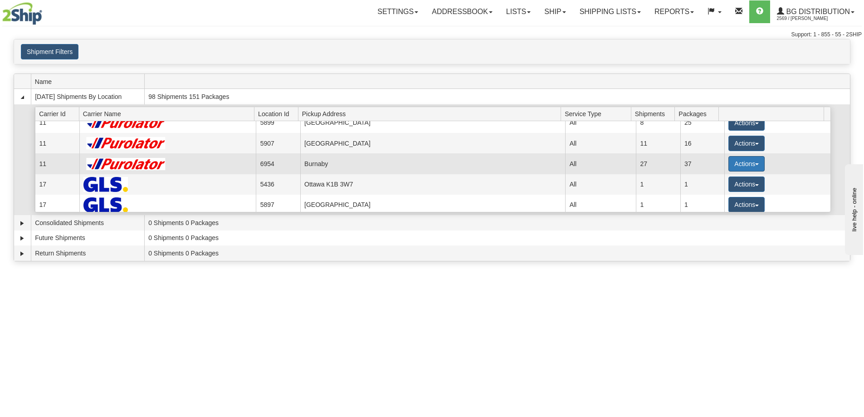
click at [735, 164] on button "Actions" at bounding box center [747, 163] width 36 height 15
click at [719, 184] on span "Details" at bounding box center [713, 180] width 24 height 6
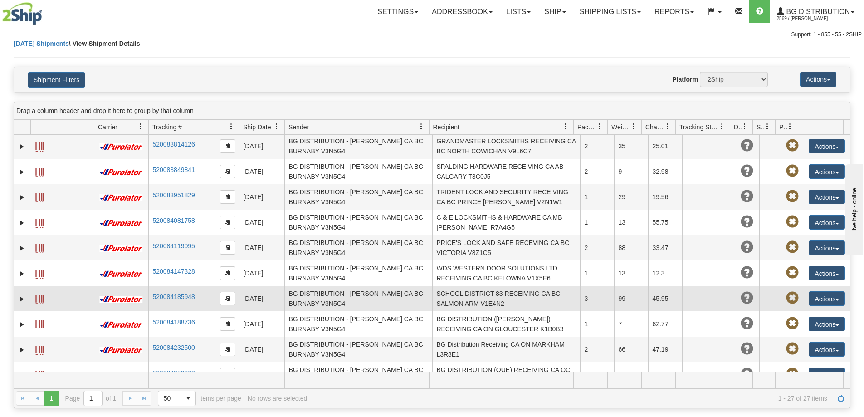
scroll to position [449, 0]
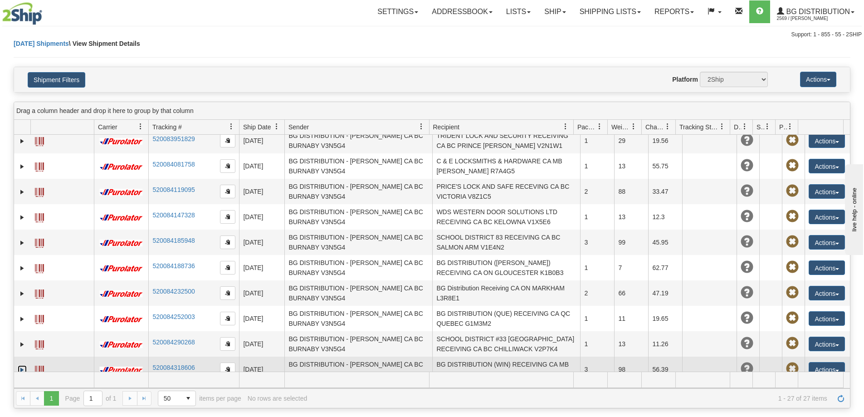
click at [21, 365] on link "Expand" at bounding box center [22, 369] width 9 height 9
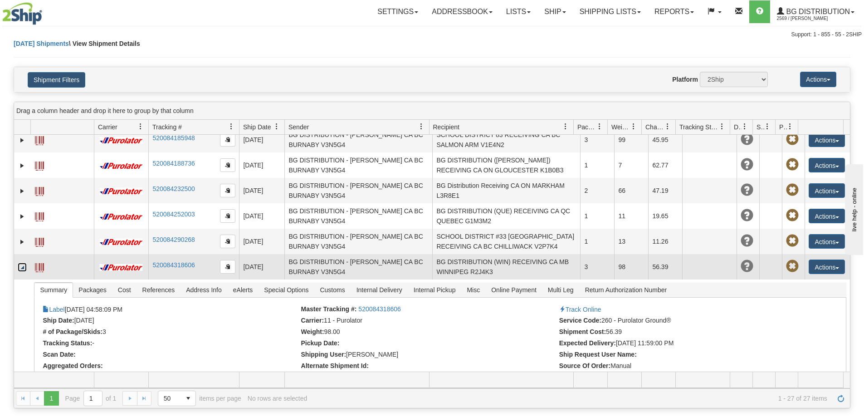
scroll to position [560, 0]
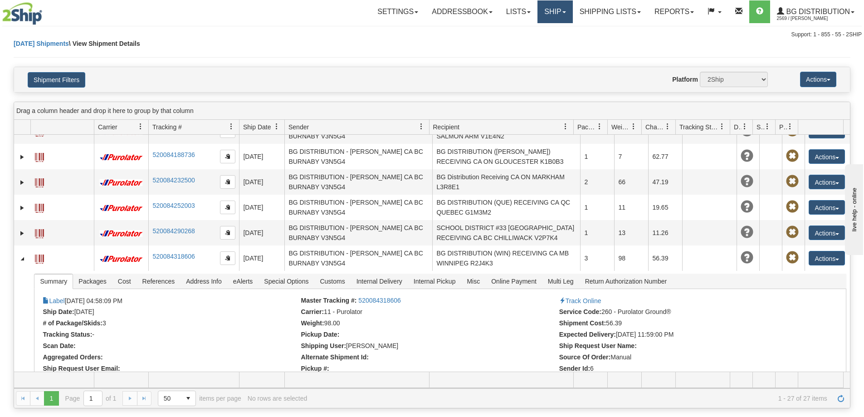
click at [538, 13] on link "Ship" at bounding box center [555, 11] width 35 height 23
click at [523, 32] on span "Ship Screen" at bounding box center [527, 31] width 34 height 7
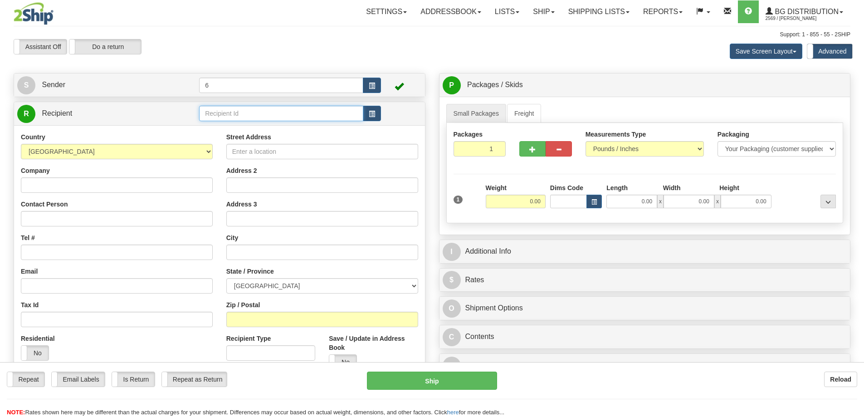
click at [235, 117] on input "text" at bounding box center [281, 113] width 164 height 15
drag, startPoint x: 0, startPoint y: 0, endPoint x: 225, endPoint y: 114, distance: 252.4
click at [232, 115] on input "text" at bounding box center [281, 113] width 164 height 15
click at [313, 117] on input "text" at bounding box center [281, 113] width 164 height 15
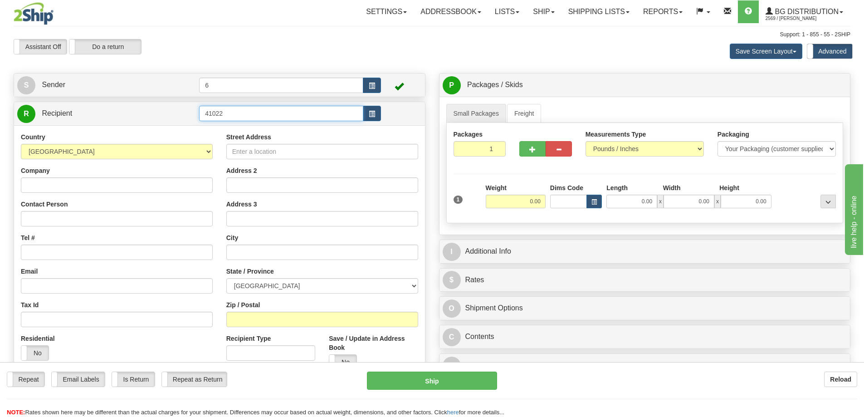
type input "41022"
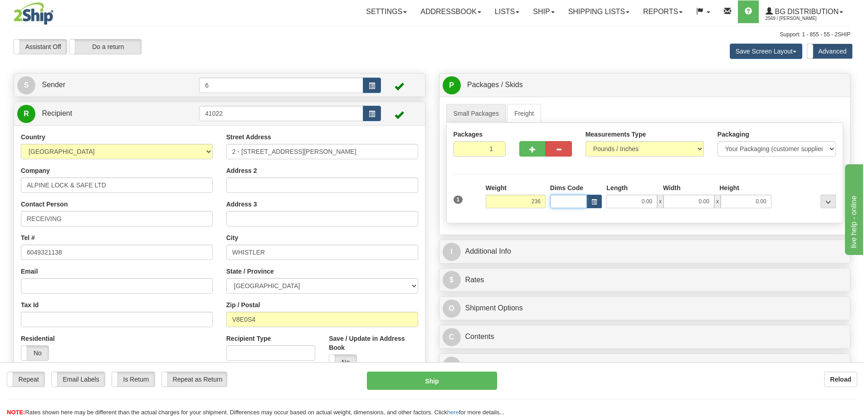
type input "236.00"
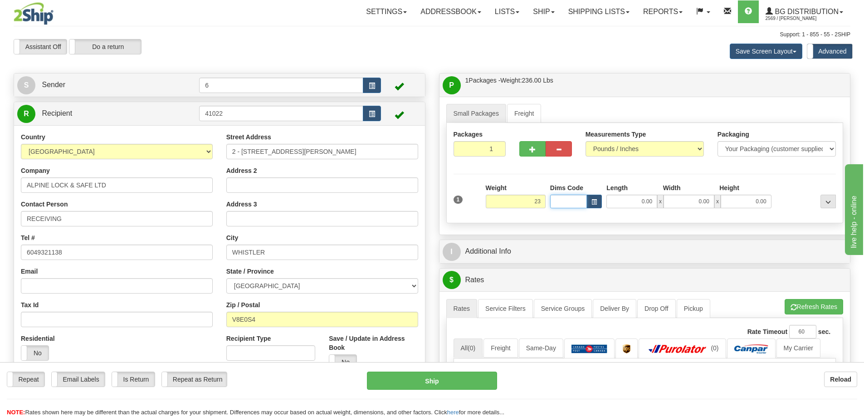
type input "23.00"
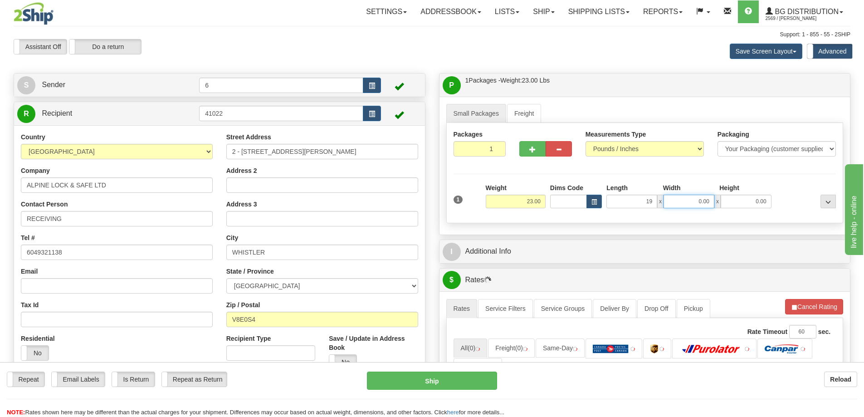
type input "19.00"
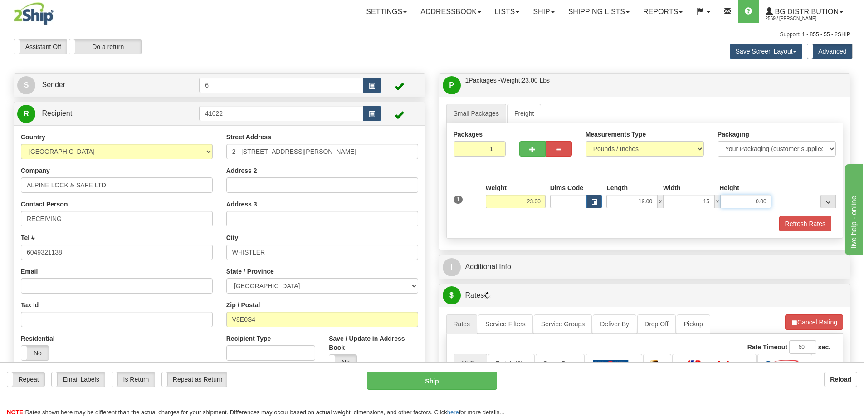
type input "15.00"
type input "13.00"
click at [533, 150] on span "button" at bounding box center [532, 150] width 6 height 6
radio input "true"
type input "2"
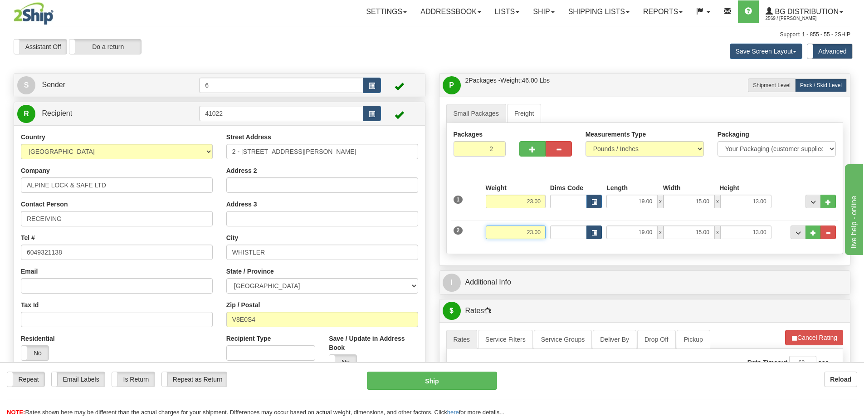
drag, startPoint x: 547, startPoint y: 235, endPoint x: 572, endPoint y: 210, distance: 35.6
click at [600, 227] on div "2 Weight 23.00 Dims Code Length Width Height" at bounding box center [644, 231] width 387 height 30
type input "20.00"
type input "15.00"
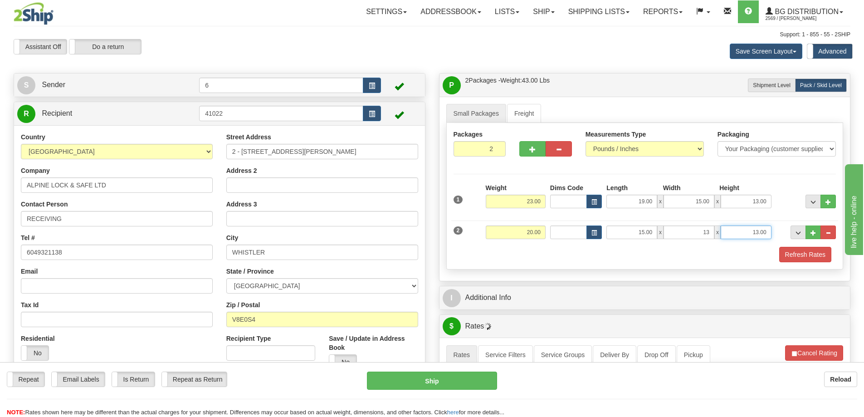
type input "13.00"
type input "10"
type input "10.00"
click at [816, 251] on button "Refresh Rates" at bounding box center [805, 254] width 52 height 15
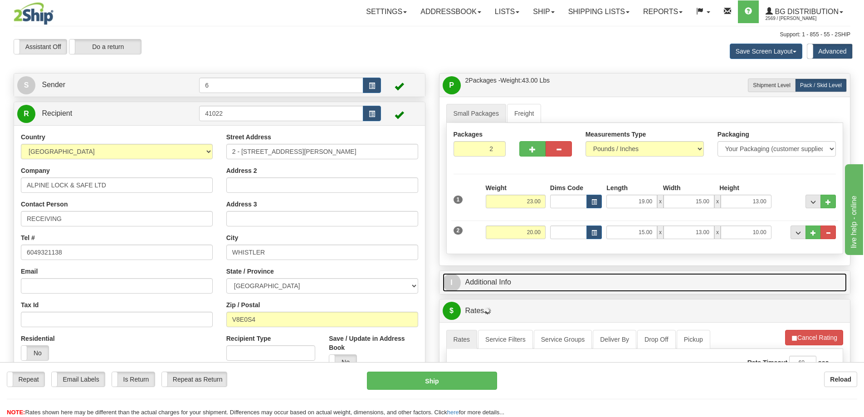
click at [758, 281] on link "I Additional Info" at bounding box center [645, 282] width 405 height 19
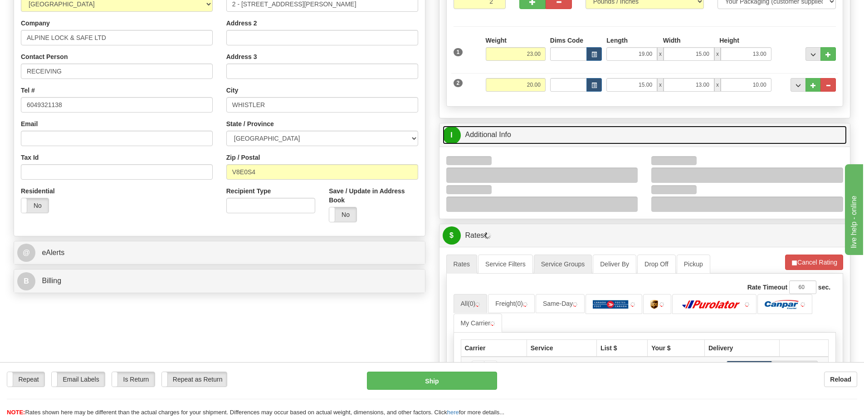
scroll to position [227, 0]
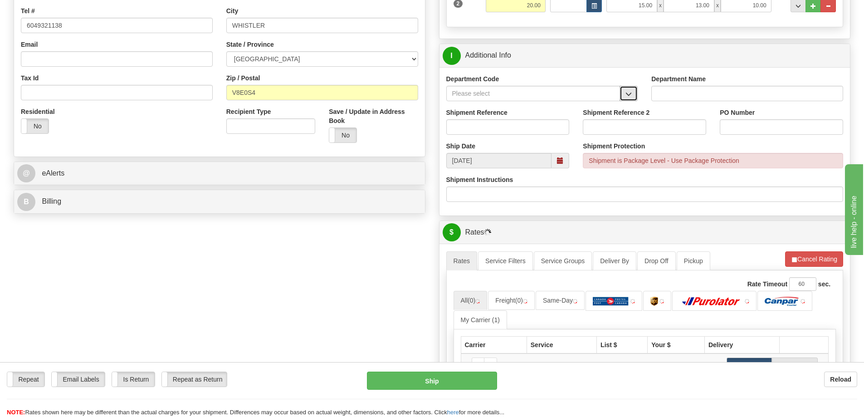
click at [632, 99] on button "button" at bounding box center [629, 93] width 18 height 15
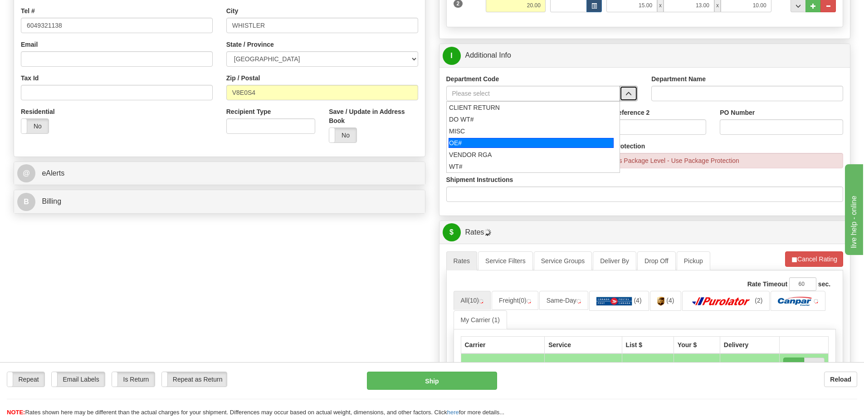
click at [489, 144] on div "OE#" at bounding box center [531, 143] width 165 height 10
type input "OE#"
type input "ORDERS"
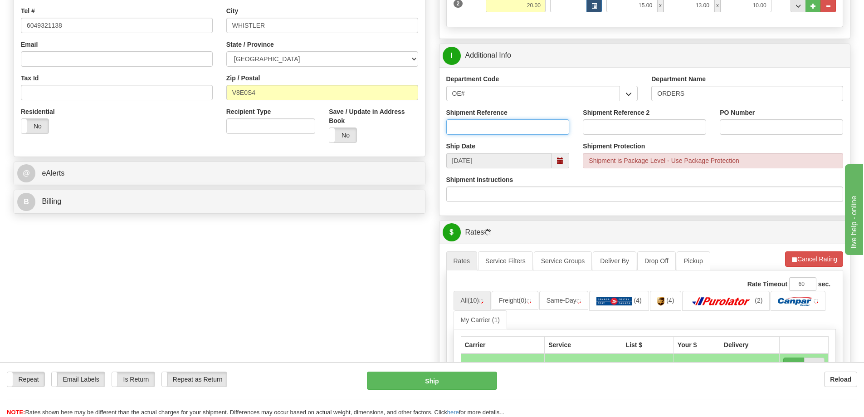
click at [496, 130] on input "Shipment Reference" at bounding box center [507, 126] width 123 height 15
type input "60033355-00"
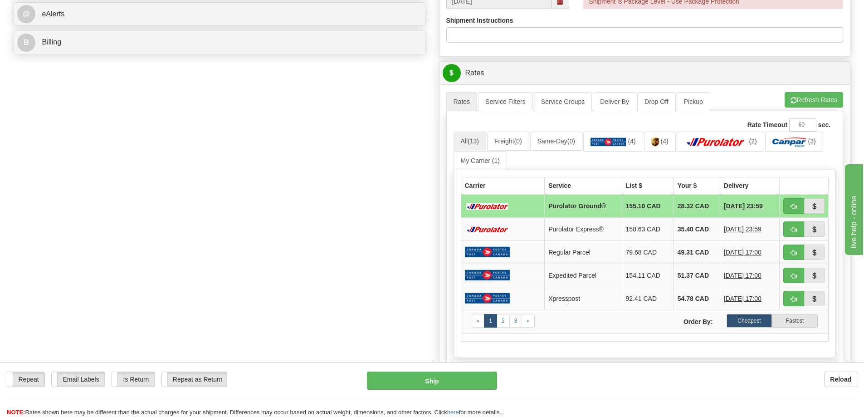
scroll to position [454, 0]
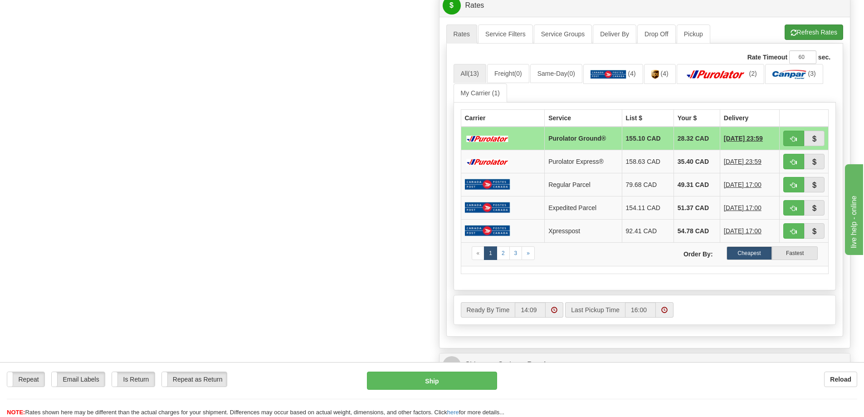
type input "4963"
click at [808, 32] on button "Refresh Rates" at bounding box center [814, 31] width 59 height 15
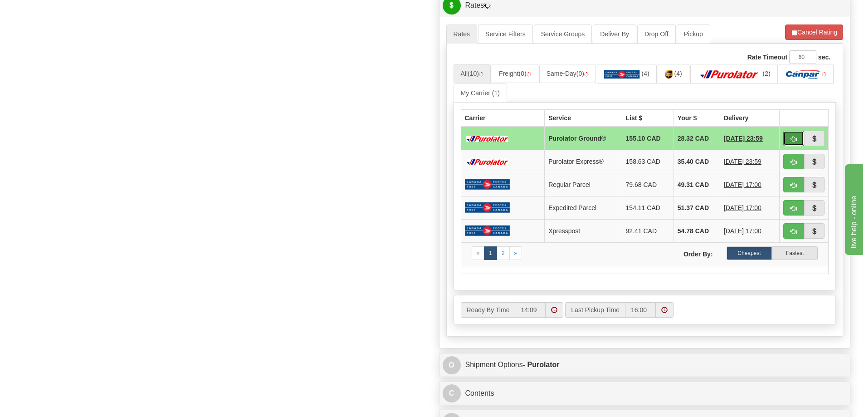
drag, startPoint x: 794, startPoint y: 144, endPoint x: 799, endPoint y: 141, distance: 5.3
click at [799, 141] on button "button" at bounding box center [793, 138] width 21 height 15
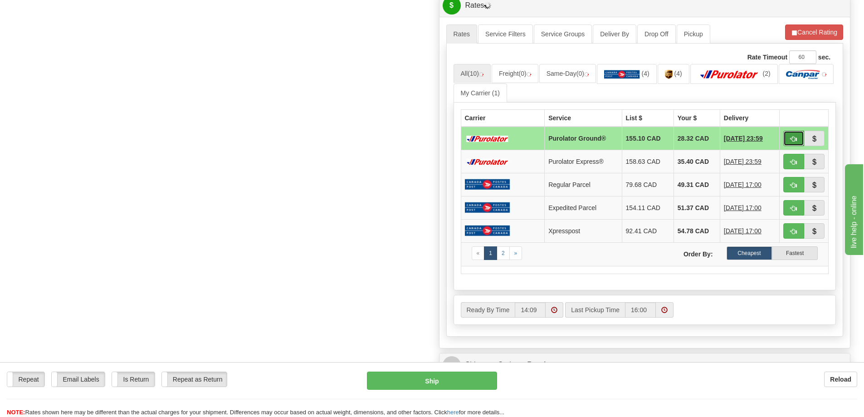
click at [792, 139] on span "button" at bounding box center [794, 139] width 6 height 6
click at [790, 134] on button "button" at bounding box center [793, 138] width 21 height 15
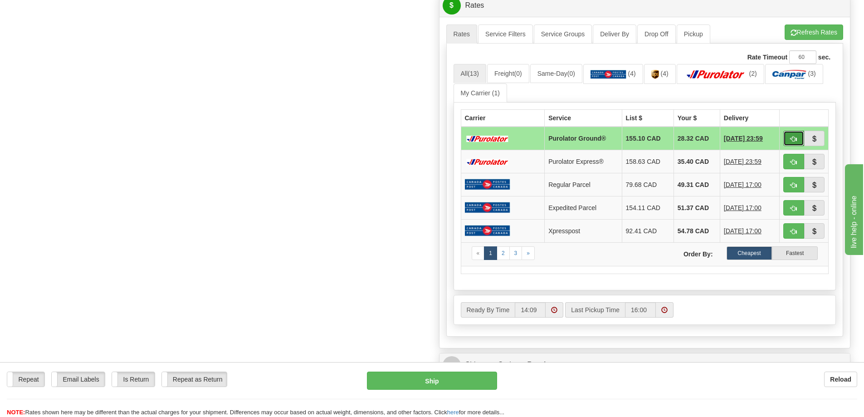
click at [800, 139] on button "button" at bounding box center [793, 138] width 21 height 15
type input "260"
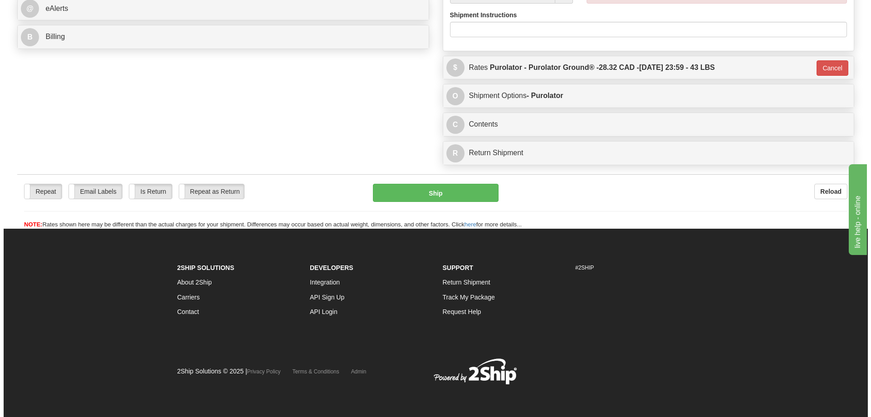
scroll to position [420, 0]
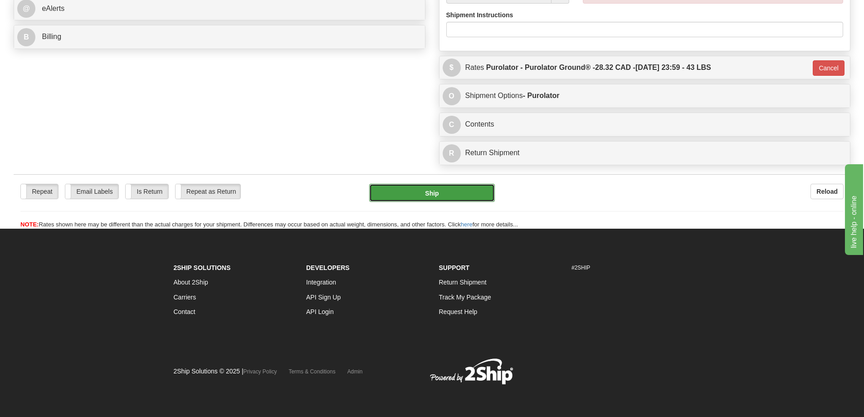
click at [400, 184] on button "Ship" at bounding box center [432, 193] width 126 height 18
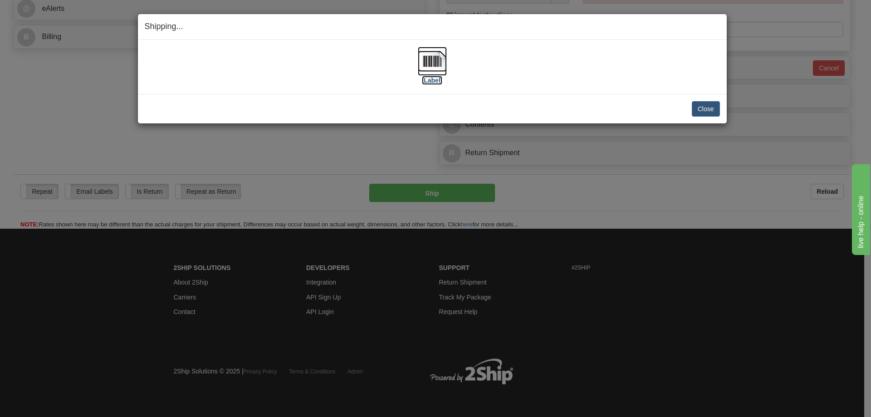
click at [439, 79] on label "[Label]" at bounding box center [432, 80] width 21 height 9
